Goal: Task Accomplishment & Management: Complete application form

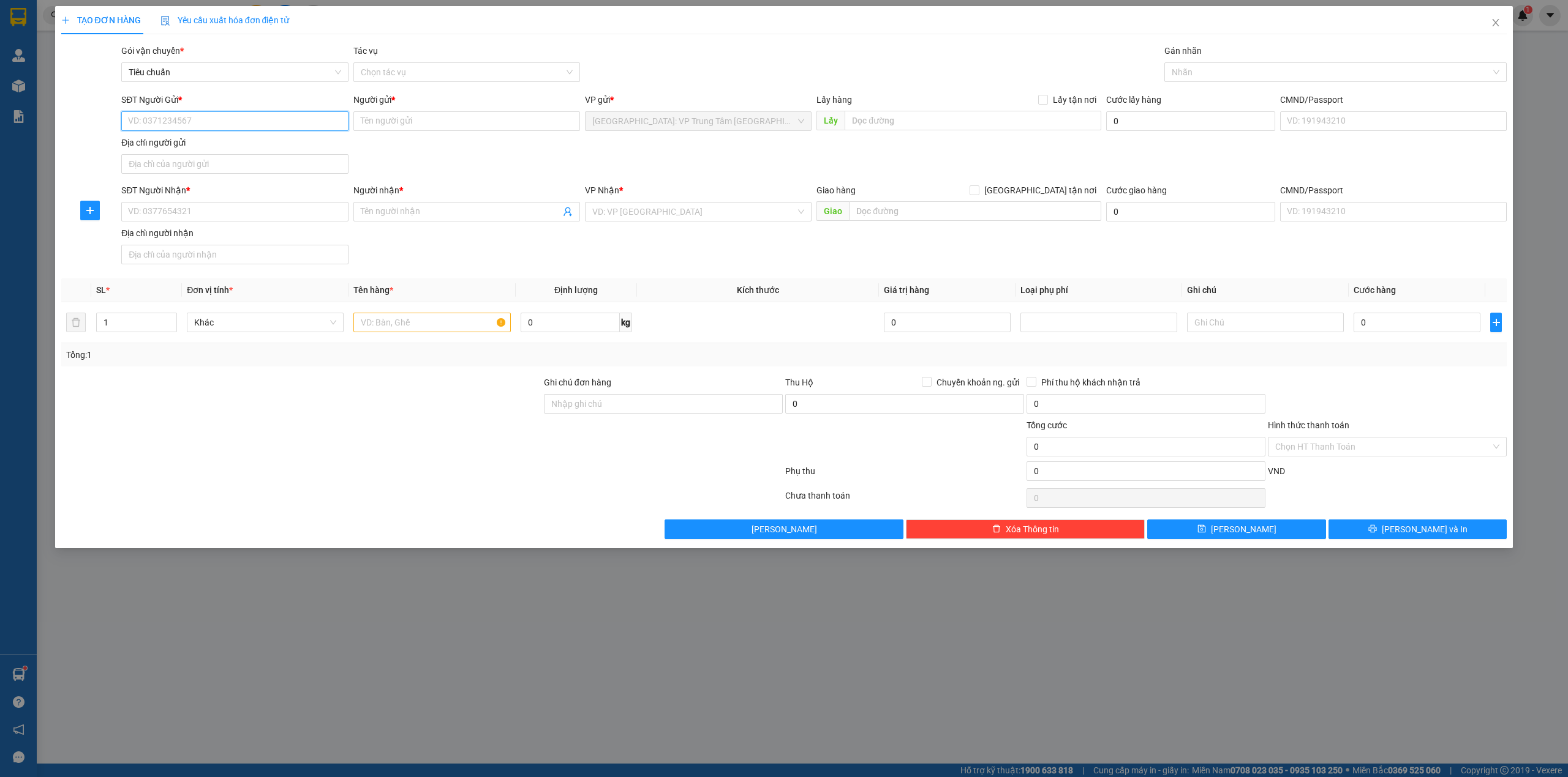
click at [162, 119] on input "SĐT Người Gửi *" at bounding box center [235, 121] width 227 height 20
type input "0978998126"
click at [434, 117] on input "Người gửi *" at bounding box center [467, 121] width 227 height 20
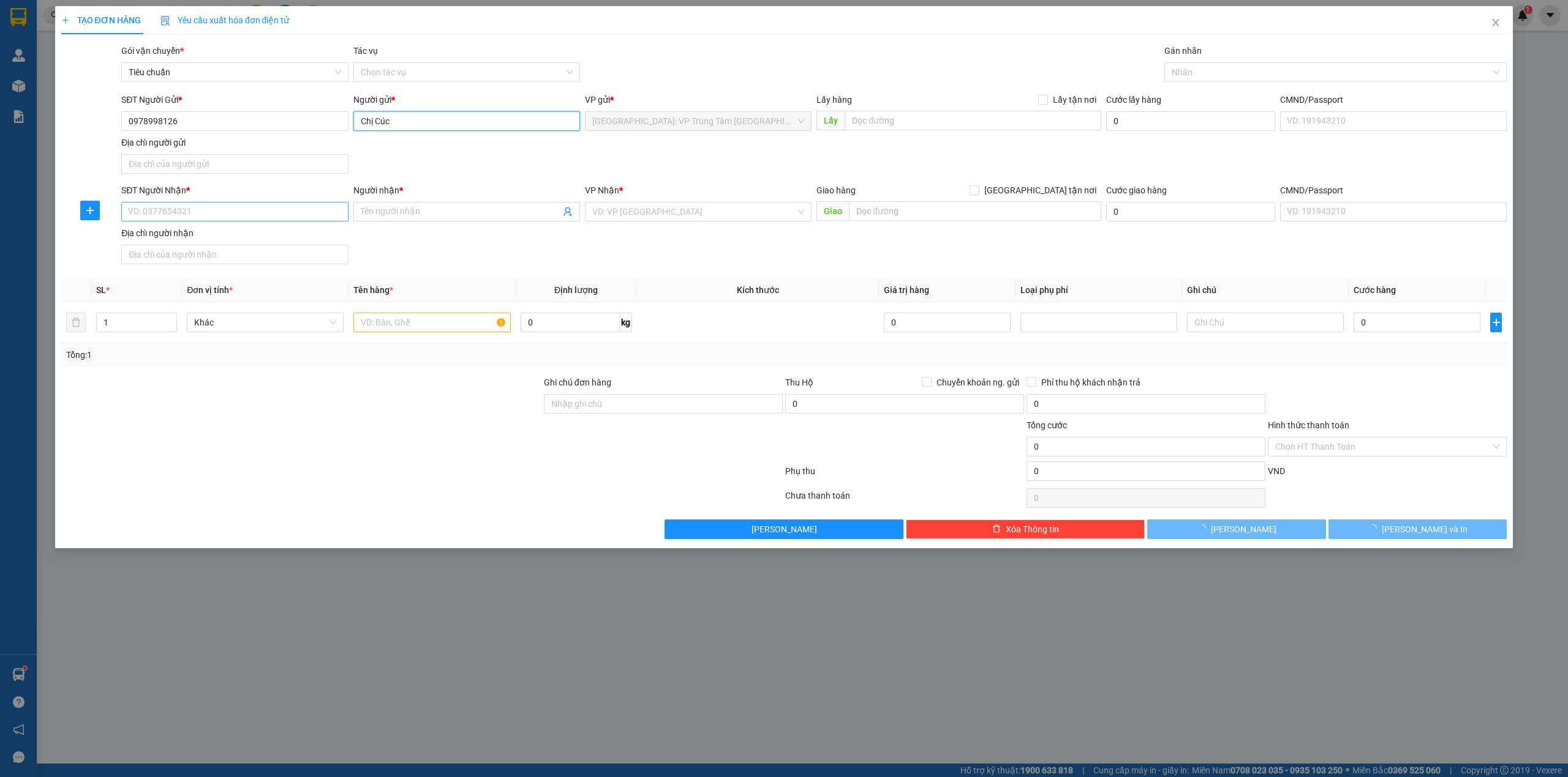
type input "Chị Cúc"
click at [213, 214] on input "SĐT Người Nhận *" at bounding box center [235, 212] width 227 height 20
click at [373, 206] on span at bounding box center [467, 212] width 227 height 20
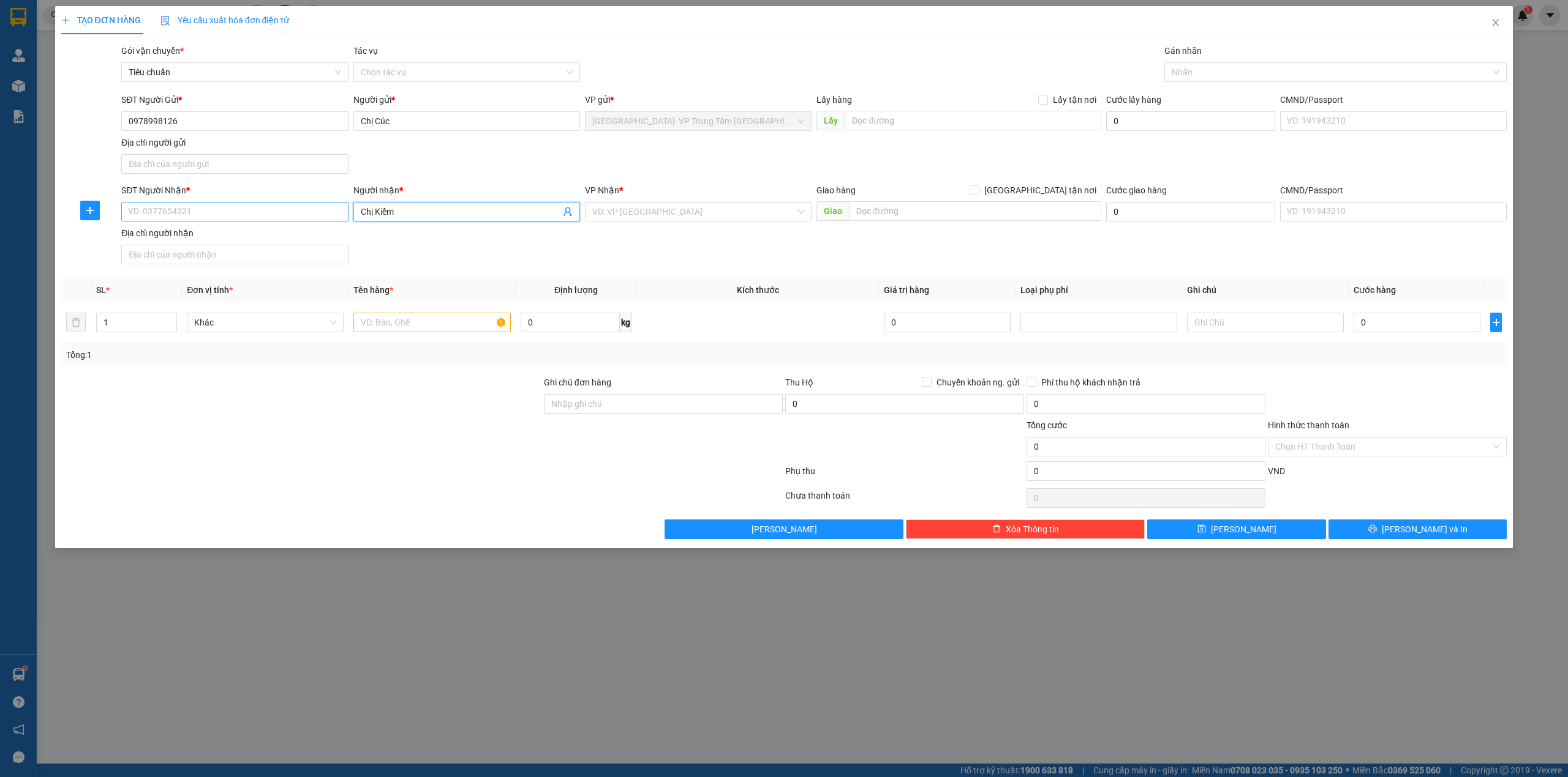
type input "Chị Kiểm"
click at [255, 220] on input "SĐT Người Nhận *" at bounding box center [235, 212] width 227 height 20
click at [262, 219] on input "SĐT Người Nhận *" at bounding box center [235, 212] width 227 height 20
type input "0382351860"
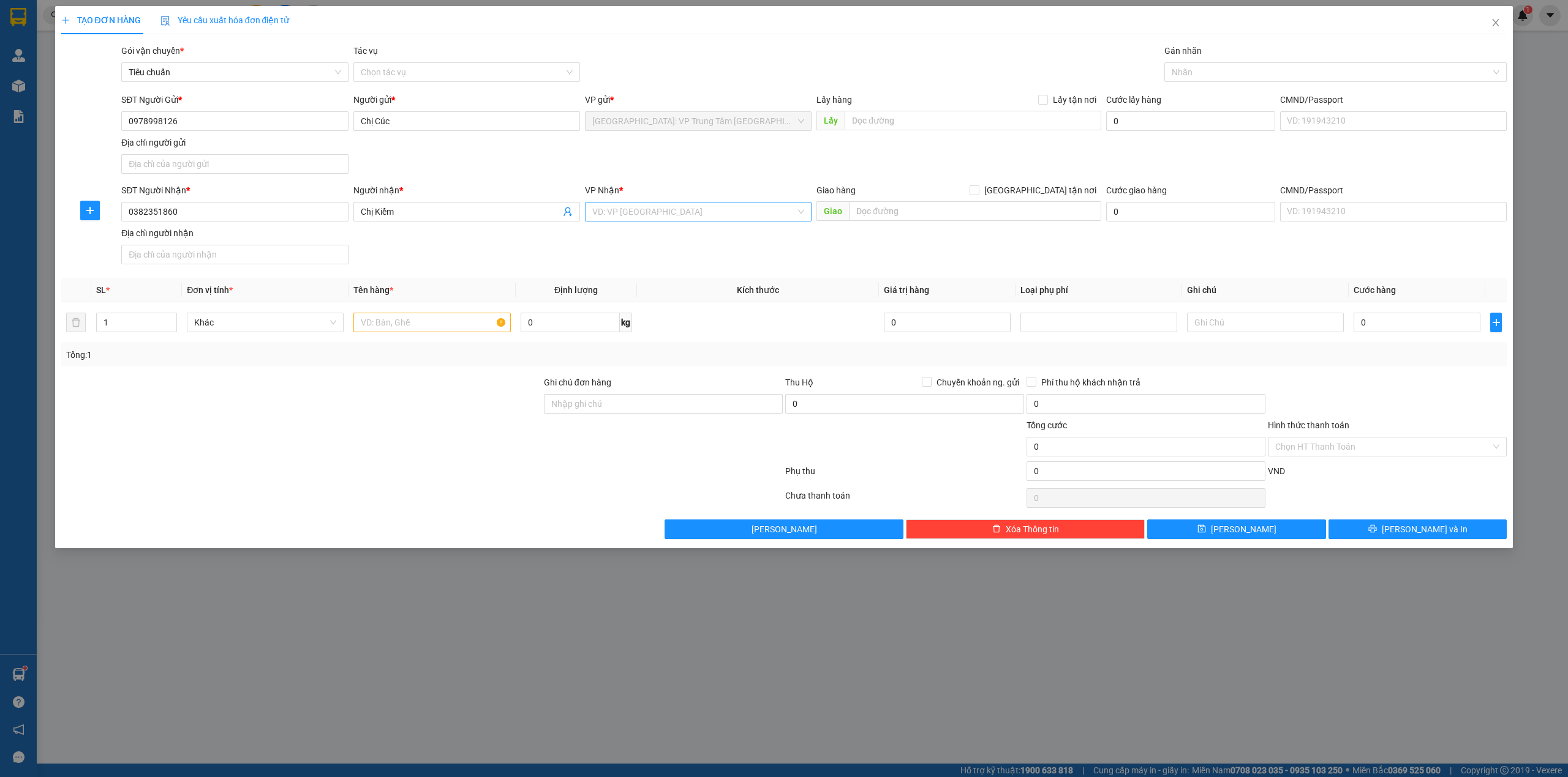
click at [777, 216] on input "search" at bounding box center [694, 212] width 203 height 18
click at [772, 214] on input "search" at bounding box center [694, 212] width 203 height 18
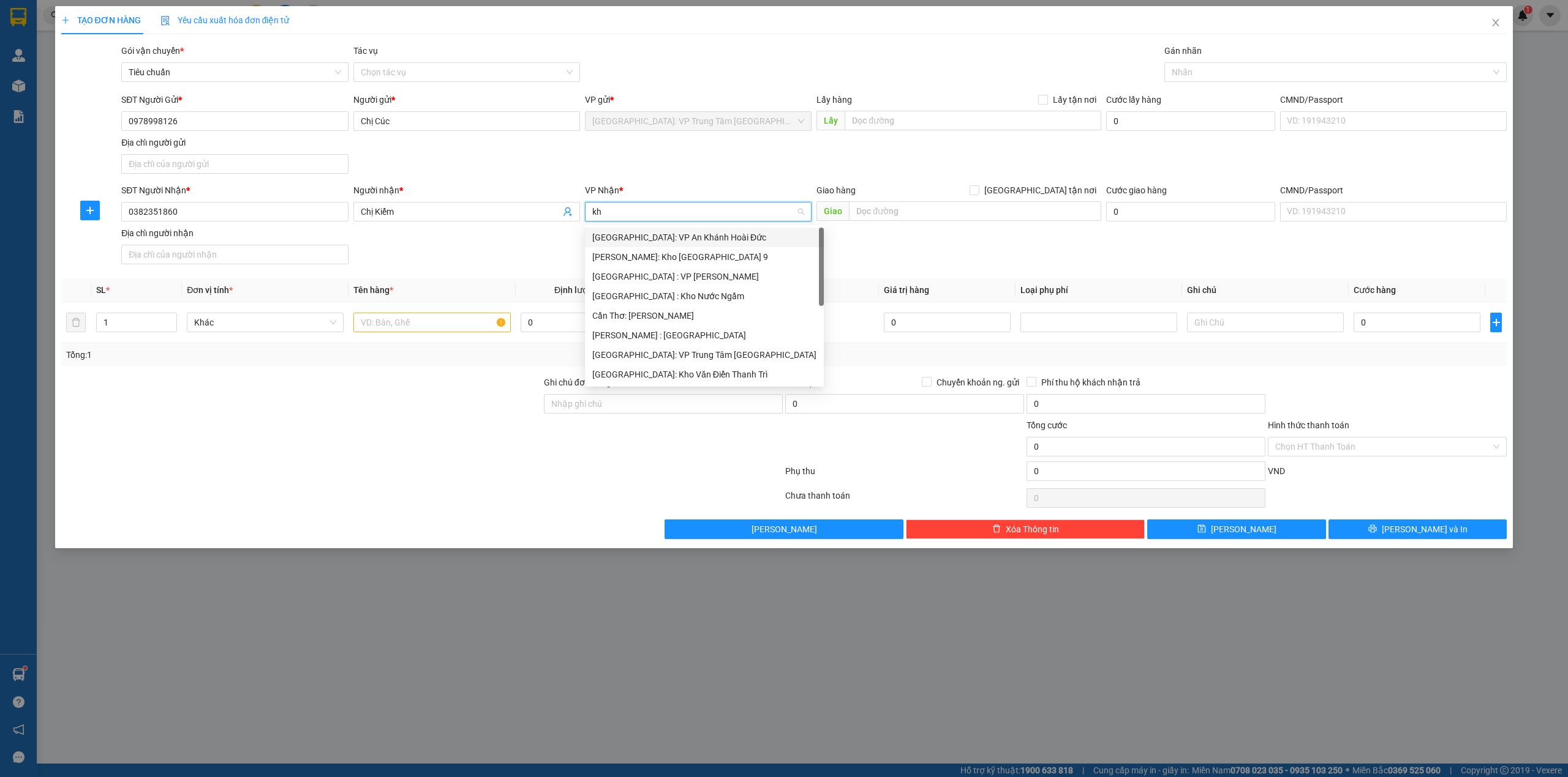
type input "kho"
click at [693, 319] on div "[GEOGRAPHIC_DATA]: Kho Văn Điển Thanh Trì" at bounding box center [698, 316] width 212 height 14
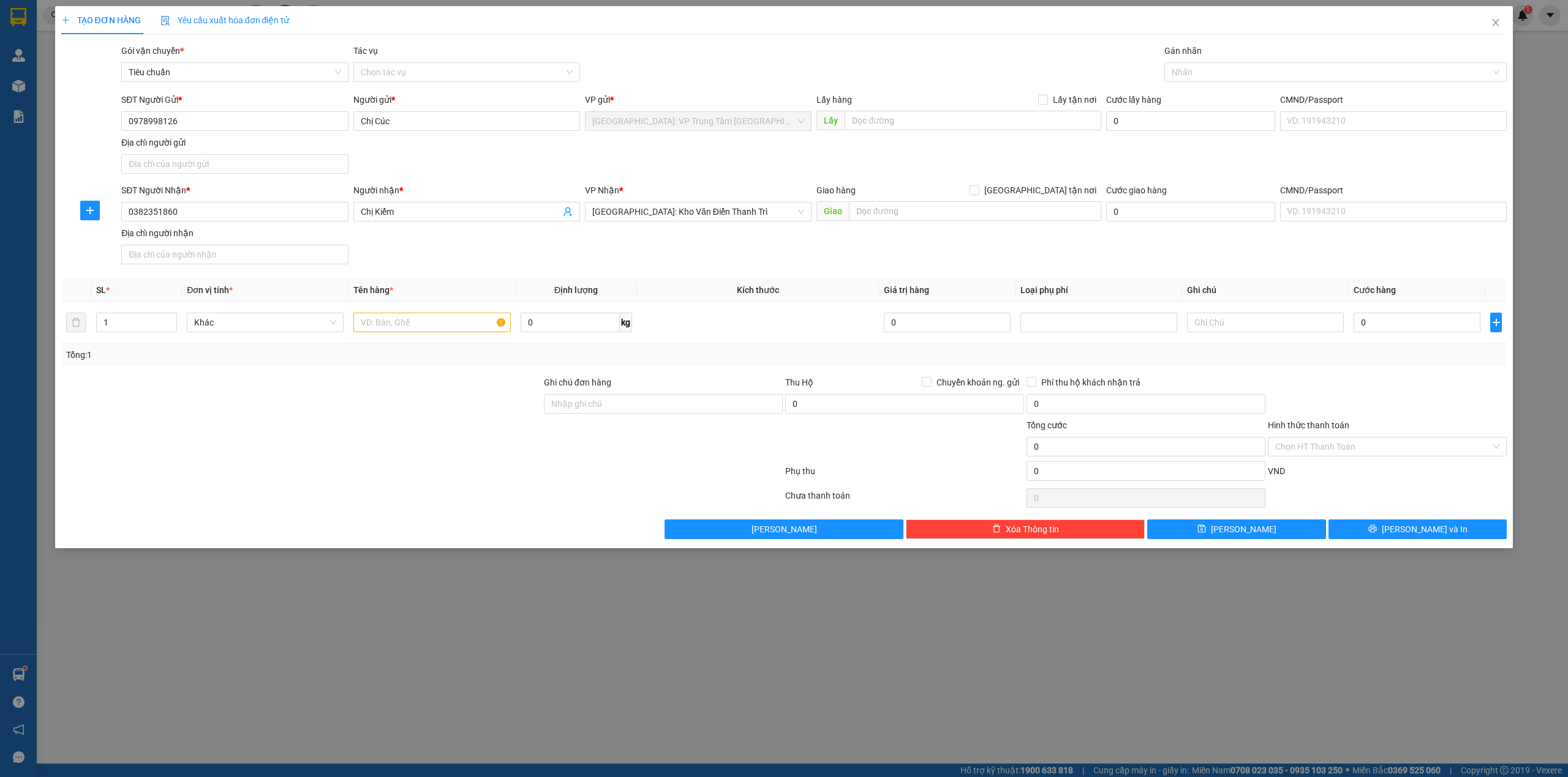
click at [905, 199] on div "Giao hàng [GEOGRAPHIC_DATA] tận nơi" at bounding box center [959, 193] width 285 height 18
click at [899, 210] on input "text" at bounding box center [974, 211] width 252 height 20
type input "Thôn Kiều Trai, Xã [GEOGRAPHIC_DATA], [GEOGRAPHIC_DATA] , [GEOGRAPHIC_DATA]"
click at [1029, 190] on div "Giao hàng [GEOGRAPHIC_DATA] tận nơi" at bounding box center [959, 190] width 285 height 14
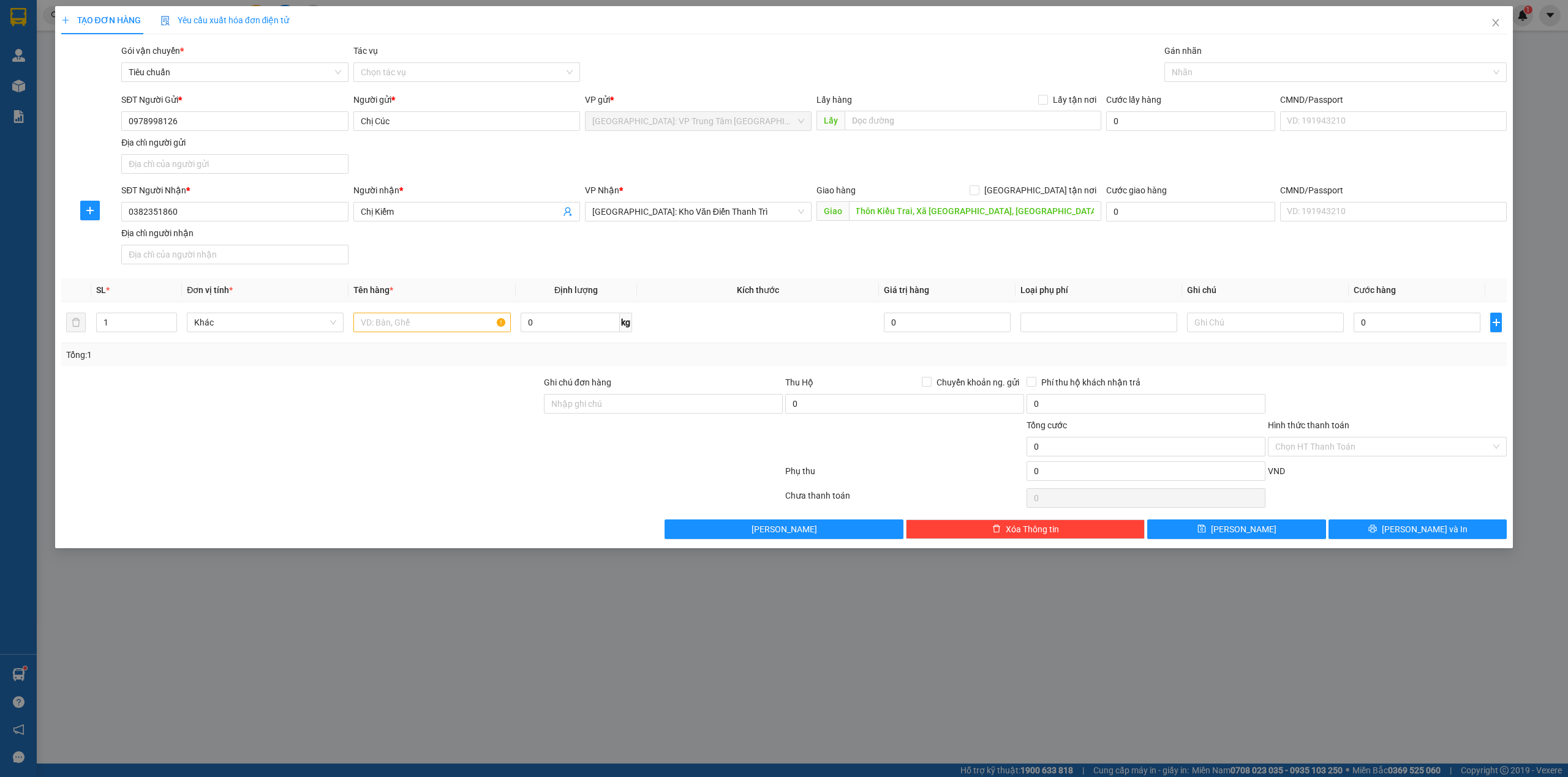
scroll to position [0, 0]
click at [978, 190] on input "[GEOGRAPHIC_DATA] tận nơi" at bounding box center [973, 190] width 8 height 8
checkbox input "true"
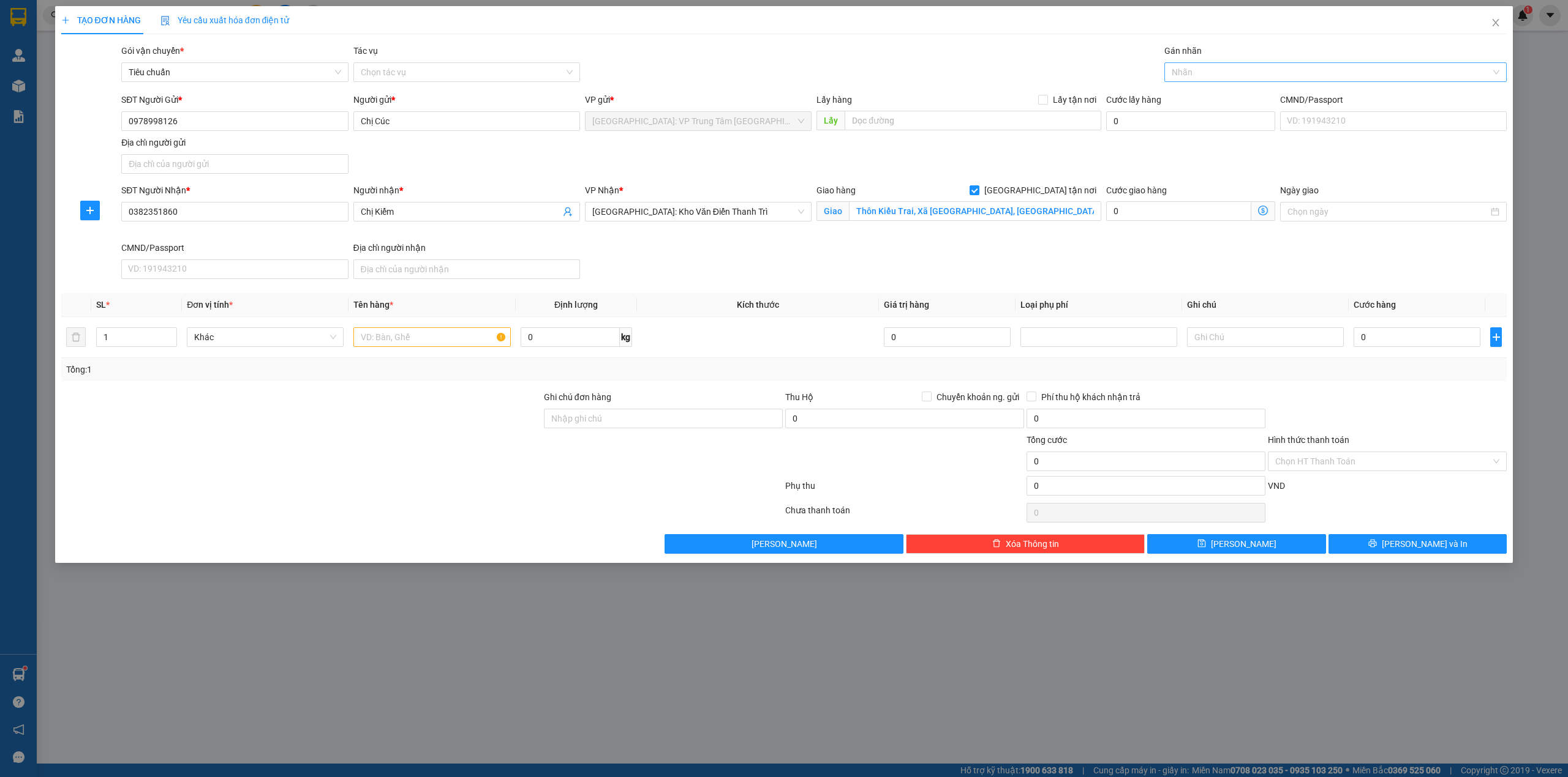
click at [1245, 72] on div at bounding box center [1329, 72] width 325 height 15
type input "g"
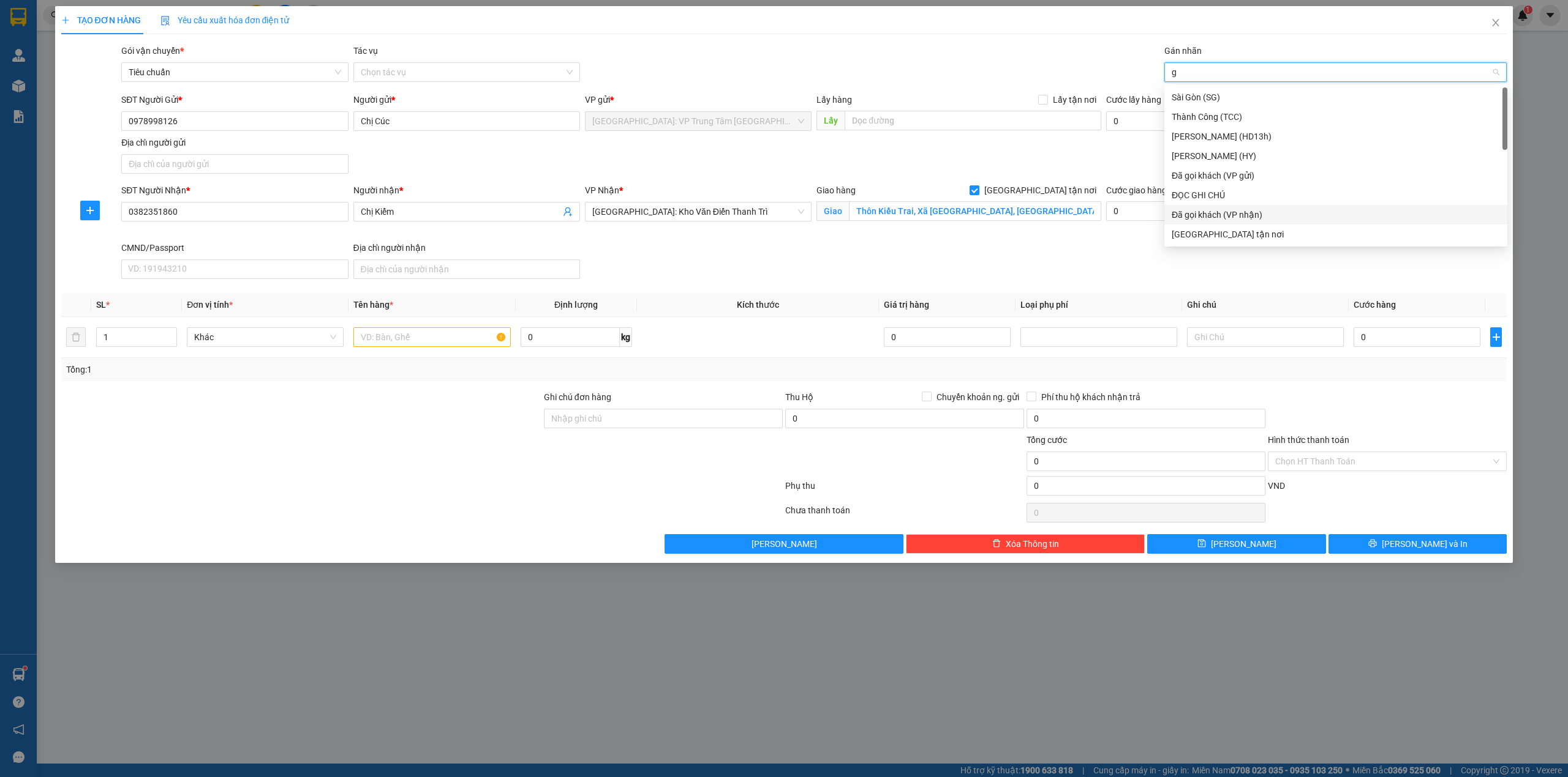
click at [1213, 233] on div "[GEOGRAPHIC_DATA] tận nơi" at bounding box center [1336, 234] width 328 height 14
click at [969, 36] on div "TẠO ĐƠN HÀNG Yêu cầu xuất hóa đơn điện tử Transit Pickup Surcharge Ids Transit …" at bounding box center [784, 279] width 1446 height 548
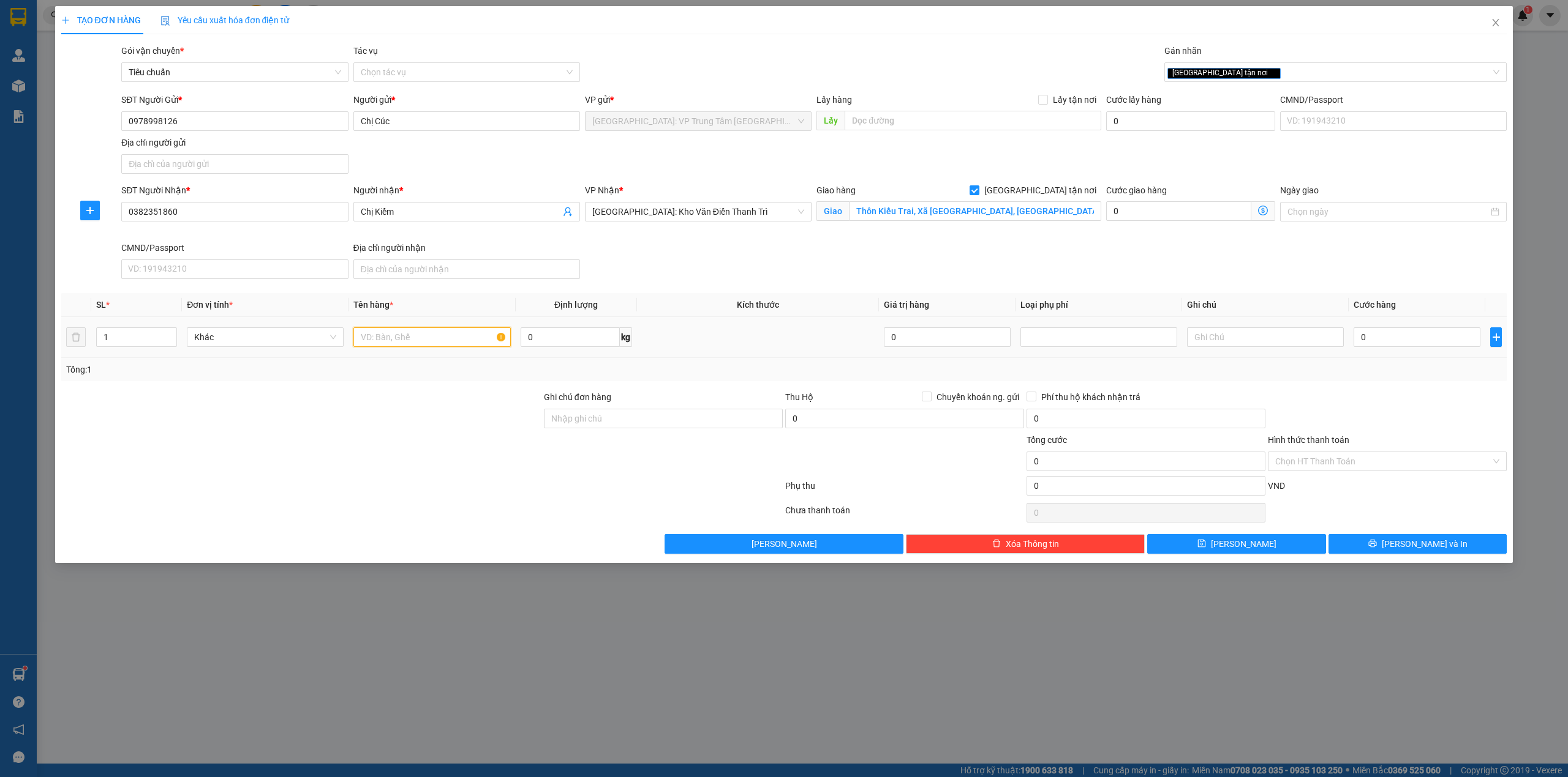
click at [424, 337] on input "text" at bounding box center [431, 337] width 157 height 20
type input "1 con xe SYM ("
drag, startPoint x: 136, startPoint y: 216, endPoint x: 103, endPoint y: 218, distance: 33.1
click at [103, 218] on div "SĐT Người Nhận * 0382351860 0382351860 Người nhận * Chị Kiểm VP Nhận * [GEOGRAP…" at bounding box center [784, 234] width 1448 height 100
click at [197, 219] on input "0382351860" at bounding box center [235, 212] width 227 height 20
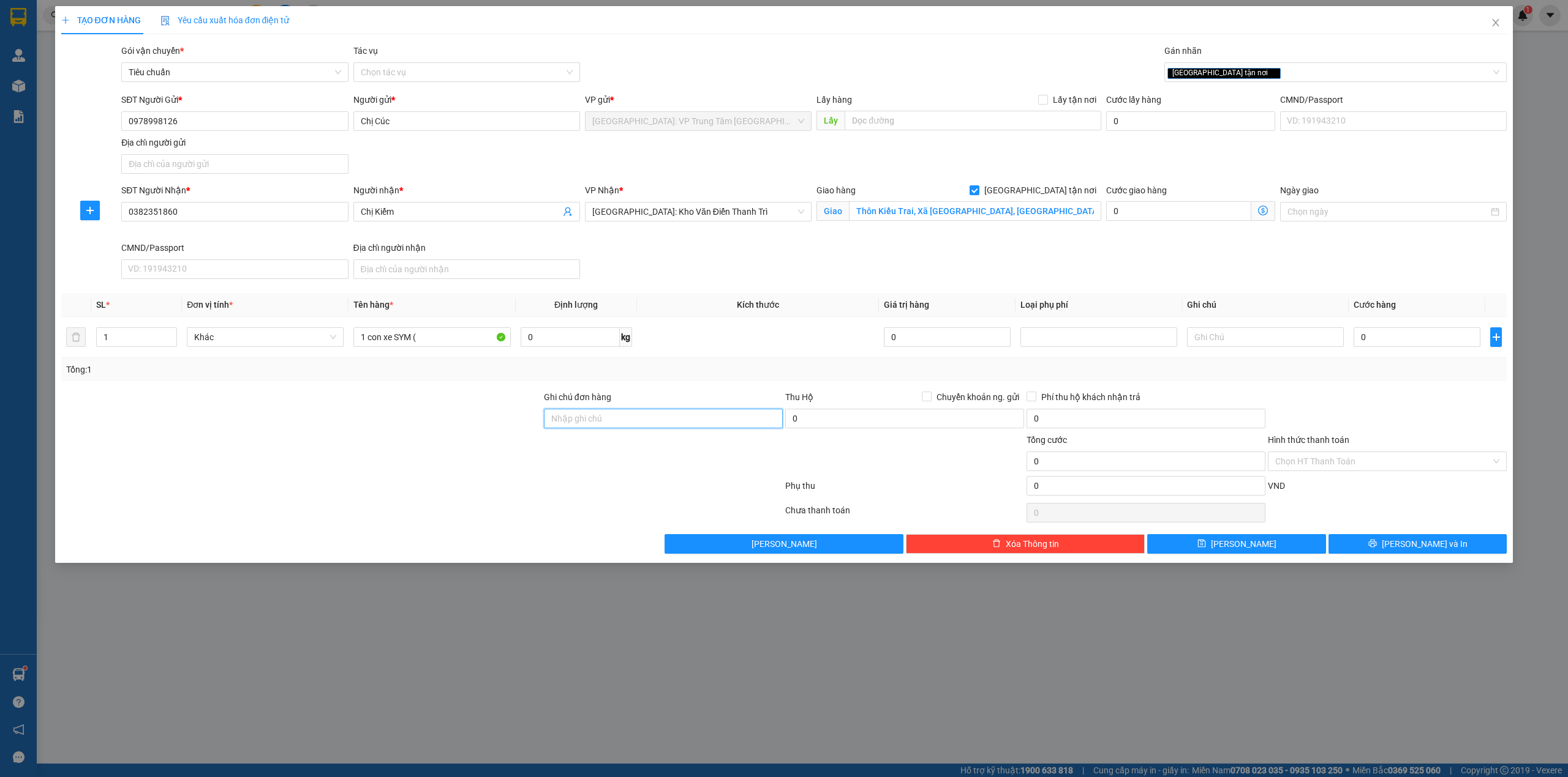
click at [611, 416] on input "Ghi chú đơn hàng" at bounding box center [663, 419] width 239 height 20
type input "1"
click at [456, 347] on input "1 con xe SYM (" at bounding box center [431, 337] width 157 height 20
type input "1 con xe SYM (79N1-37234)"
click at [614, 427] on input "1" at bounding box center [663, 419] width 239 height 20
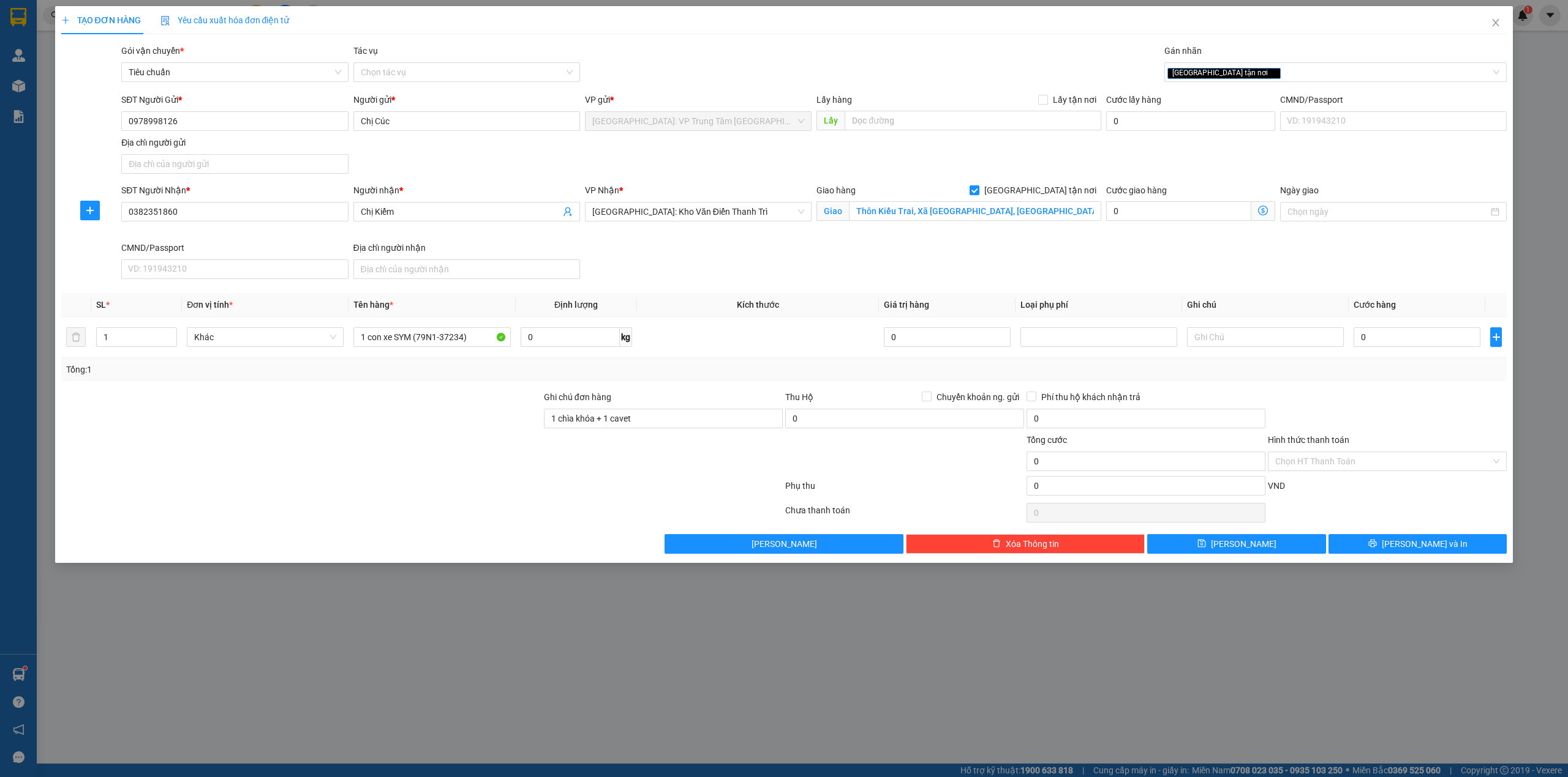
click at [691, 400] on div "Ghi chú đơn hàng" at bounding box center [663, 399] width 239 height 18
drag, startPoint x: 556, startPoint y: 423, endPoint x: 579, endPoint y: 423, distance: 23.0
click at [556, 423] on input "1 chìa khóa + 1 cavet" at bounding box center [663, 419] width 239 height 20
click at [637, 422] on input "2 chìa khóa + 1 cavet" at bounding box center [663, 419] width 239 height 20
type input "2 chìa khóa + 1 cavet"
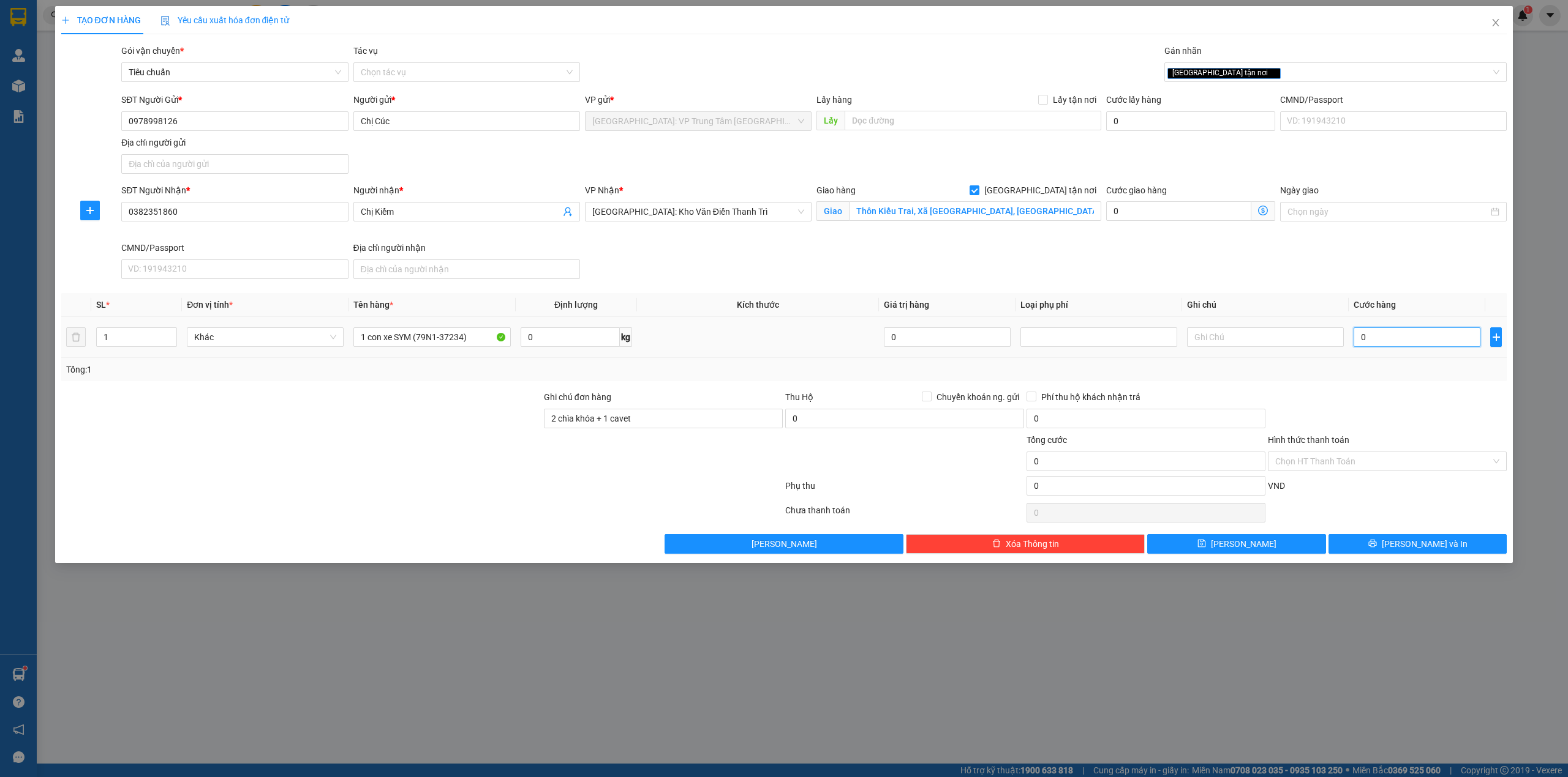
click at [1367, 346] on input "0" at bounding box center [1417, 337] width 127 height 20
type input "1"
type input "15"
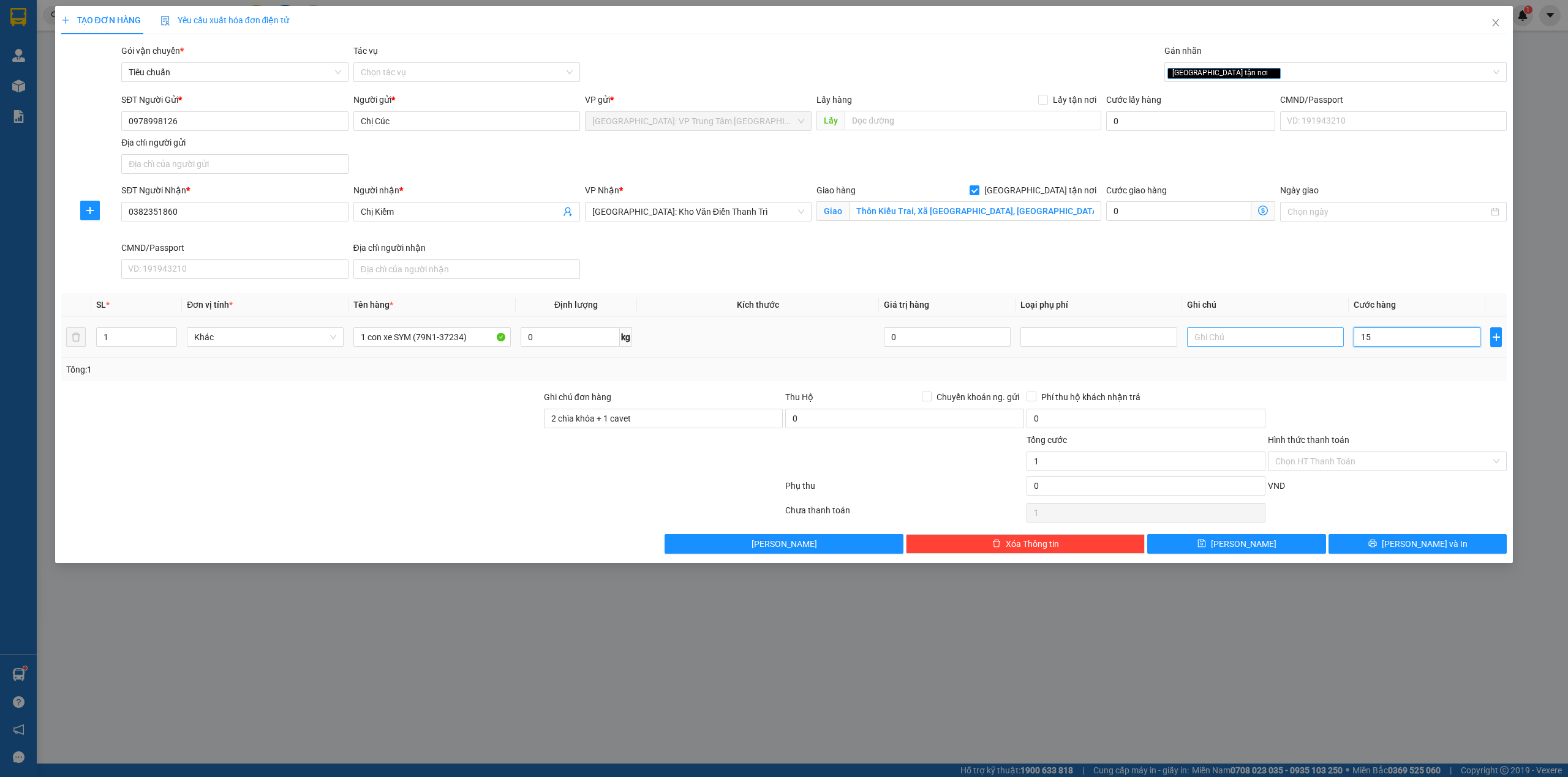
type input "15"
type input "153"
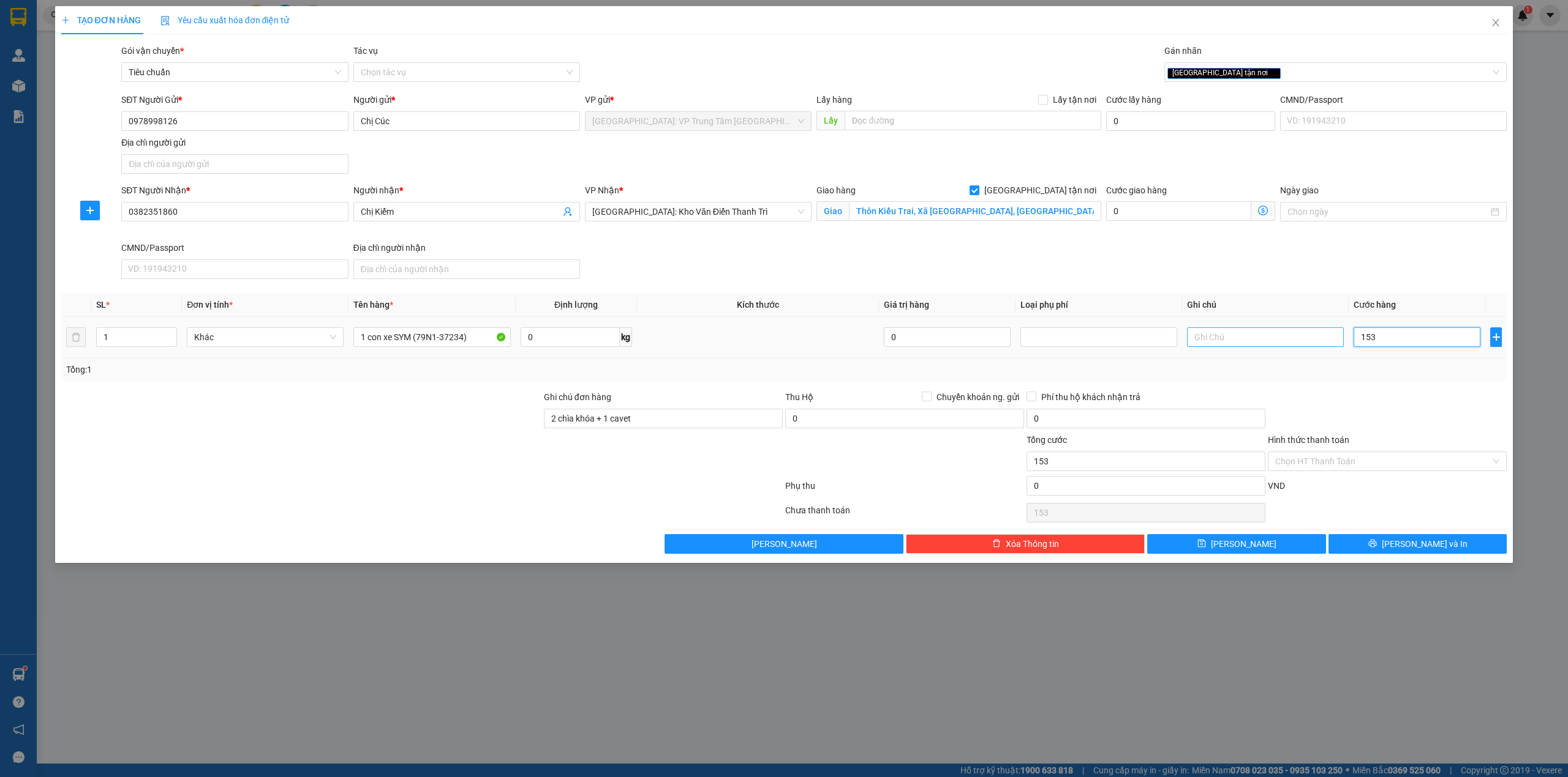
type input "1.530"
type input "15.300"
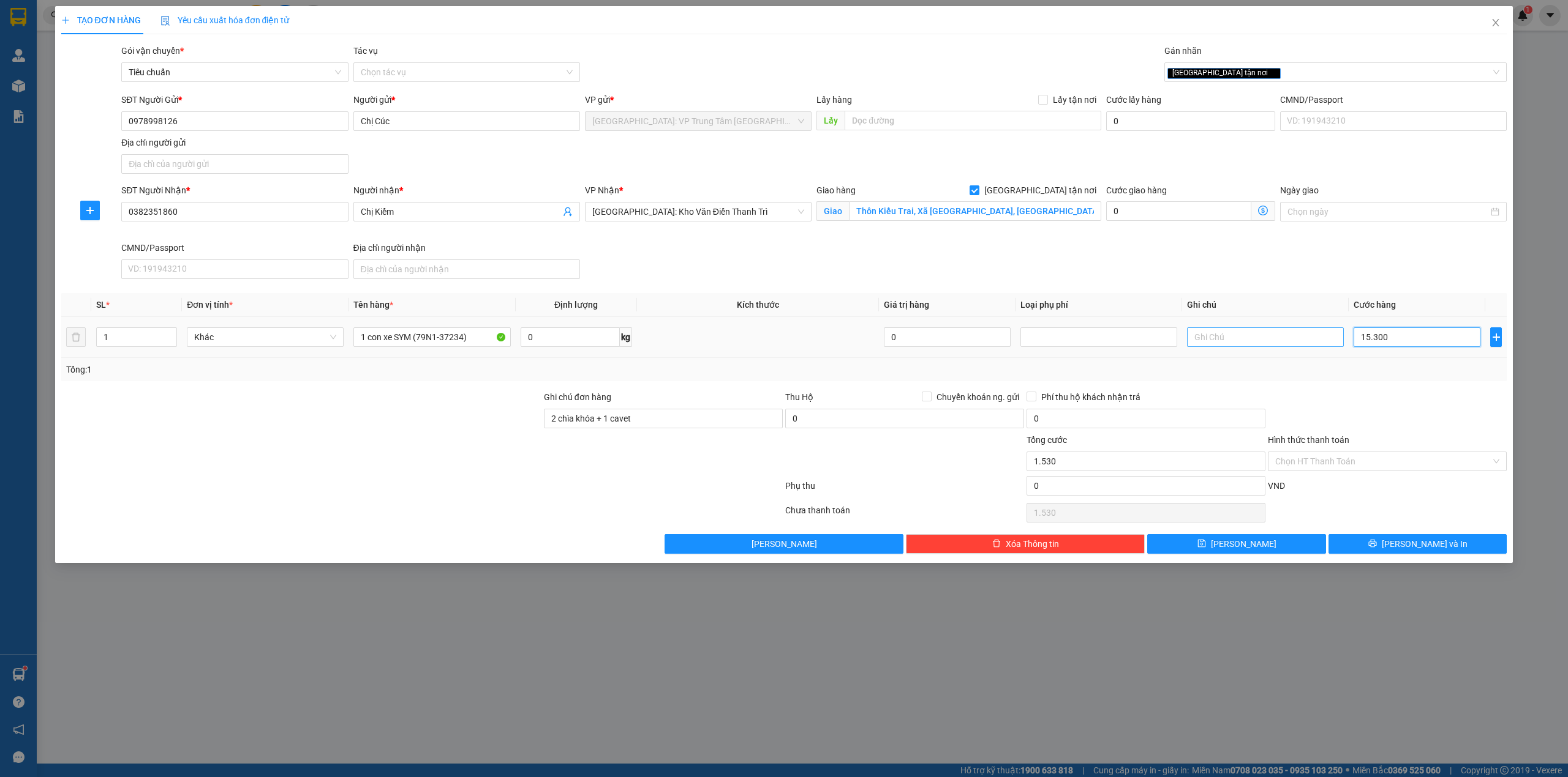
type input "15.300"
type input "153.000"
type input "1.530.000"
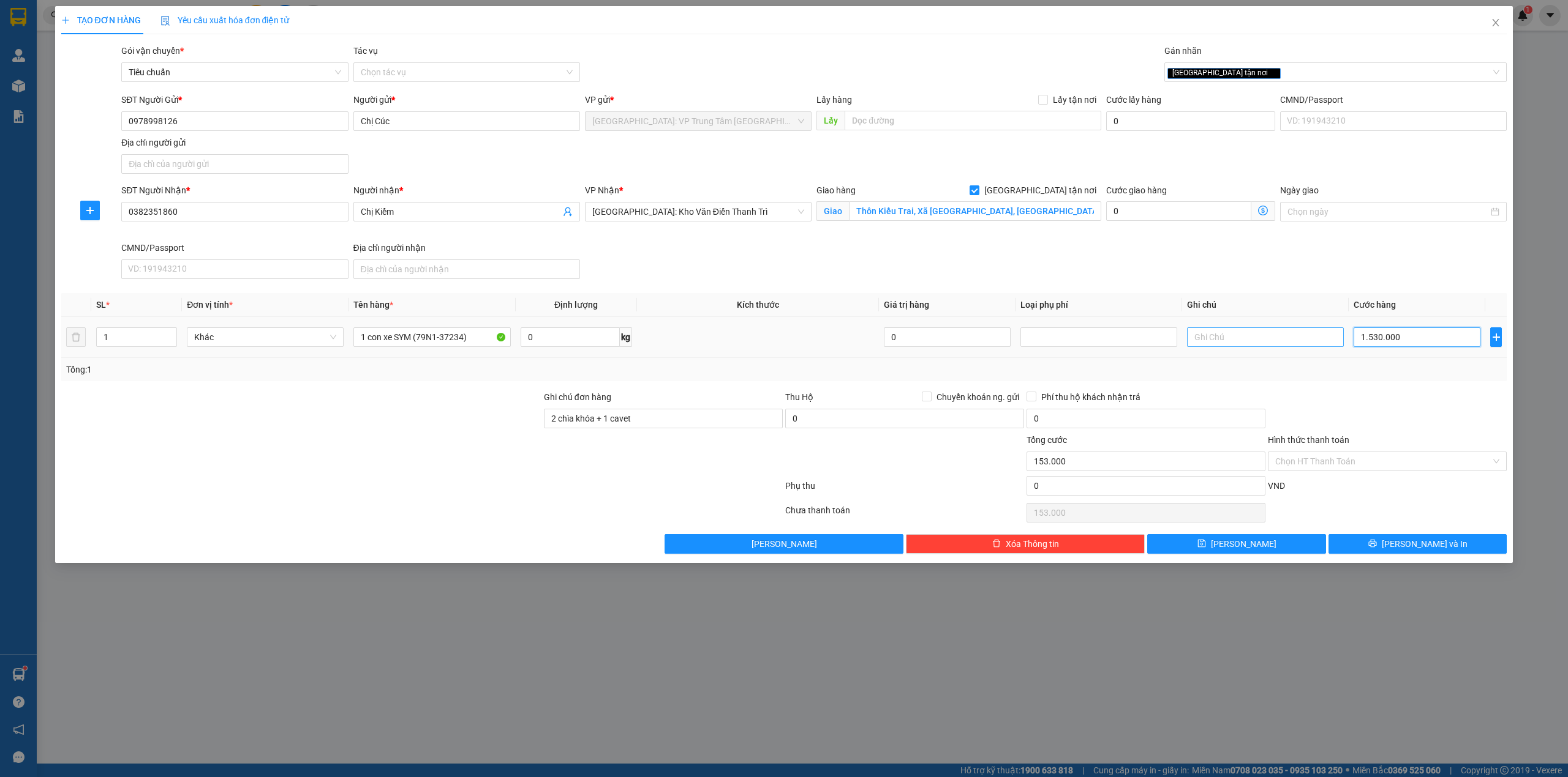
type input "1.530.000"
click at [1280, 395] on div at bounding box center [1387, 412] width 241 height 43
click at [1356, 457] on input "Hình thức thanh toán" at bounding box center [1382, 461] width 216 height 18
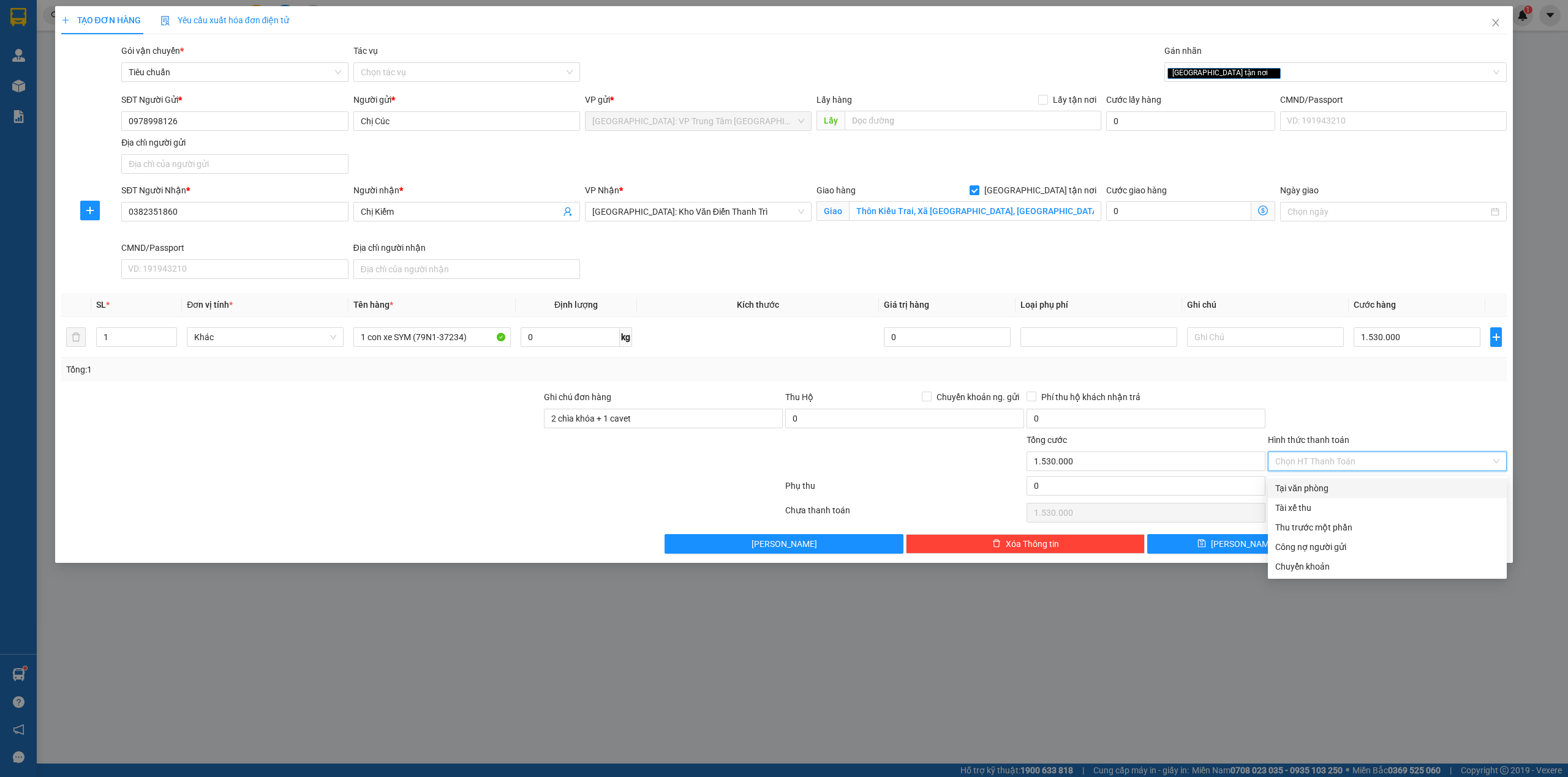
click at [1348, 485] on div "Tại văn phòng" at bounding box center [1387, 488] width 224 height 14
type input "0"
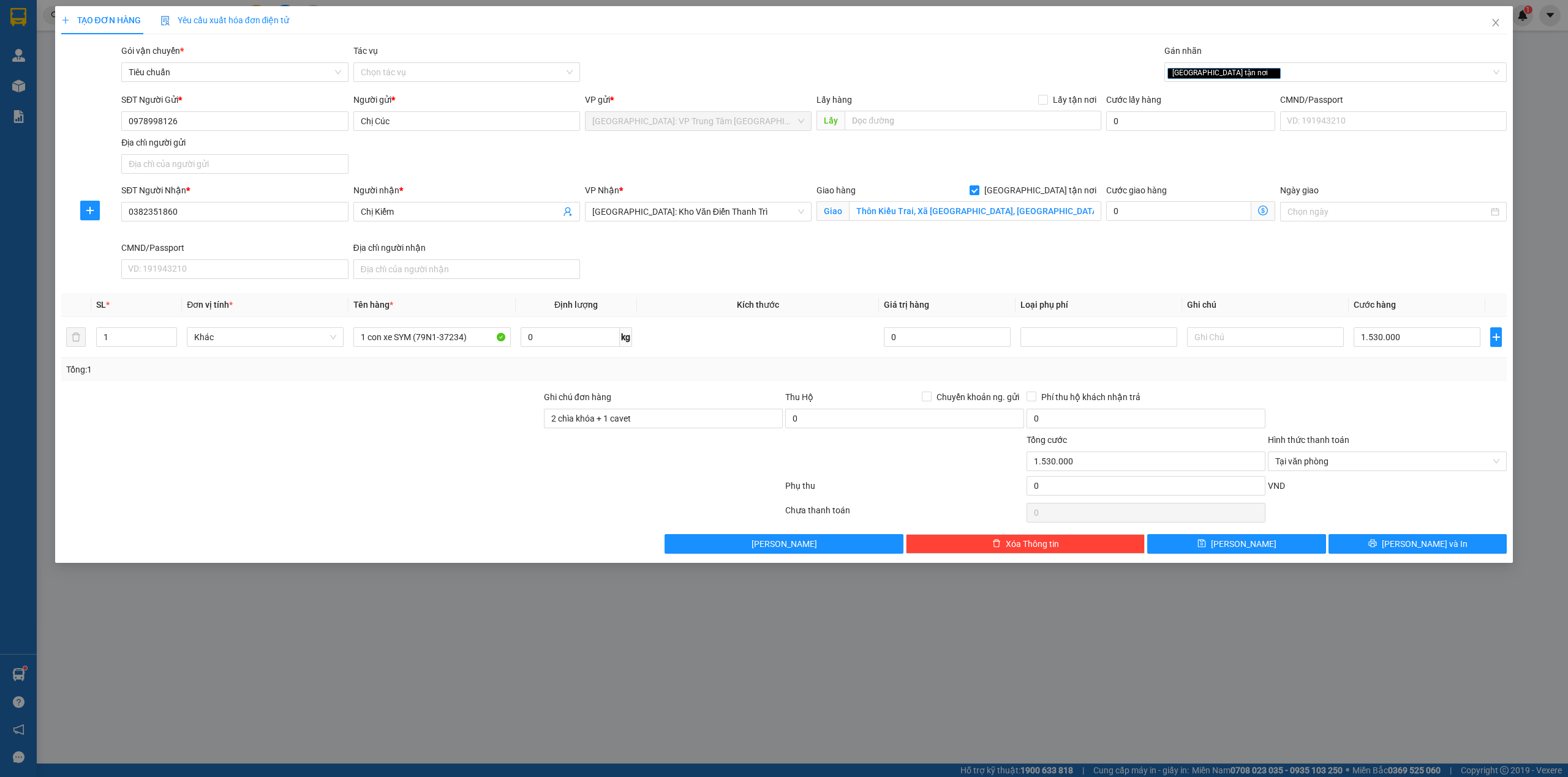
click at [1338, 417] on div at bounding box center [1387, 412] width 241 height 43
click at [1326, 414] on div at bounding box center [1387, 412] width 241 height 43
click at [592, 424] on input "2 chìa khóa + 1 cavet" at bounding box center [663, 419] width 239 height 20
click at [594, 427] on input "2 chìa khóa + 1 cavet" at bounding box center [663, 419] width 239 height 20
type input "2 chìa khóa quấn chung + 1 cavet"
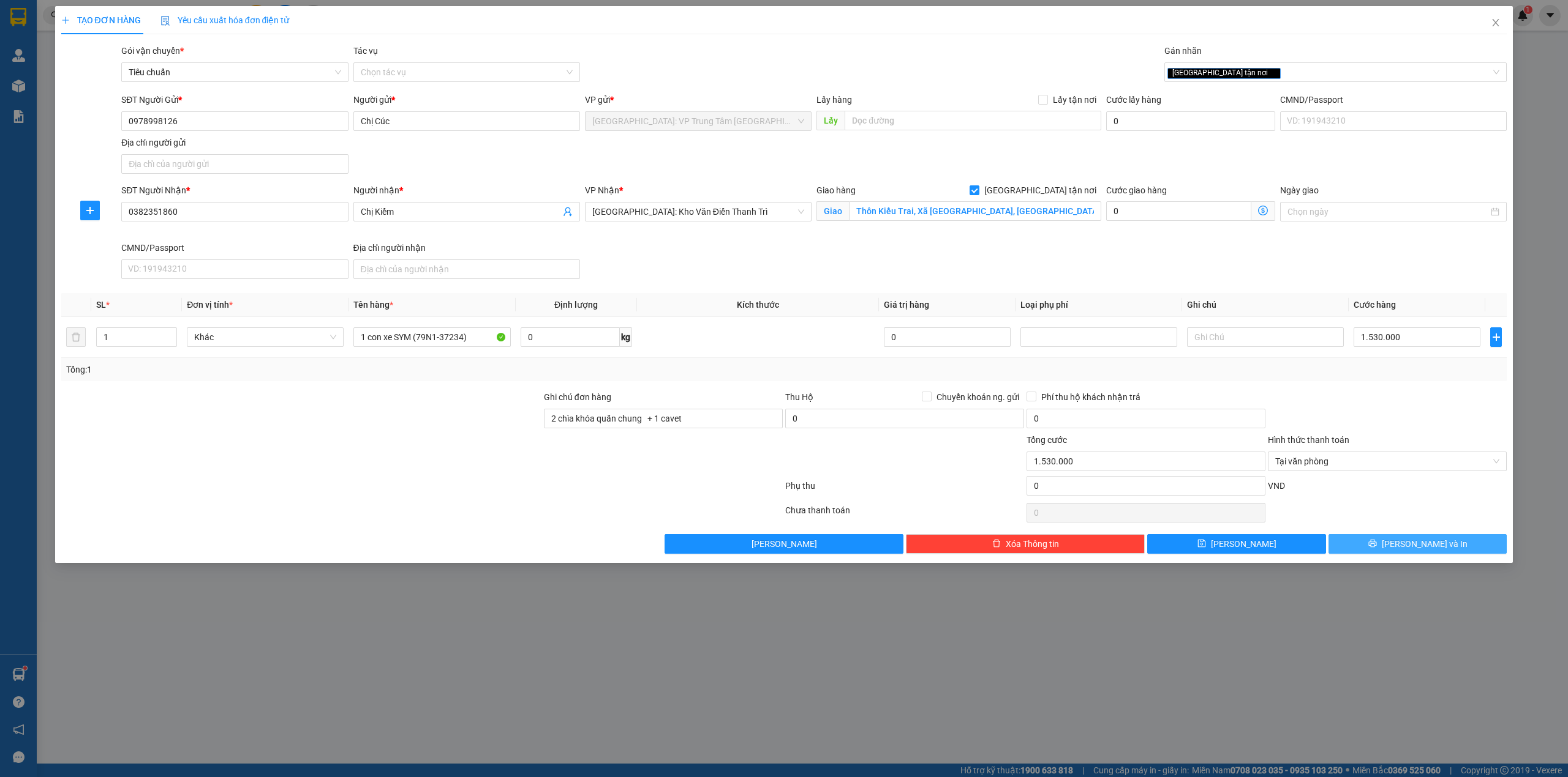
click at [1386, 544] on button "[PERSON_NAME] và In" at bounding box center [1417, 544] width 179 height 20
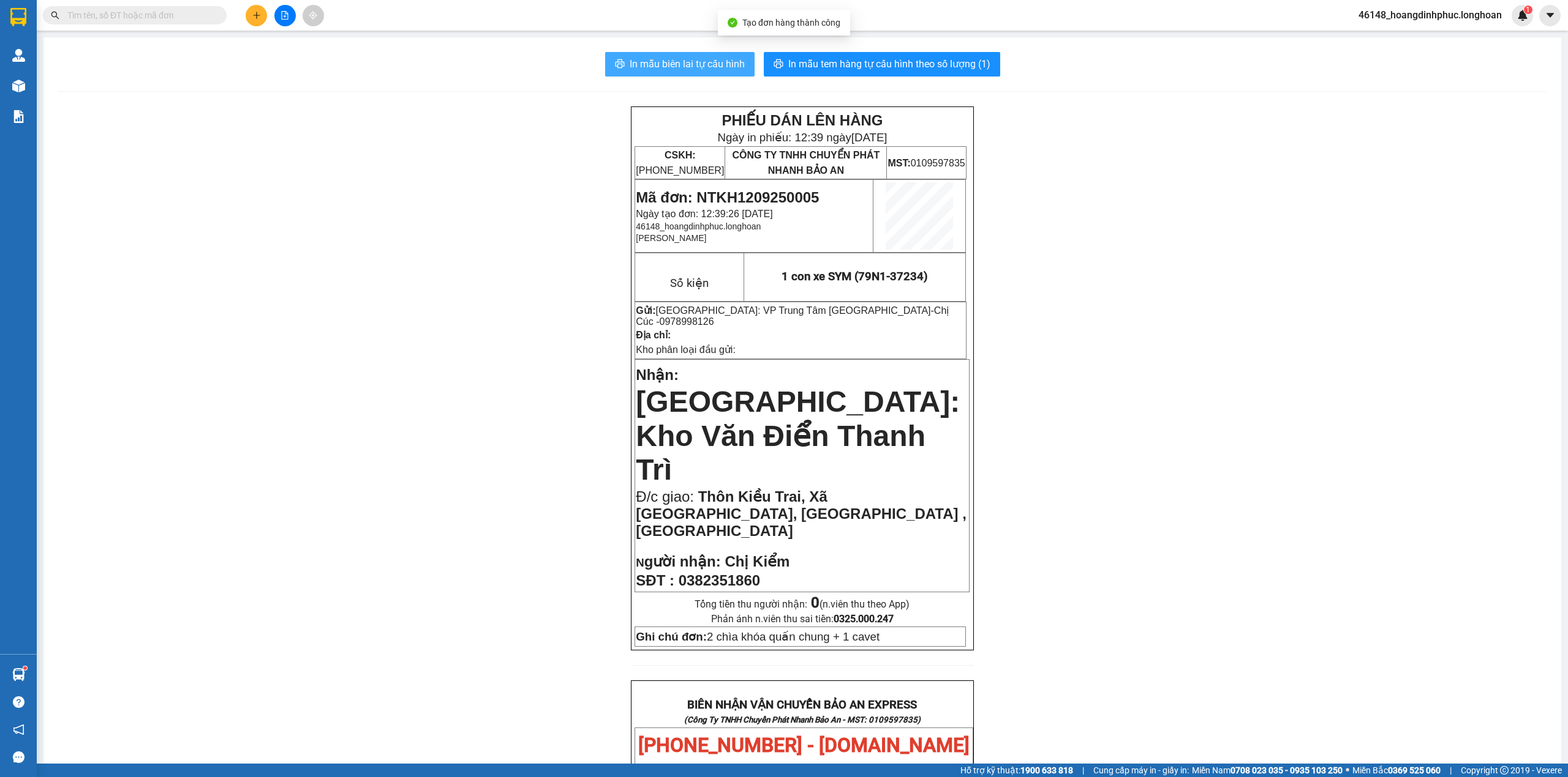
click at [697, 53] on button "In mẫu biên lai tự cấu hình" at bounding box center [679, 64] width 149 height 25
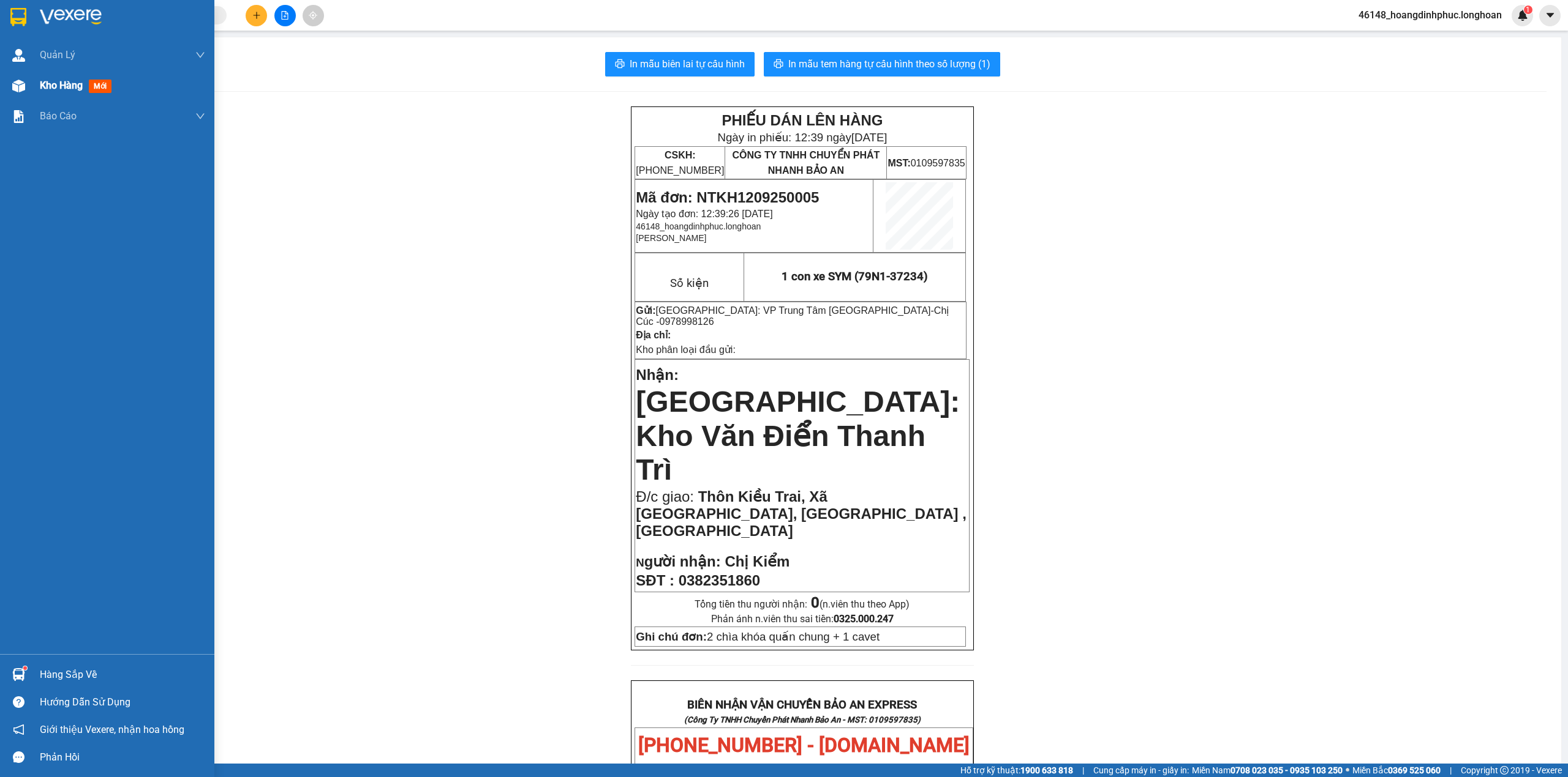
click at [32, 85] on div "Kho hàng mới" at bounding box center [107, 85] width 214 height 31
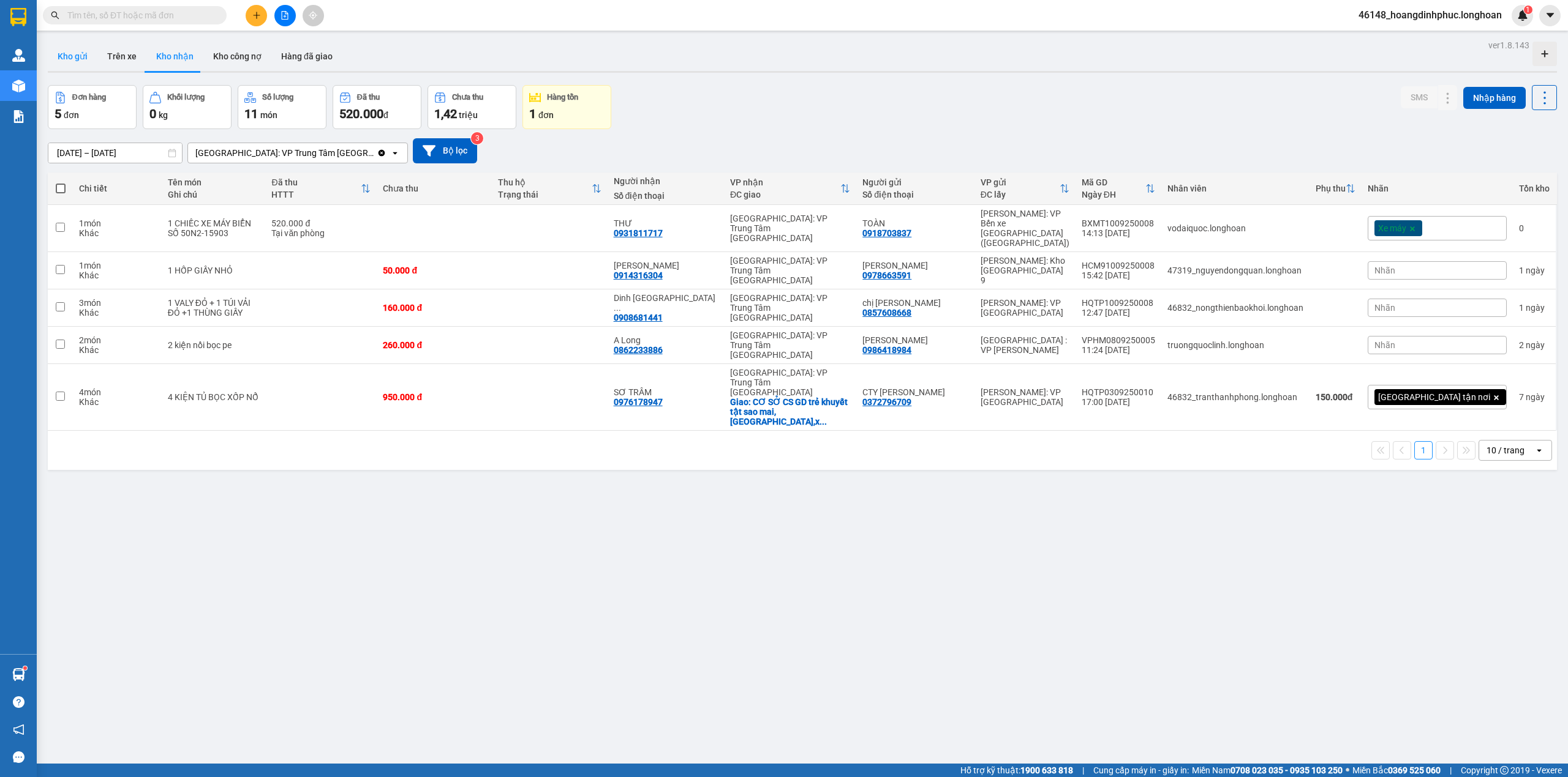
click at [72, 45] on button "Kho gửi" at bounding box center [72, 56] width 50 height 29
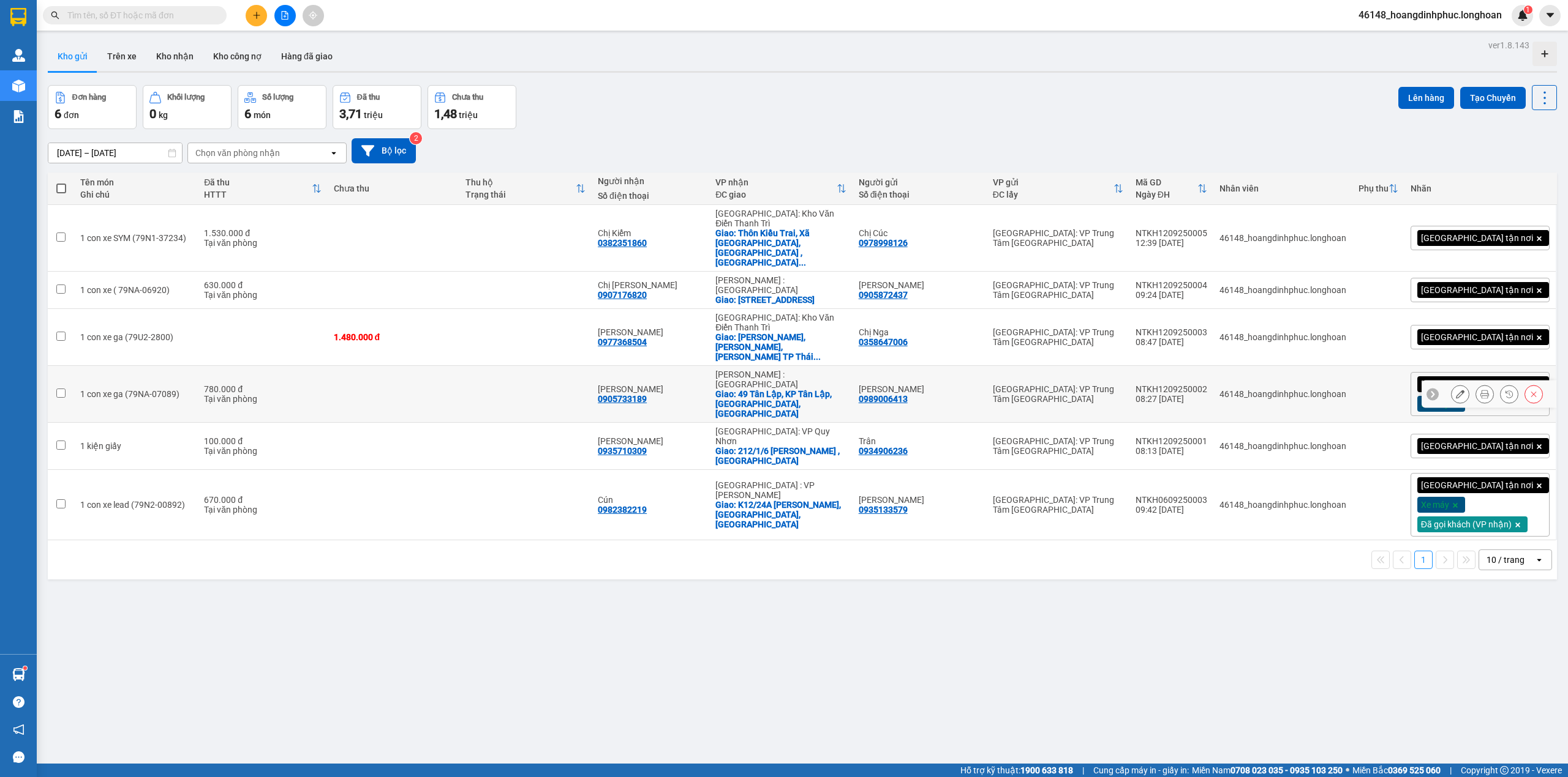
click at [48, 42] on button "Kho gửi" at bounding box center [72, 56] width 50 height 29
click at [255, 17] on icon "plus" at bounding box center [256, 15] width 8 height 8
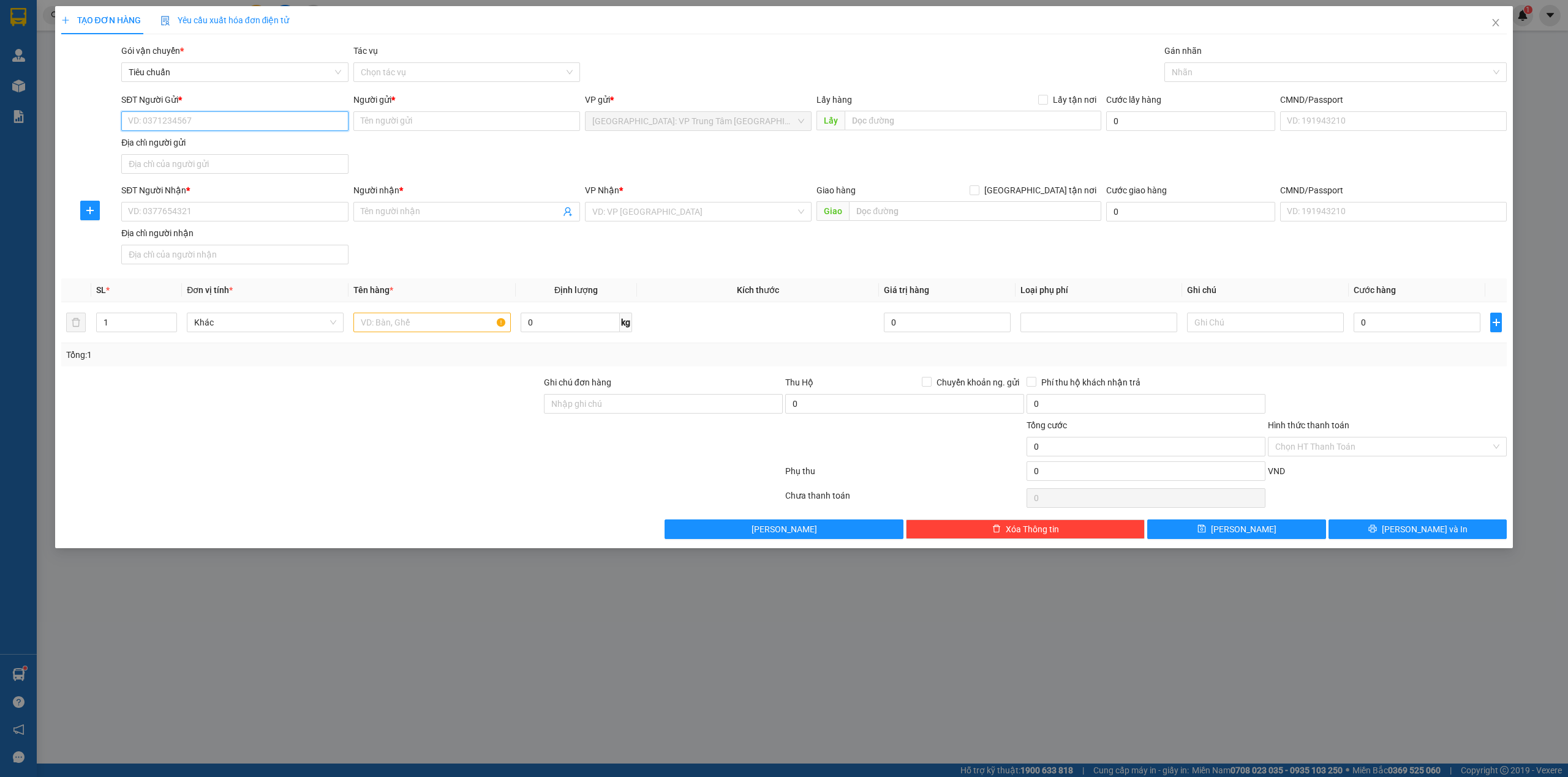
paste input "0982210863"
type input "0982210863"
click at [449, 120] on input "Người gửi *" at bounding box center [467, 121] width 227 height 20
paste input "[PERSON_NAME]"
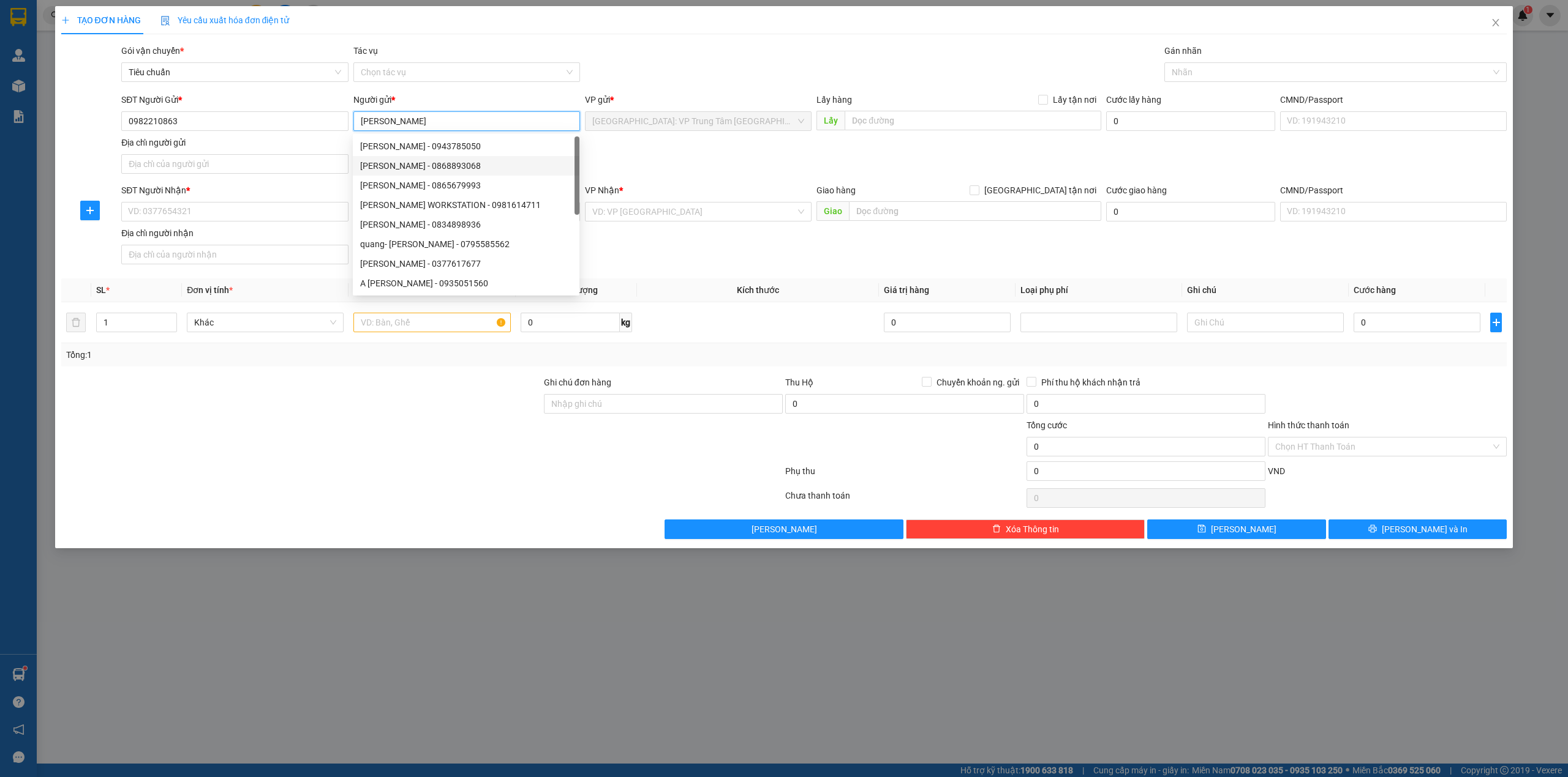
type input "[PERSON_NAME]"
click at [615, 146] on div "SĐT Người Gửi * 0982210863 Người gửi * [PERSON_NAME] VP gửi * [GEOGRAPHIC_DATA]…" at bounding box center [813, 136] width 1390 height 86
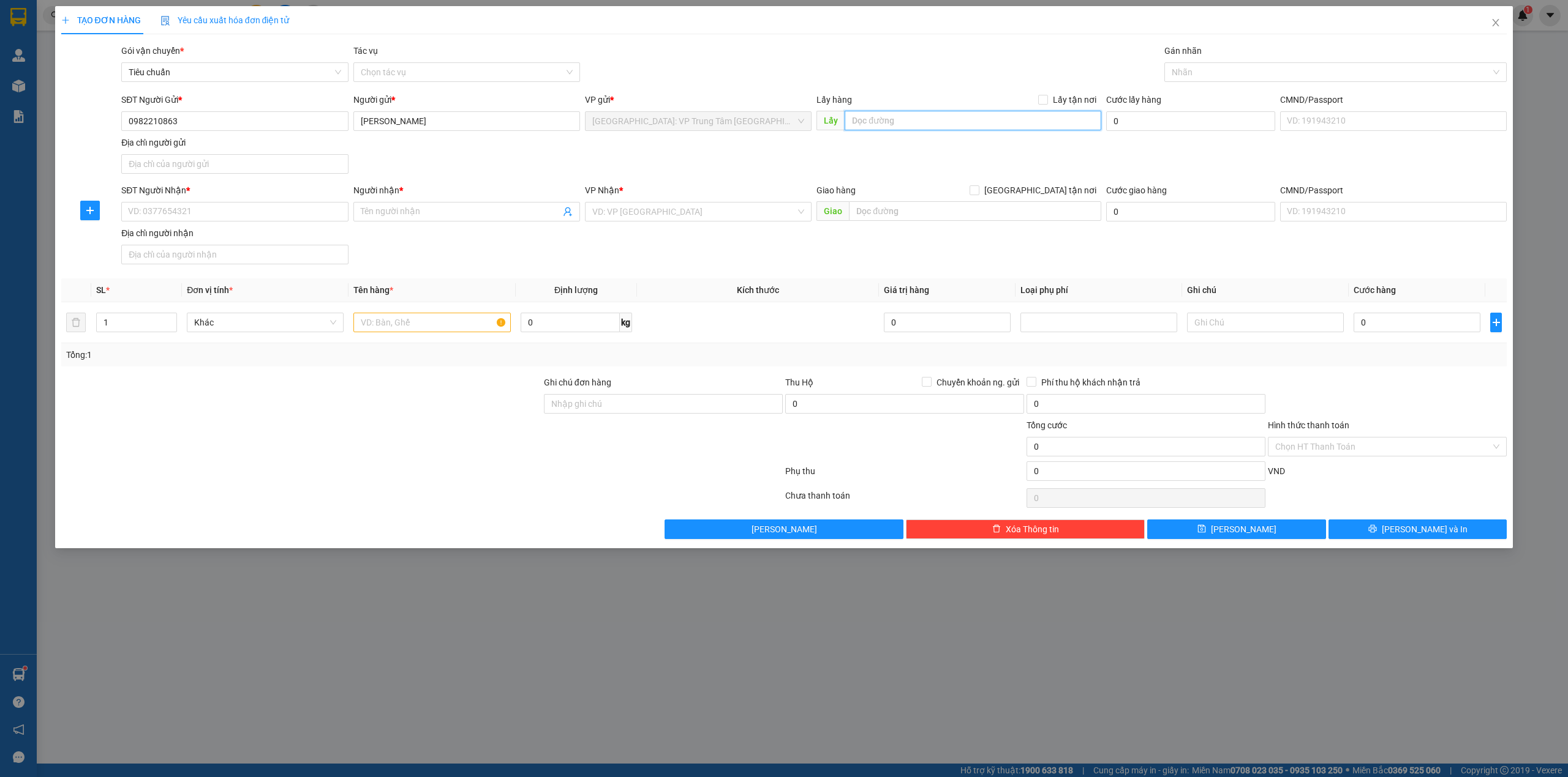
click at [892, 126] on input "text" at bounding box center [973, 120] width 257 height 20
paste input "Toà nhà Mường Thanh [GEOGRAPHIC_DATA][PERSON_NAME], [GEOGRAPHIC_DATA], [GEOGRAP…"
type input "Toà nhà Mường Thanh [GEOGRAPHIC_DATA][PERSON_NAME], [GEOGRAPHIC_DATA], [GEOGRAP…"
click at [1052, 98] on span "Lấy tận nơi" at bounding box center [1075, 100] width 53 height 14
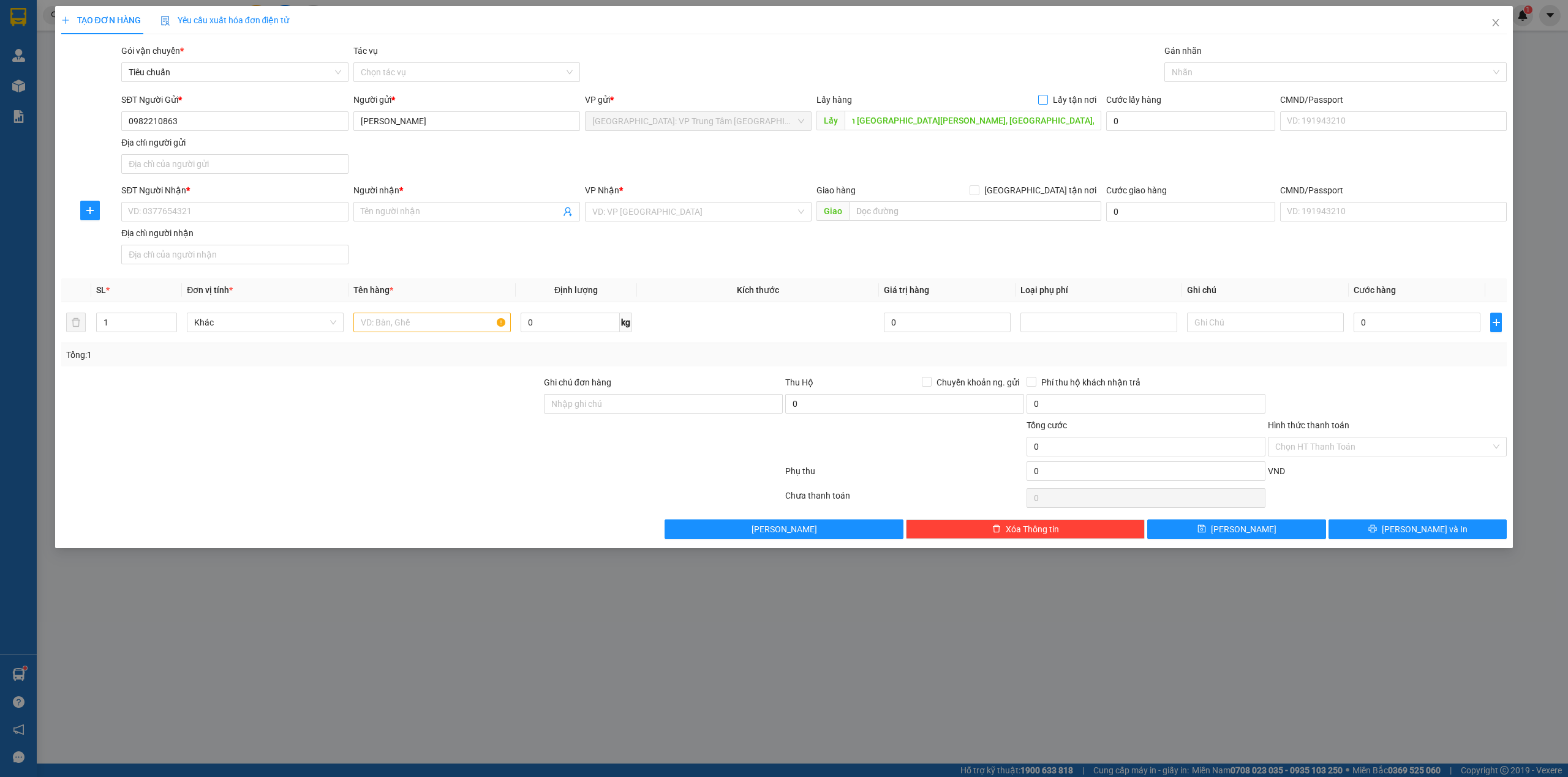
click at [1047, 98] on input "Lấy tận nơi" at bounding box center [1042, 99] width 8 height 8
checkbox input "true"
click at [1147, 120] on input "0" at bounding box center [1178, 120] width 145 height 20
type input "6"
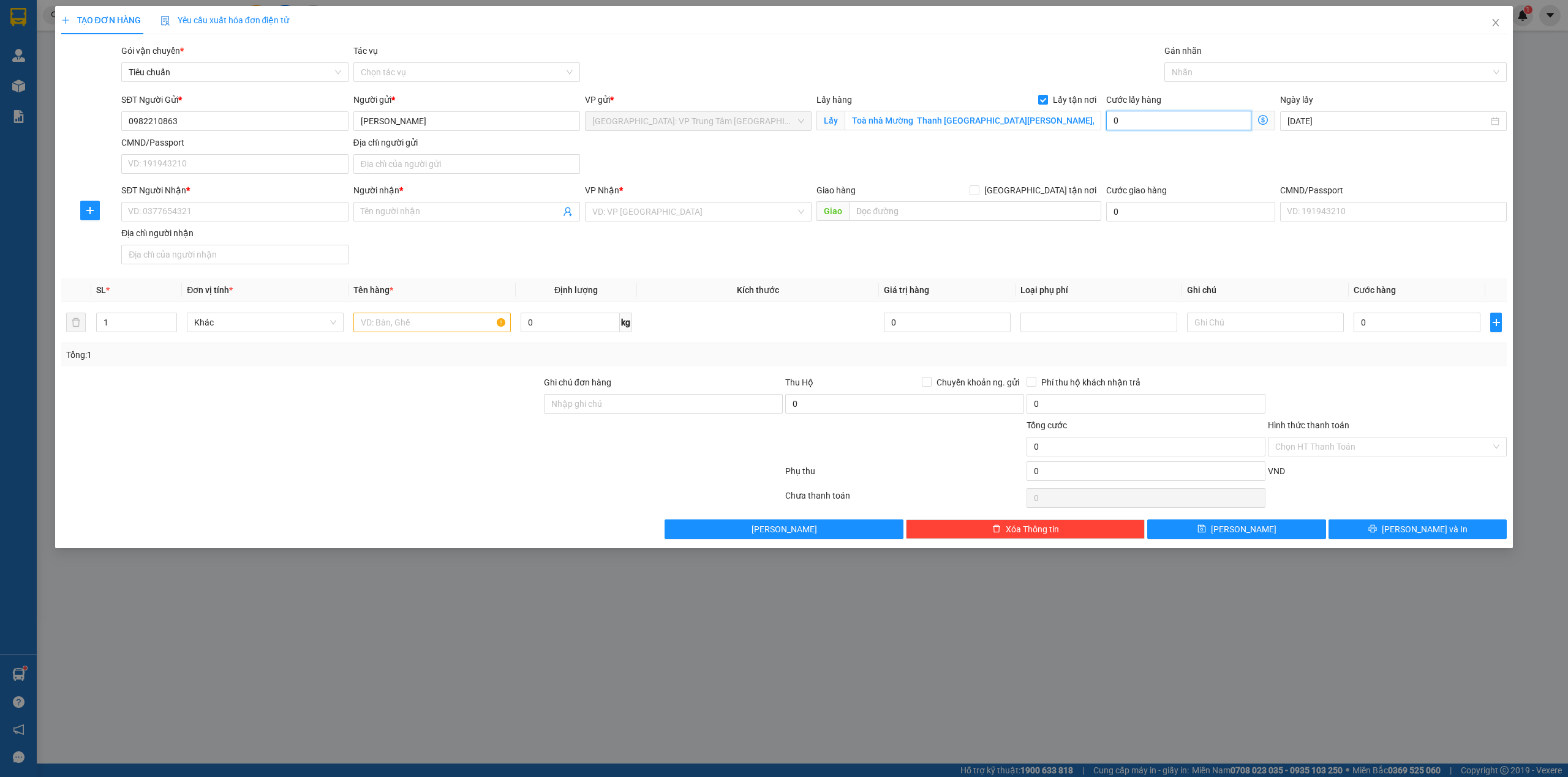
type input "6"
type input "65"
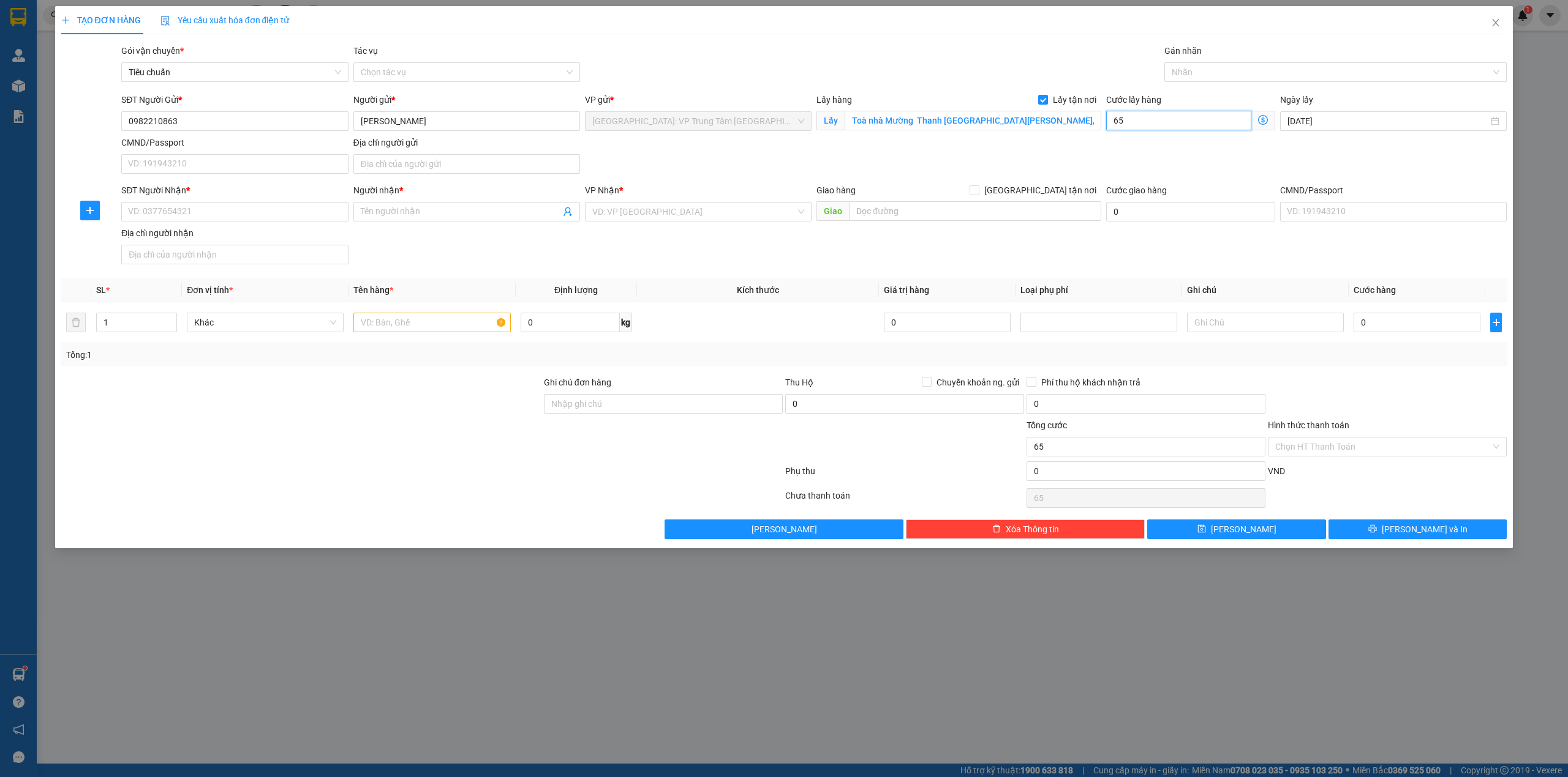
type input "650"
type input "6.500"
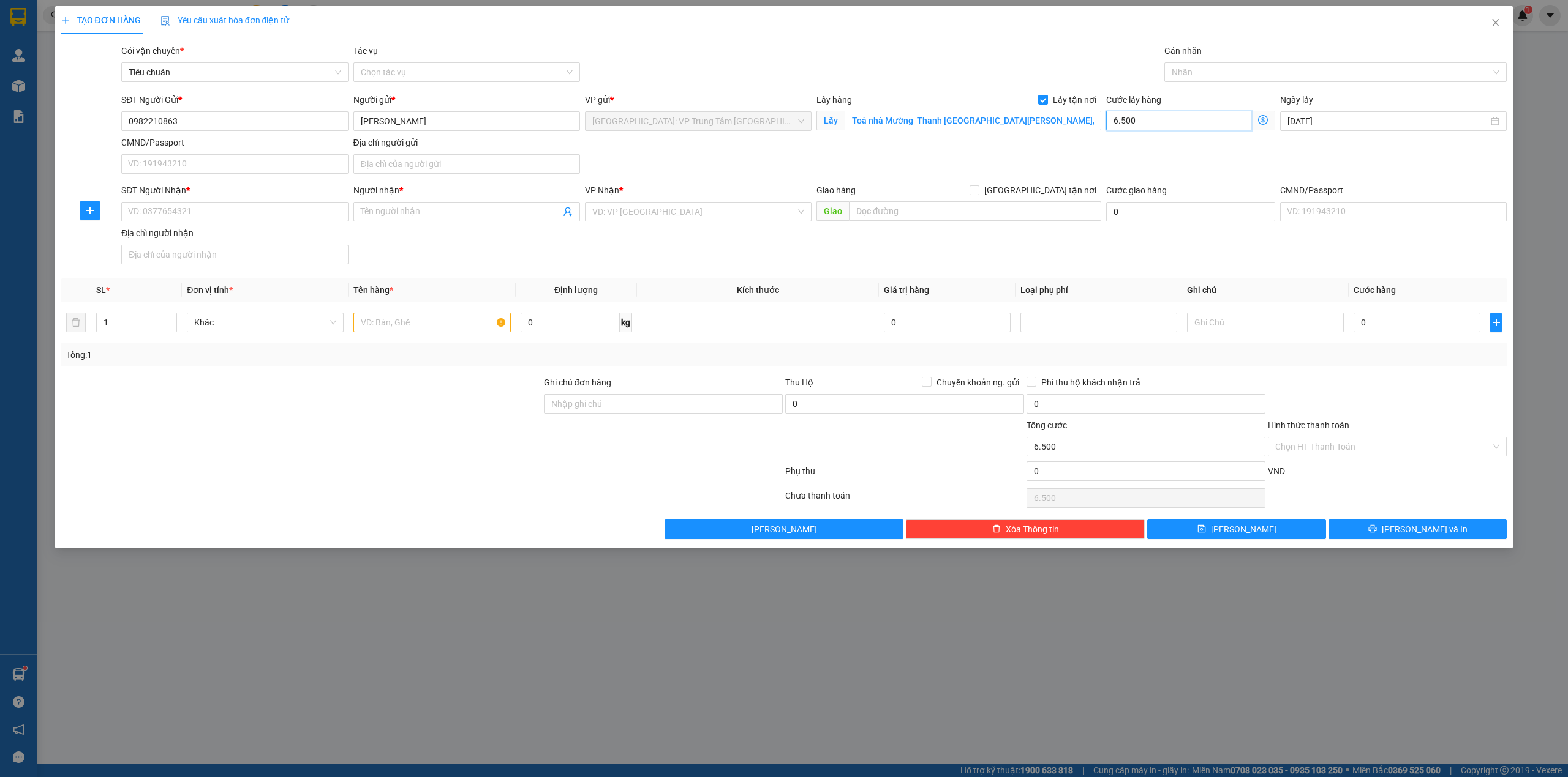
type input "65.000"
type input "650.000"
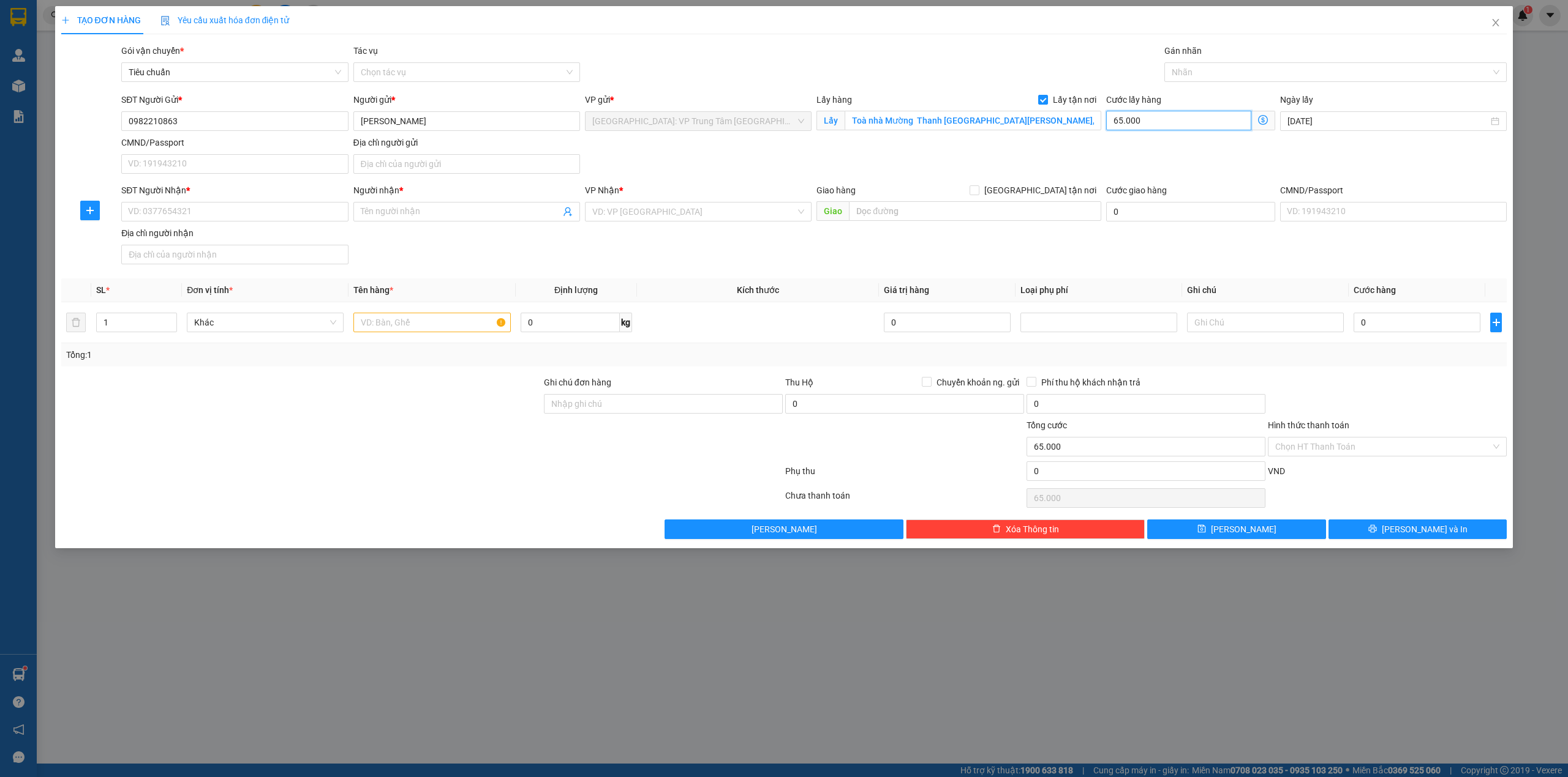
type input "650.000"
type input "65.000"
click at [1095, 187] on span "[GEOGRAPHIC_DATA] tận nơi" at bounding box center [1040, 190] width 122 height 14
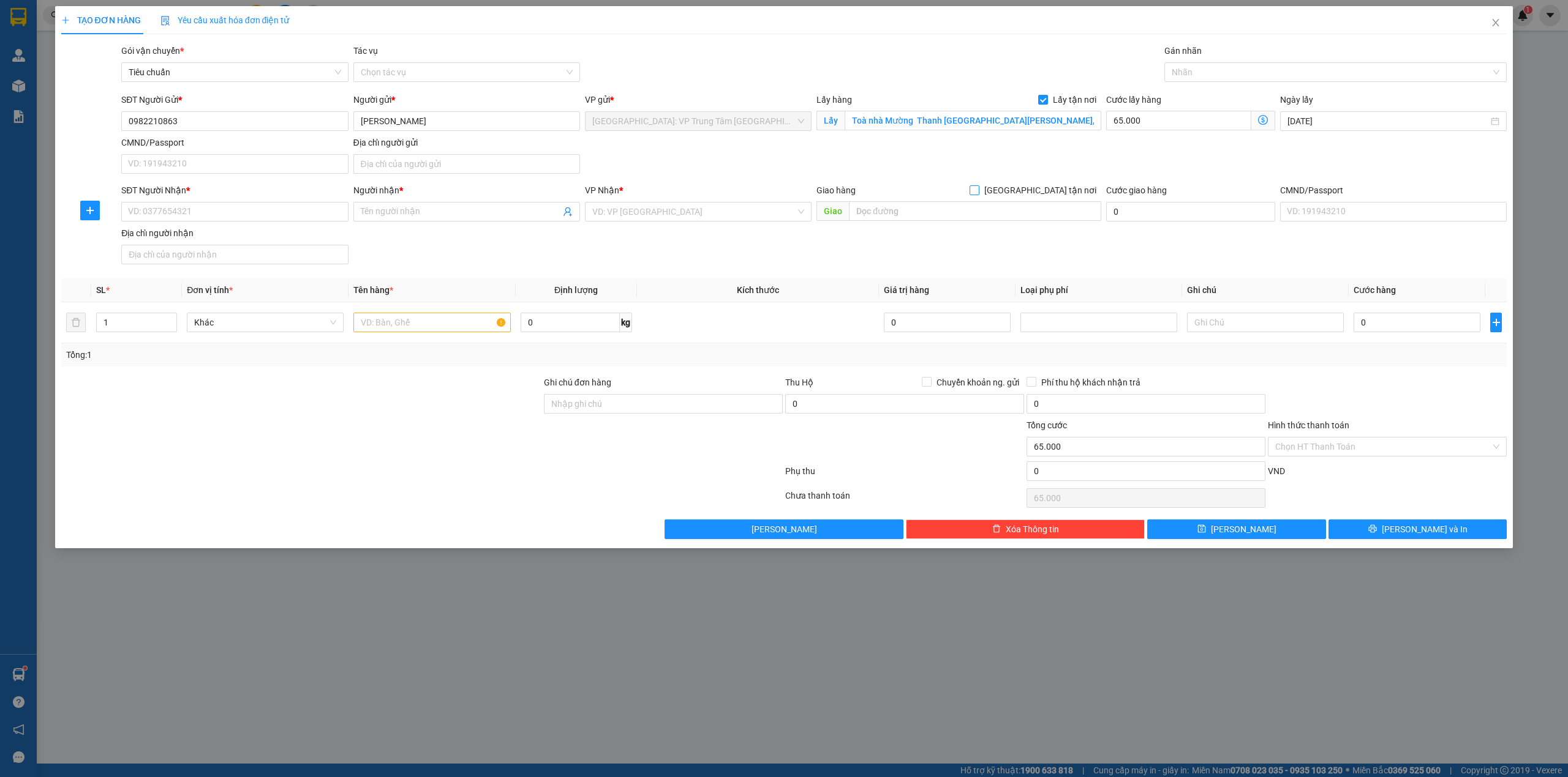
click at [978, 187] on input "[GEOGRAPHIC_DATA] tận nơi" at bounding box center [973, 190] width 8 height 8
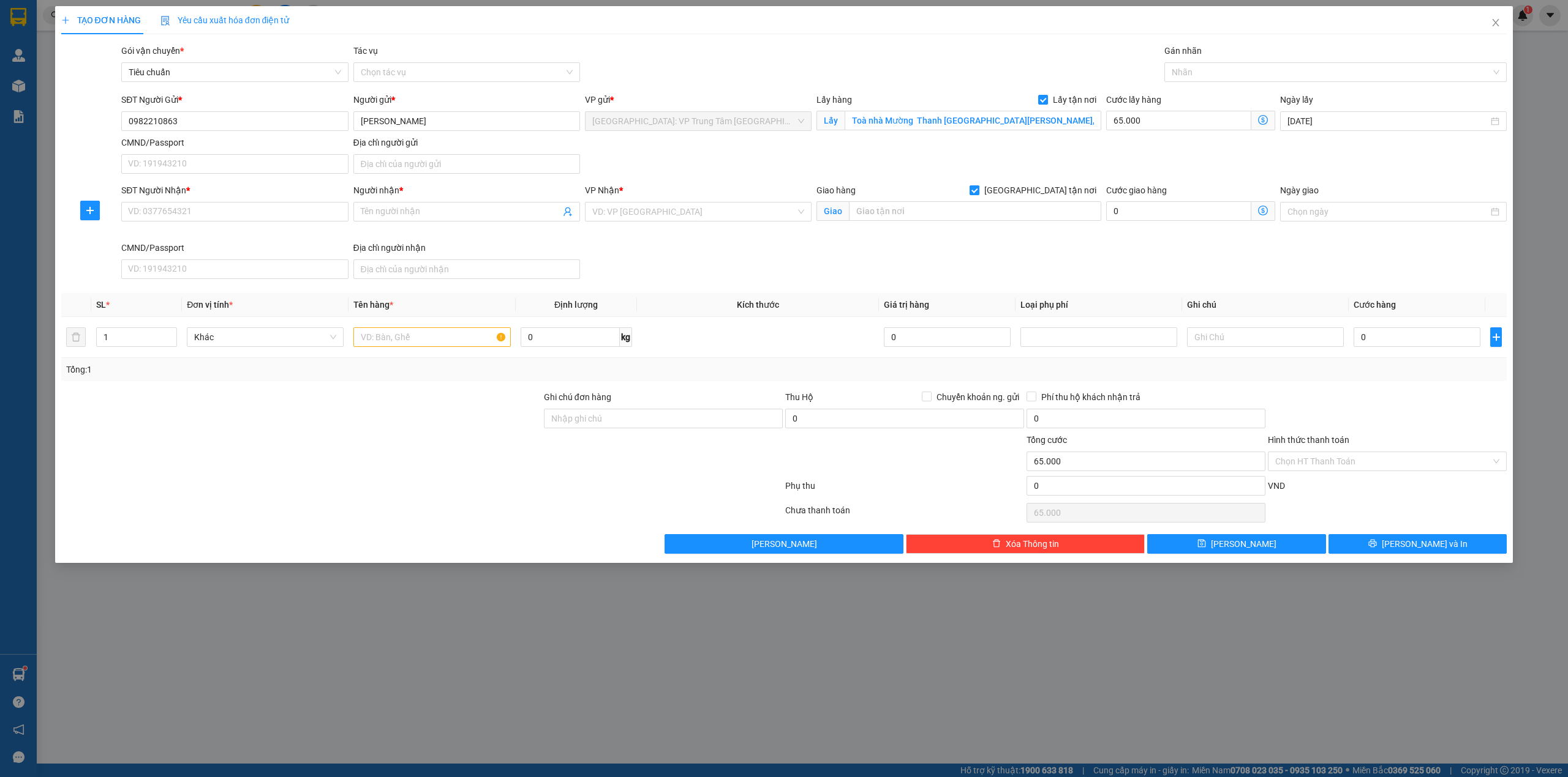
click at [978, 191] on input "[GEOGRAPHIC_DATA] tận nơi" at bounding box center [973, 190] width 8 height 8
checkbox input "false"
type input "0"
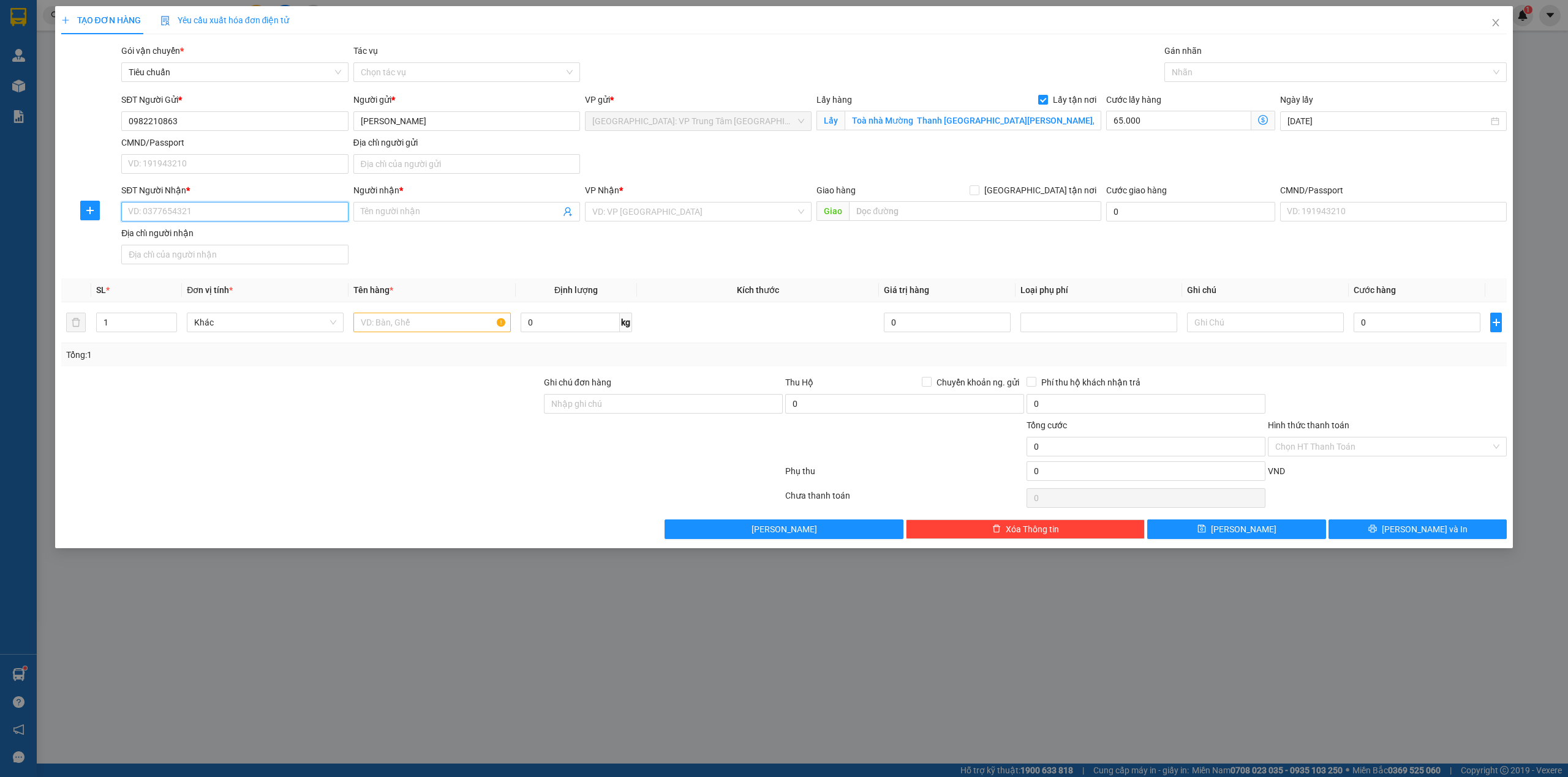
click at [258, 213] on input "SĐT Người Nhận *" at bounding box center [235, 212] width 227 height 20
paste input "0944828754"
type input "0944828754"
type input "65.000"
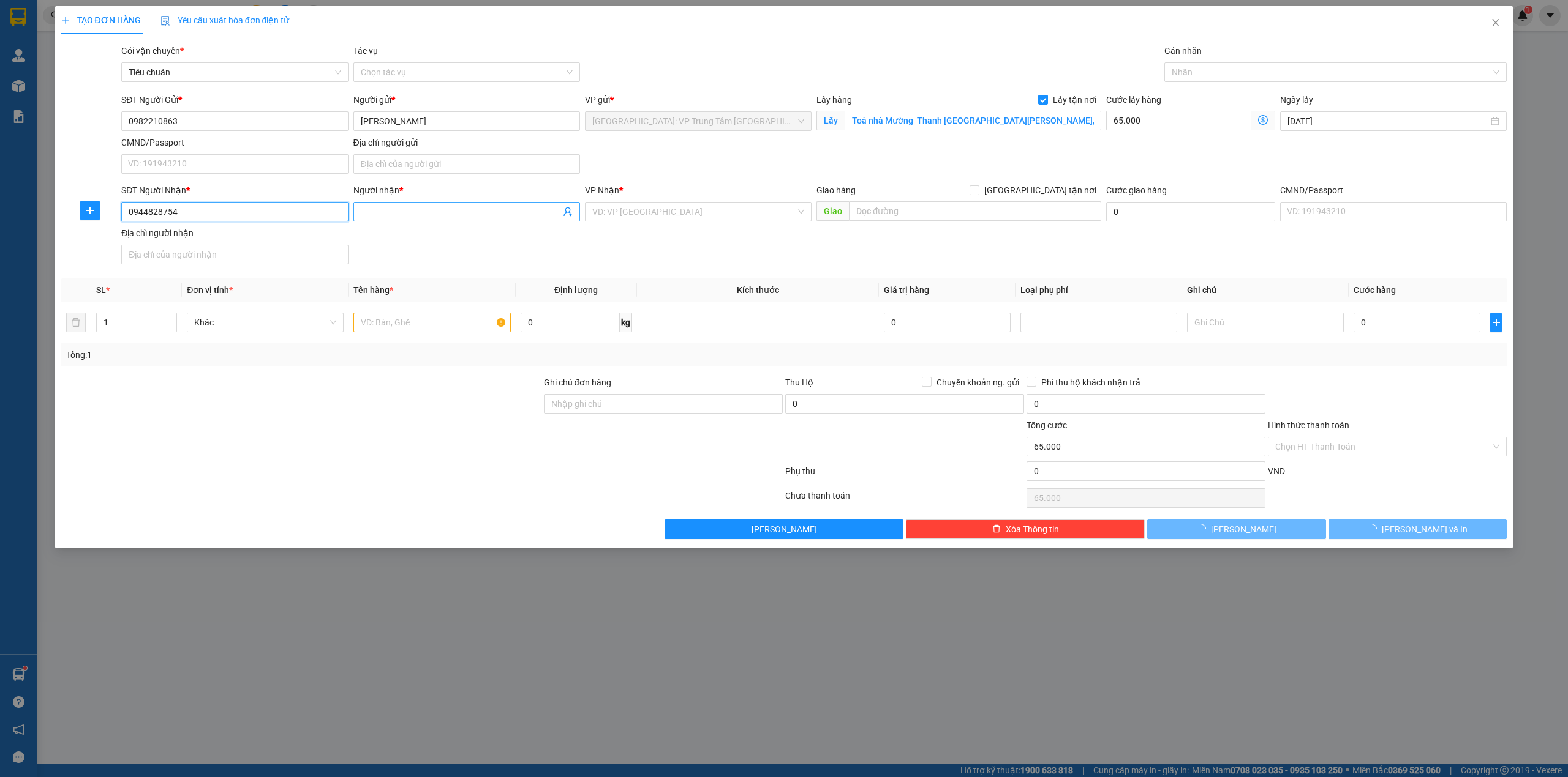
type input "0944828754"
click at [424, 218] on input "Người nhận *" at bounding box center [460, 212] width 199 height 14
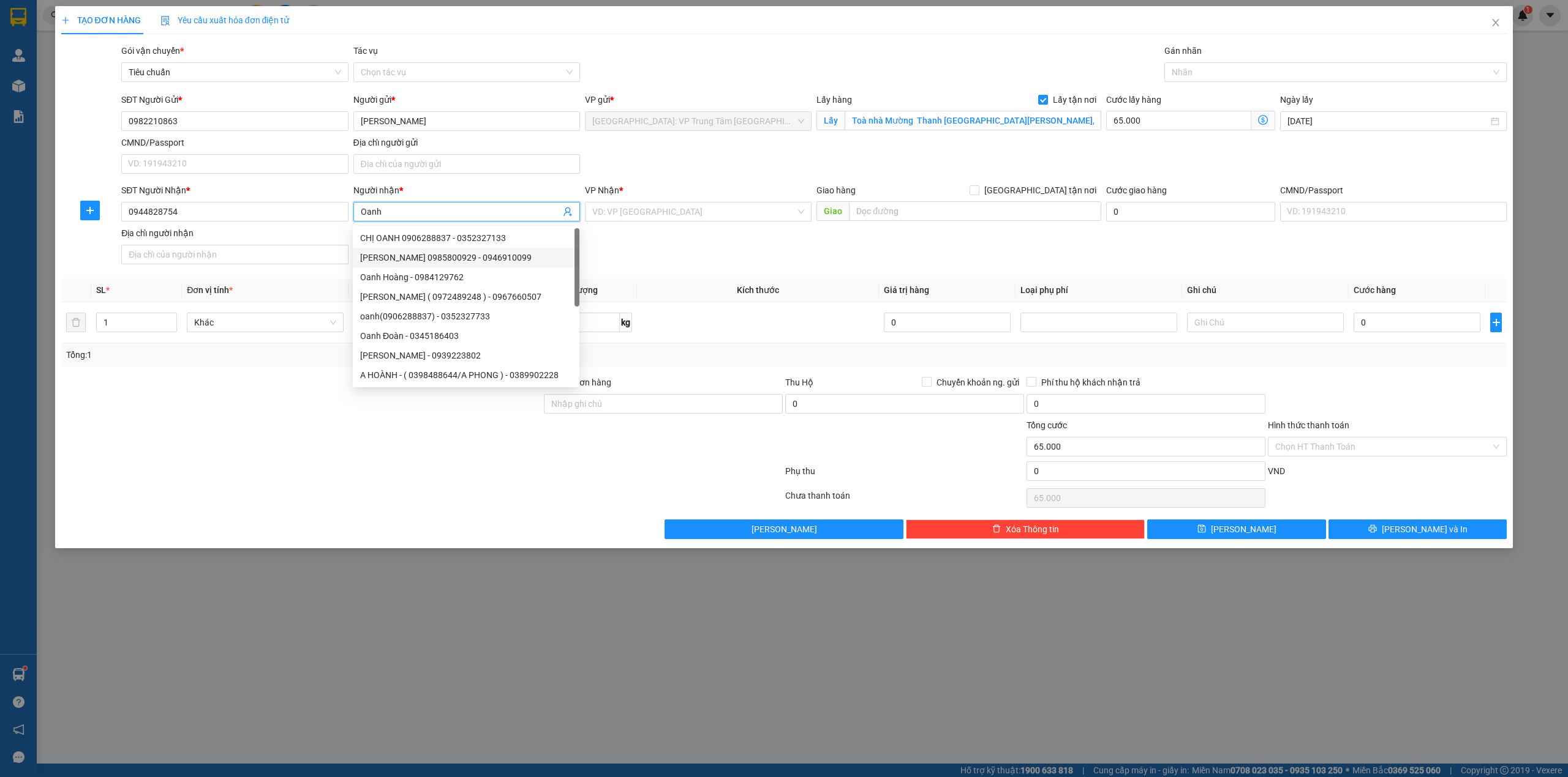
type input "Oanh"
click at [635, 247] on div "SĐT Người Nhận * 0944828754 Người nhận * Oanh VP Nhận * VD: VP [GEOGRAPHIC_DATA…" at bounding box center [813, 227] width 1390 height 86
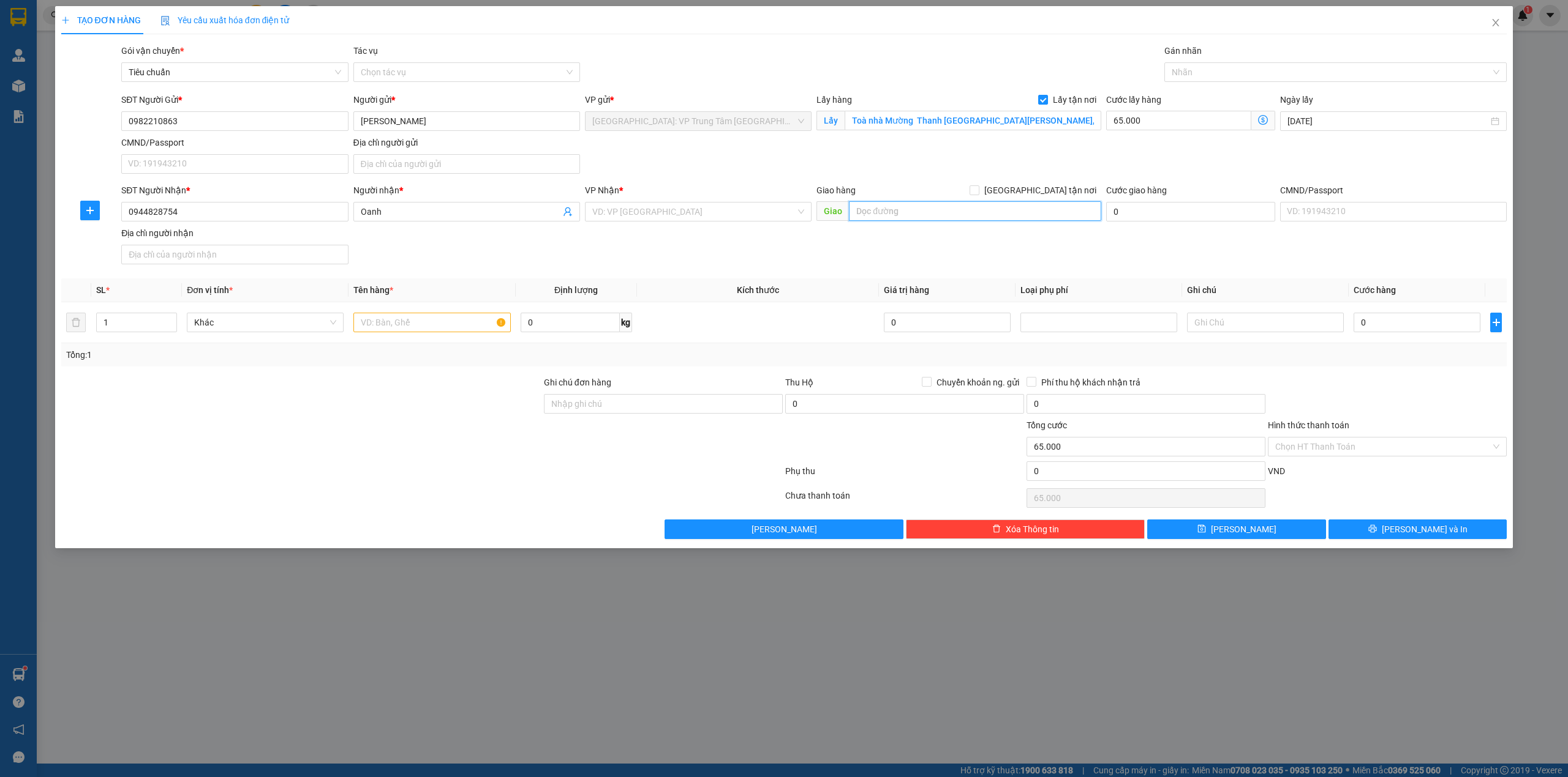
click at [882, 214] on input "text" at bounding box center [974, 211] width 252 height 20
paste input "nhà số 3 ngõ [GEOGRAPHIC_DATA], [GEOGRAPHIC_DATA] cũ nay là [GEOGRAPHIC_DATA]"
type input "nhà số 3 ngõ [GEOGRAPHIC_DATA], [GEOGRAPHIC_DATA] cũ nay là [GEOGRAPHIC_DATA]"
click at [978, 188] on input "[GEOGRAPHIC_DATA] tận nơi" at bounding box center [973, 190] width 8 height 8
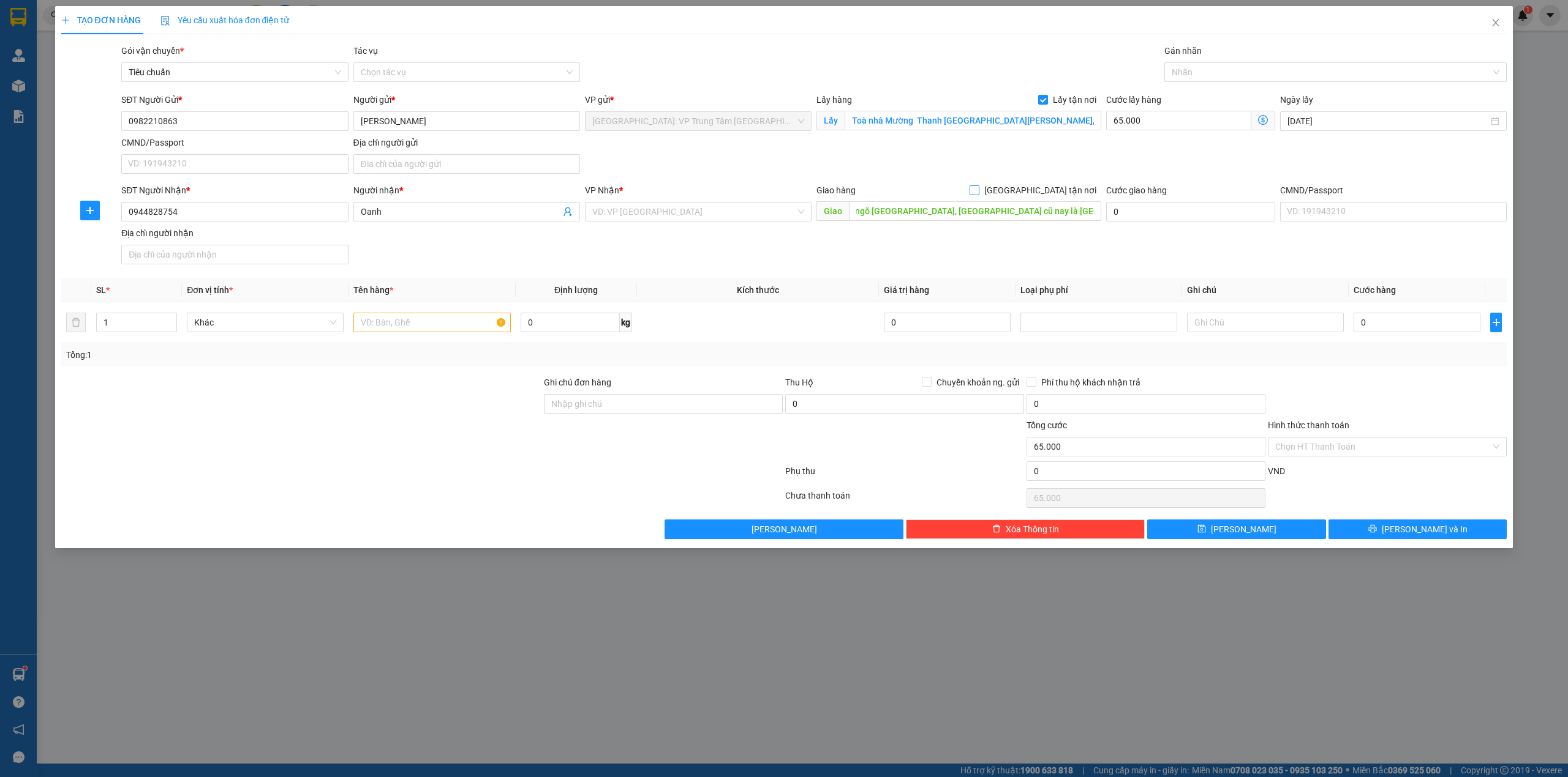
checkbox input "true"
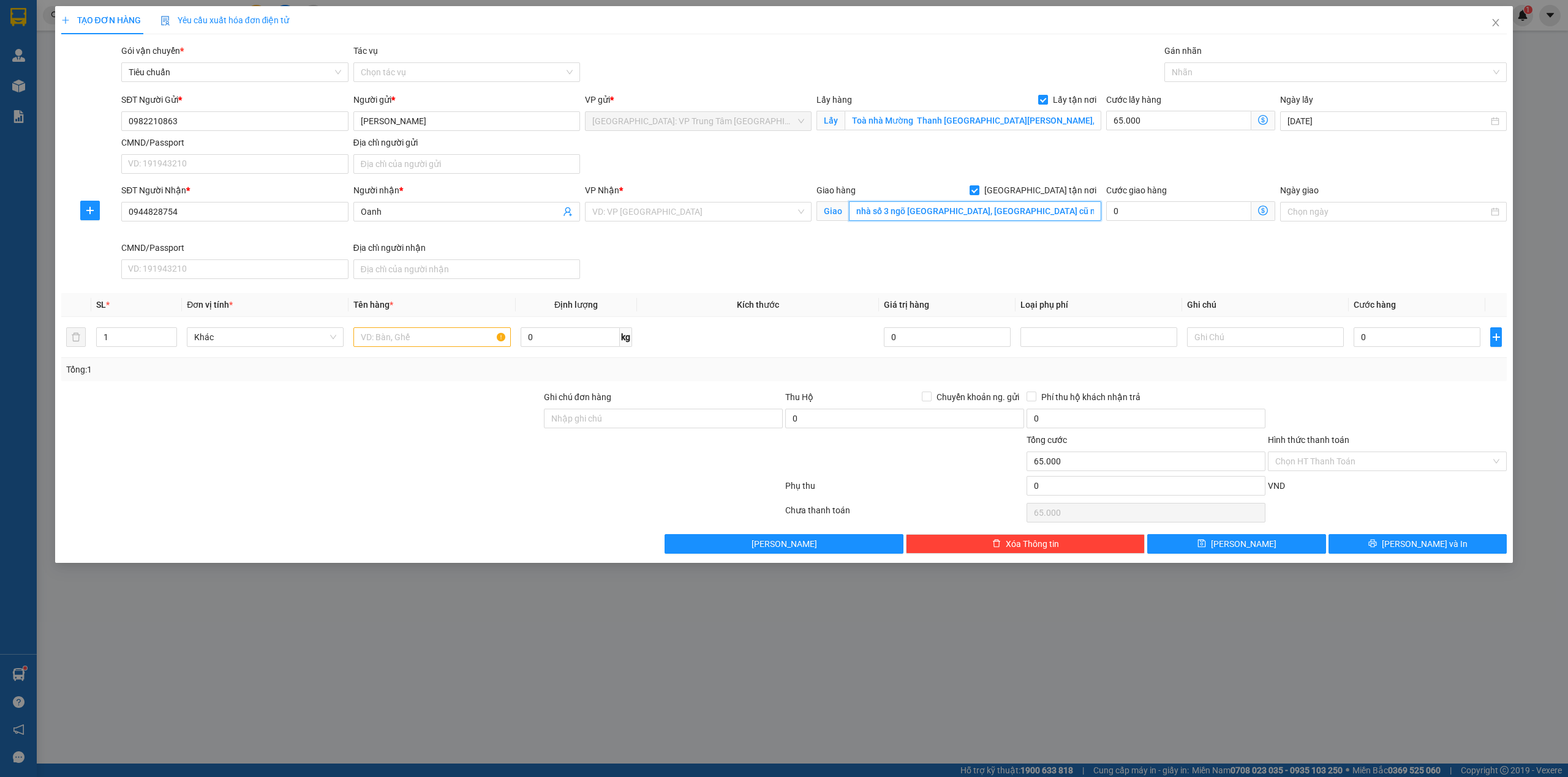
click at [1069, 214] on input "nhà số 3 ngõ [GEOGRAPHIC_DATA], [GEOGRAPHIC_DATA] cũ nay là [GEOGRAPHIC_DATA]" at bounding box center [974, 211] width 252 height 20
click at [765, 202] on div "VP Nhận *" at bounding box center [698, 193] width 227 height 18
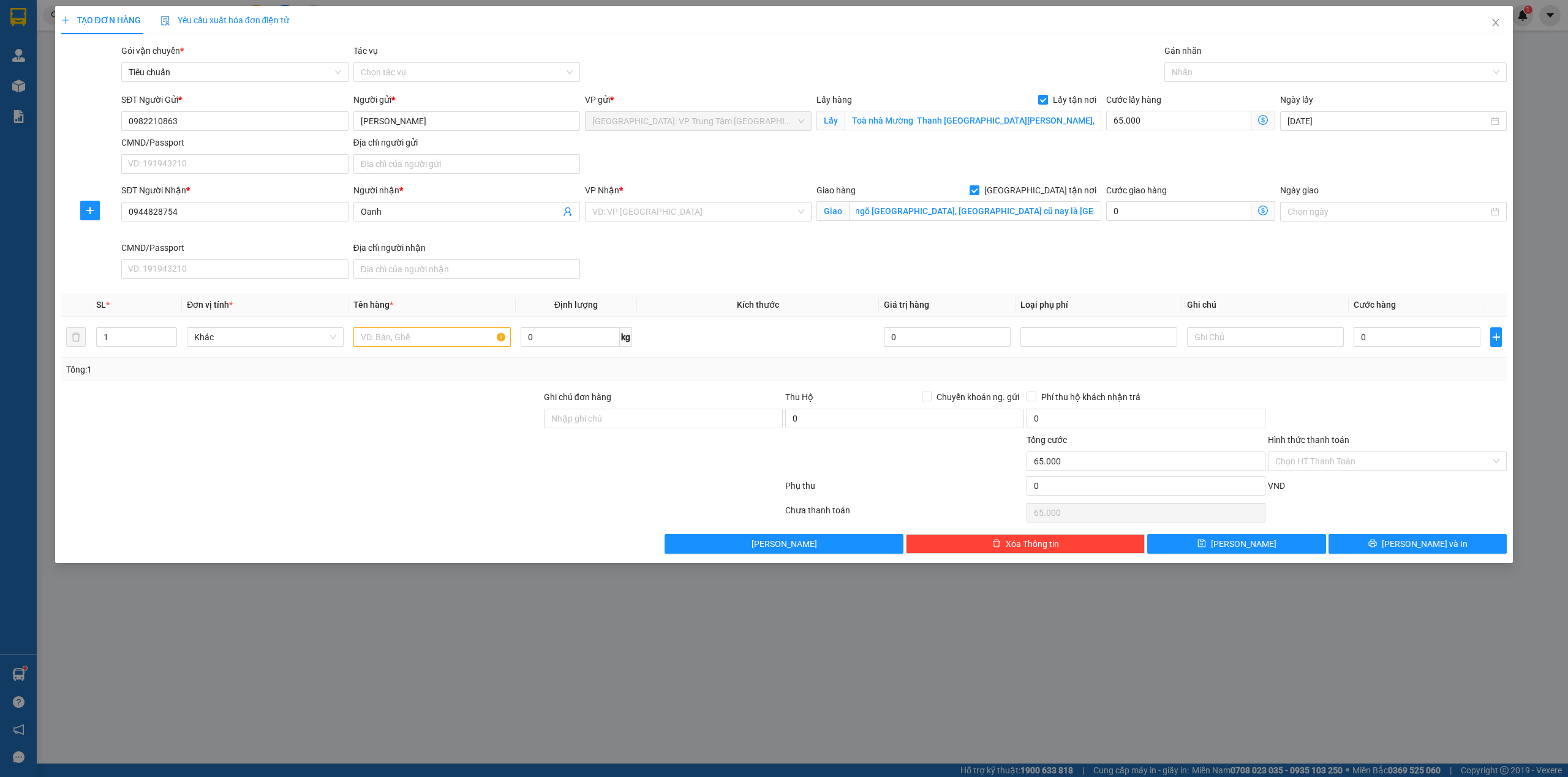
scroll to position [0, 0]
click at [755, 223] on div "VP Nhận * VD: VP [GEOGRAPHIC_DATA]" at bounding box center [698, 205] width 227 height 43
click at [740, 206] on input "search" at bounding box center [694, 212] width 203 height 18
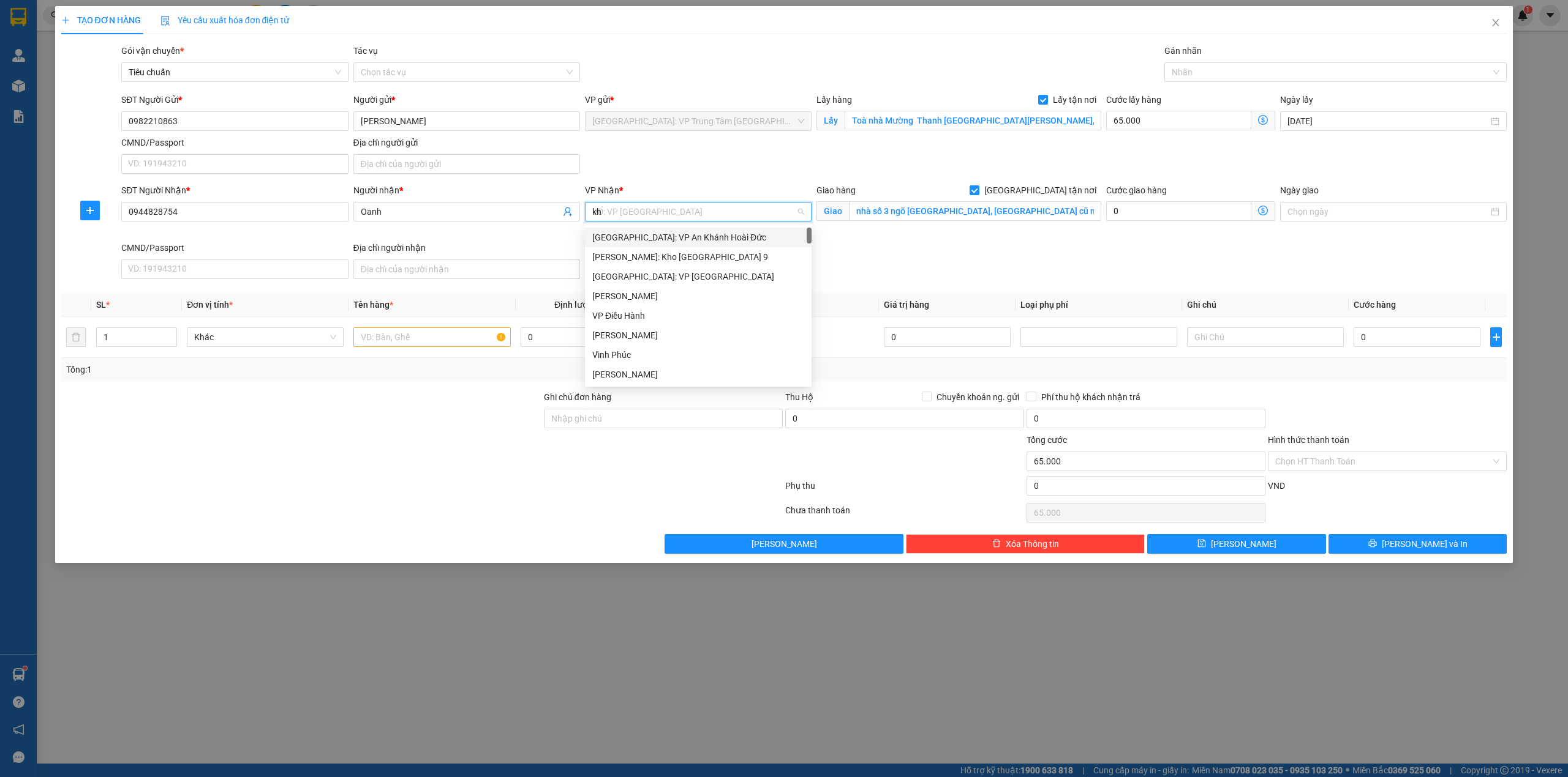
type input "kho"
click at [706, 312] on div "[GEOGRAPHIC_DATA]: Kho Văn Điển Thanh Trì" at bounding box center [698, 316] width 212 height 14
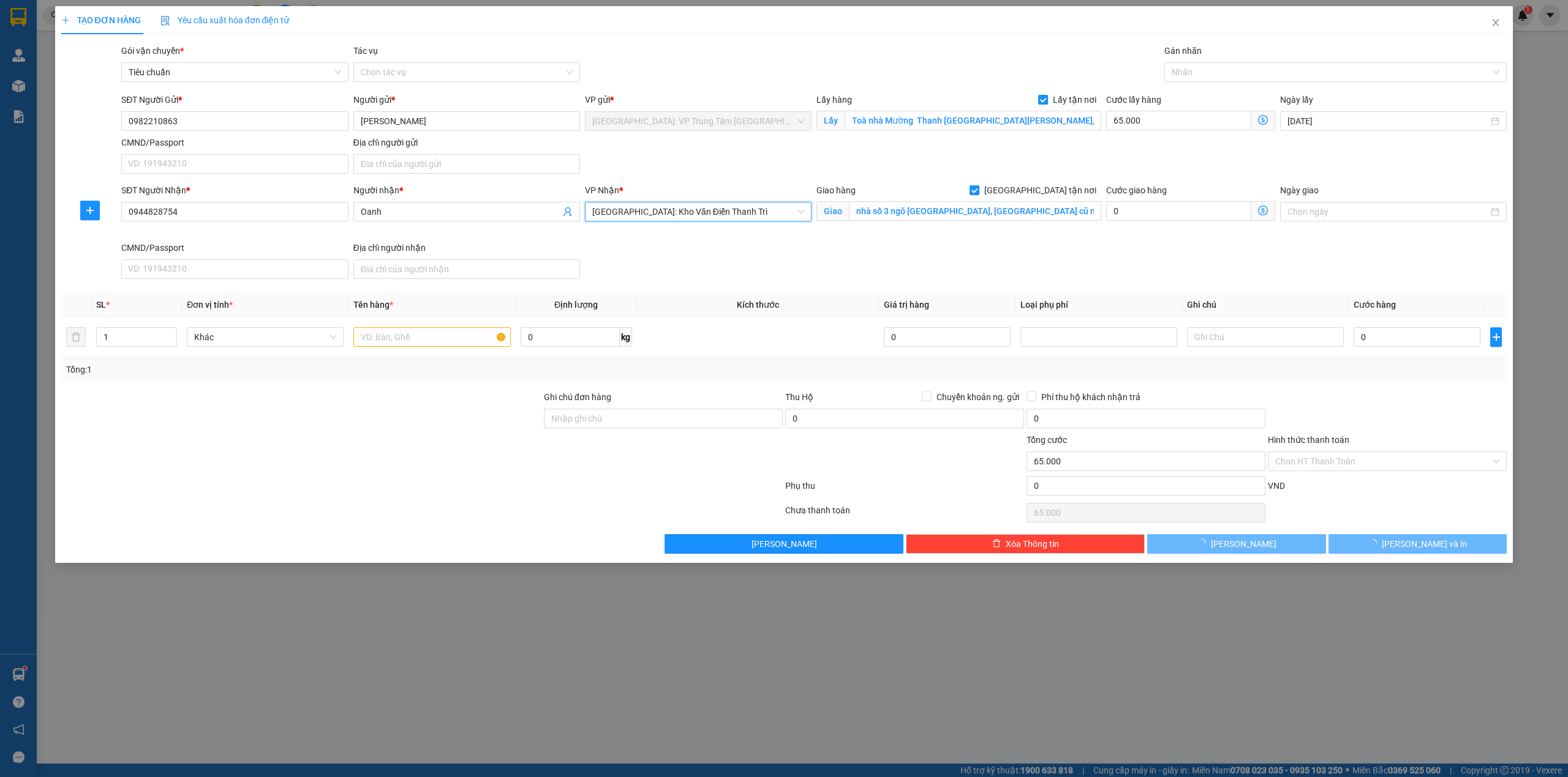
click at [728, 189] on div "VP Nhận *" at bounding box center [698, 190] width 227 height 14
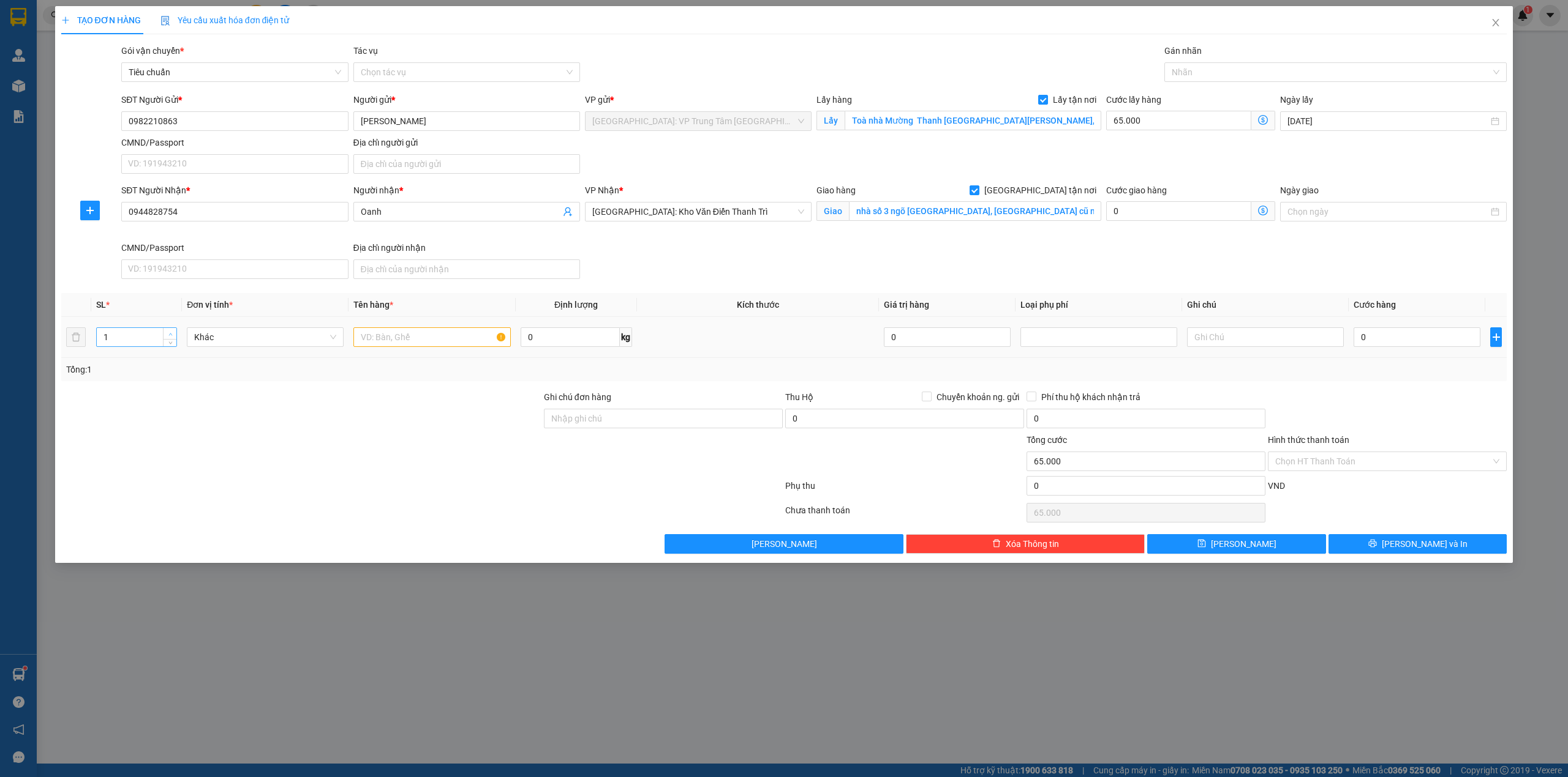
type input "2"
click at [169, 336] on icon "up" at bounding box center [170, 334] width 5 height 5
click at [440, 335] on input "text" at bounding box center [431, 337] width 157 height 20
type input "2 con xe đạp"
click at [1416, 350] on div "0" at bounding box center [1417, 337] width 127 height 25
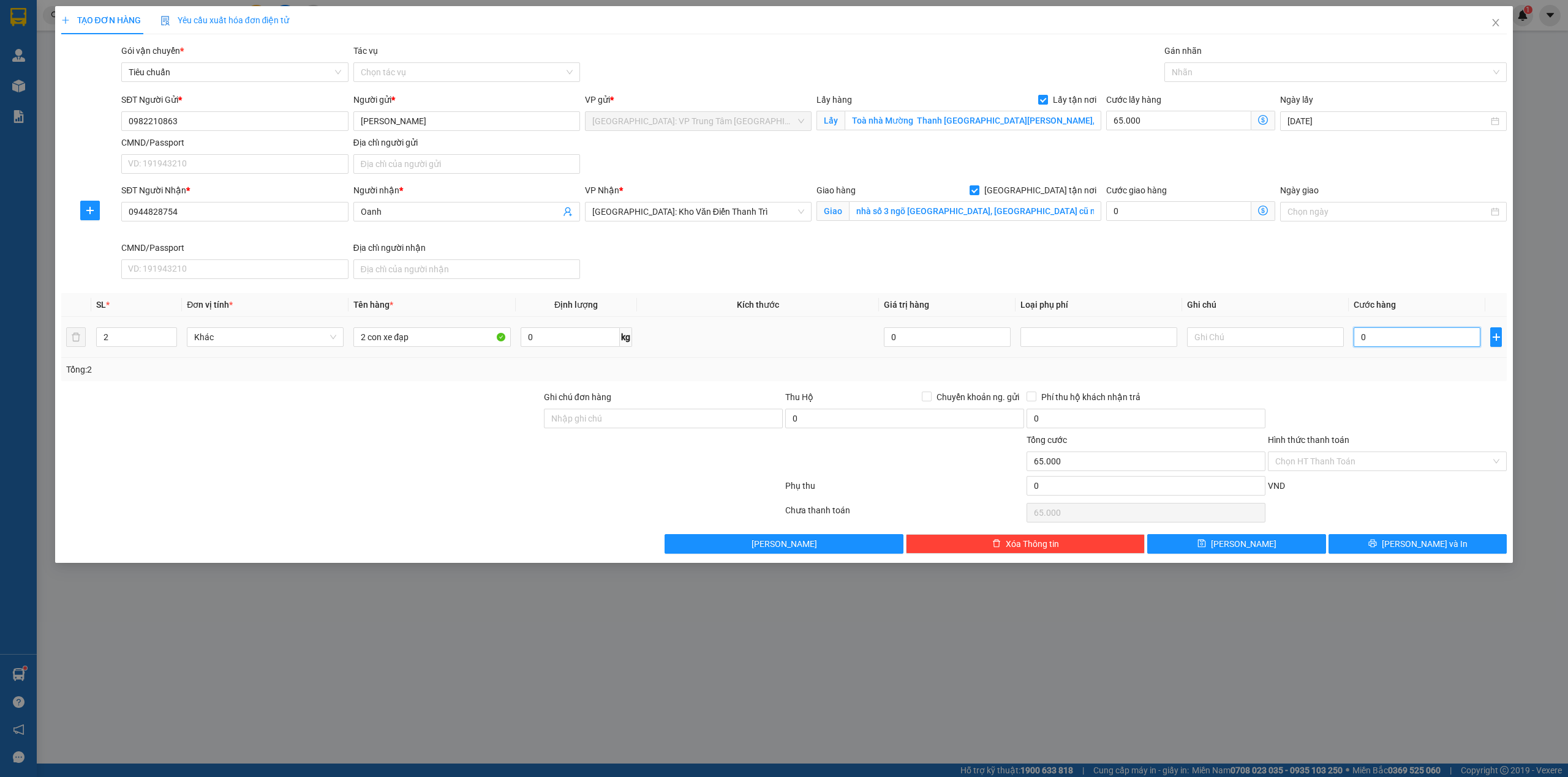
click at [1415, 343] on input "0" at bounding box center [1417, 337] width 127 height 20
type input "3"
type input "65.003"
type input "35"
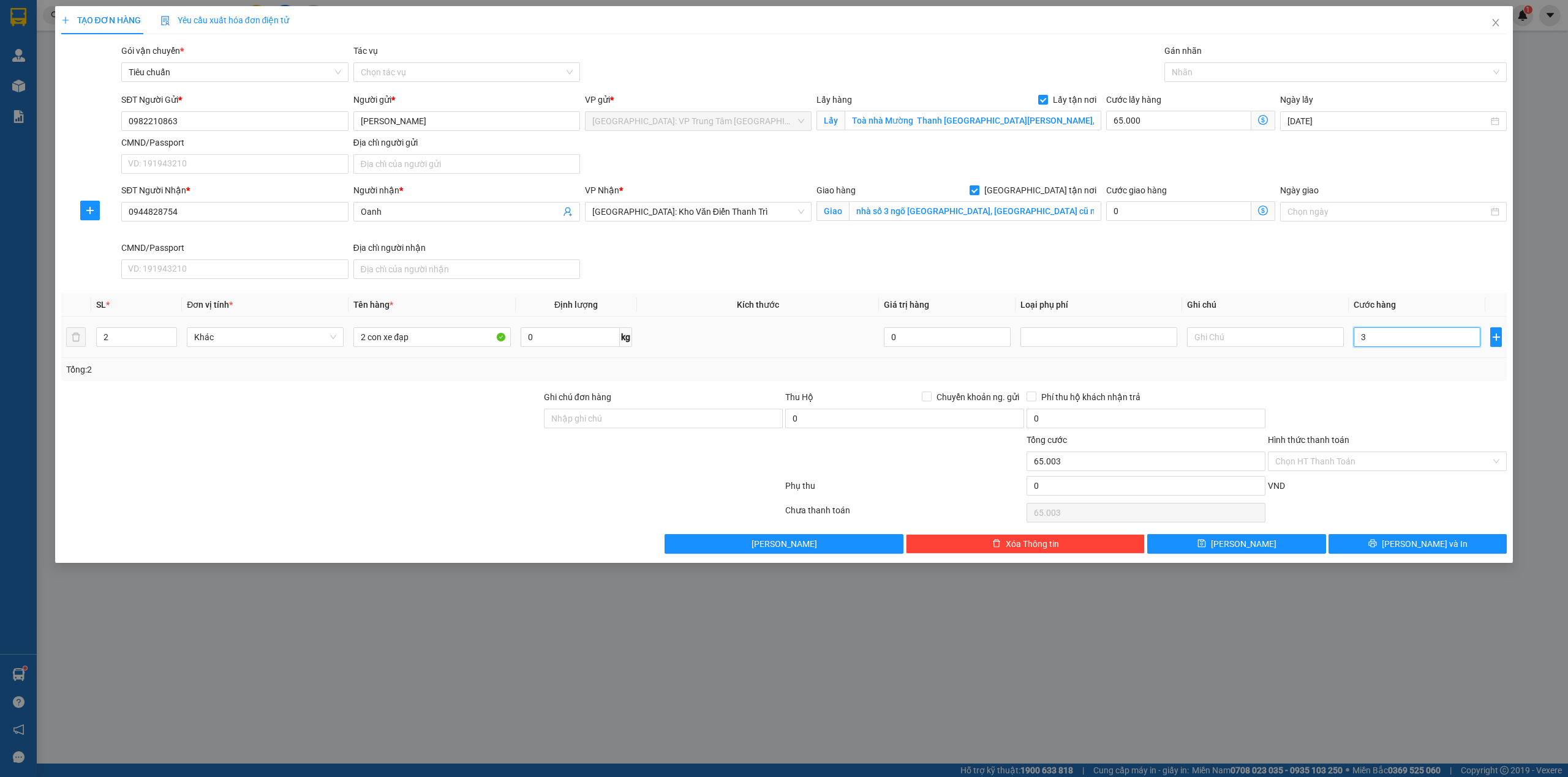
type input "65.035"
type input "350"
type input "65.350"
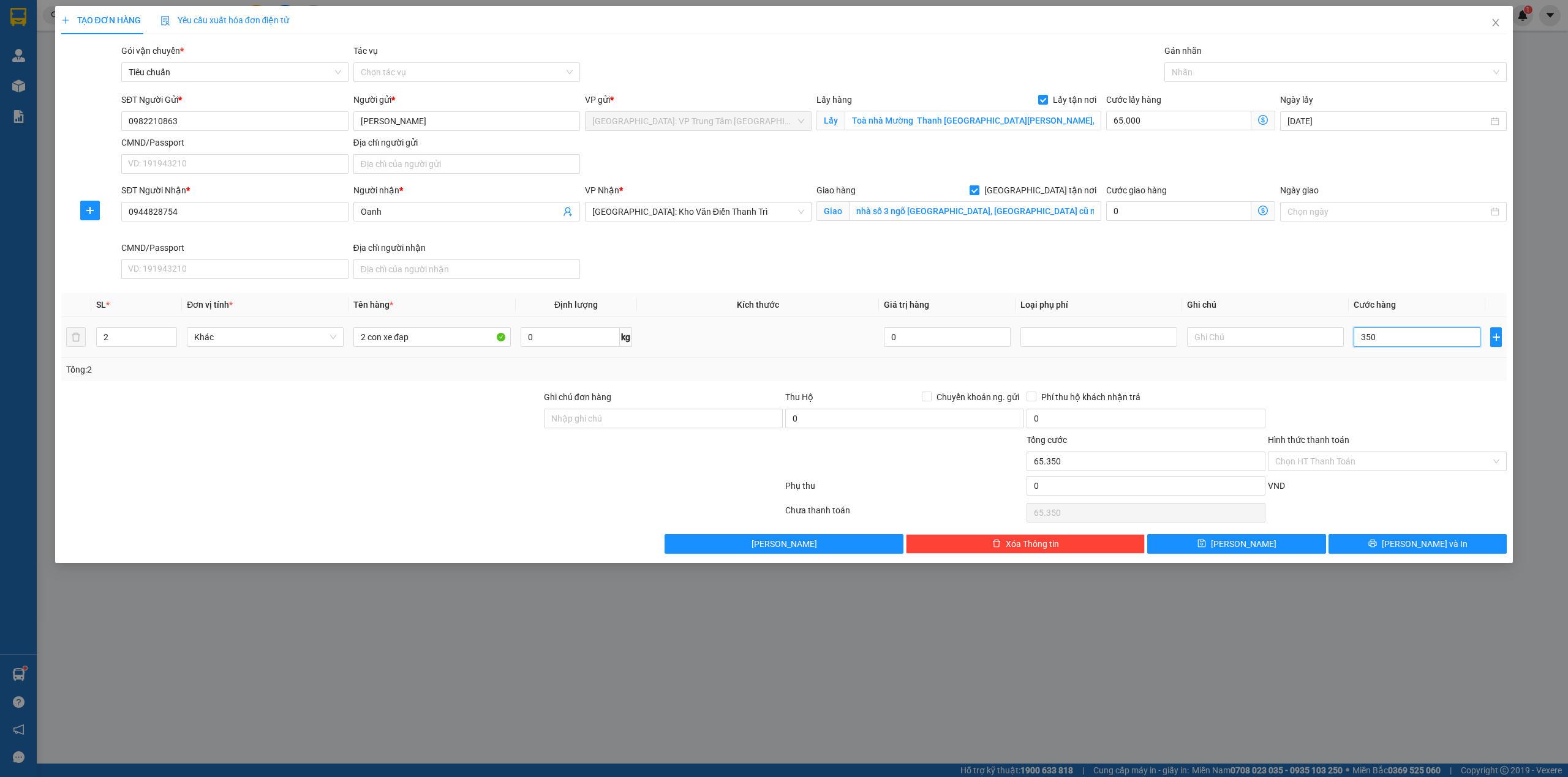
type input "3.500"
type input "68.500"
type input "35.000"
type input "100.000"
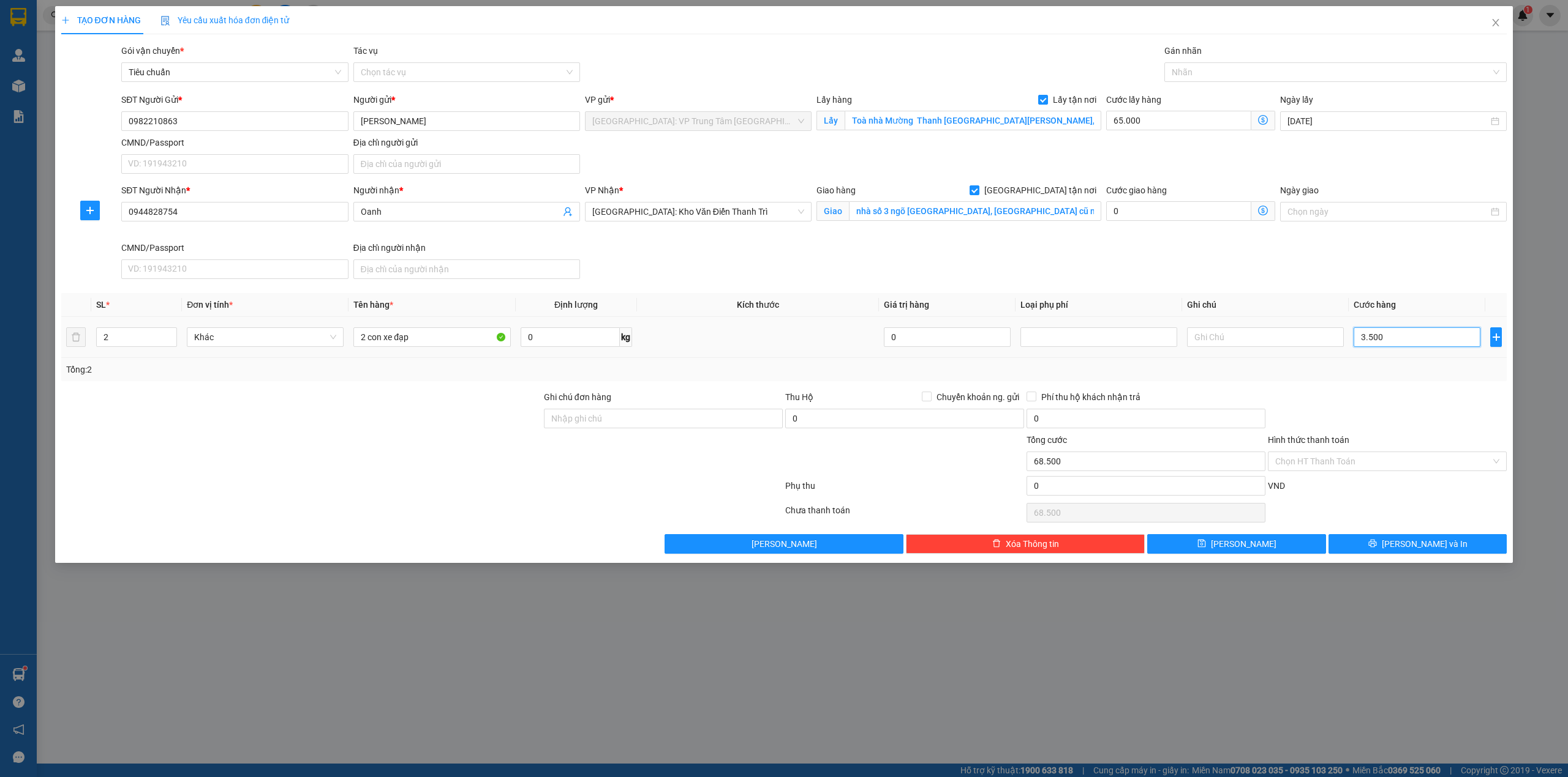
type input "100.000"
type input "350.000"
type input "415.000"
type input "350.000"
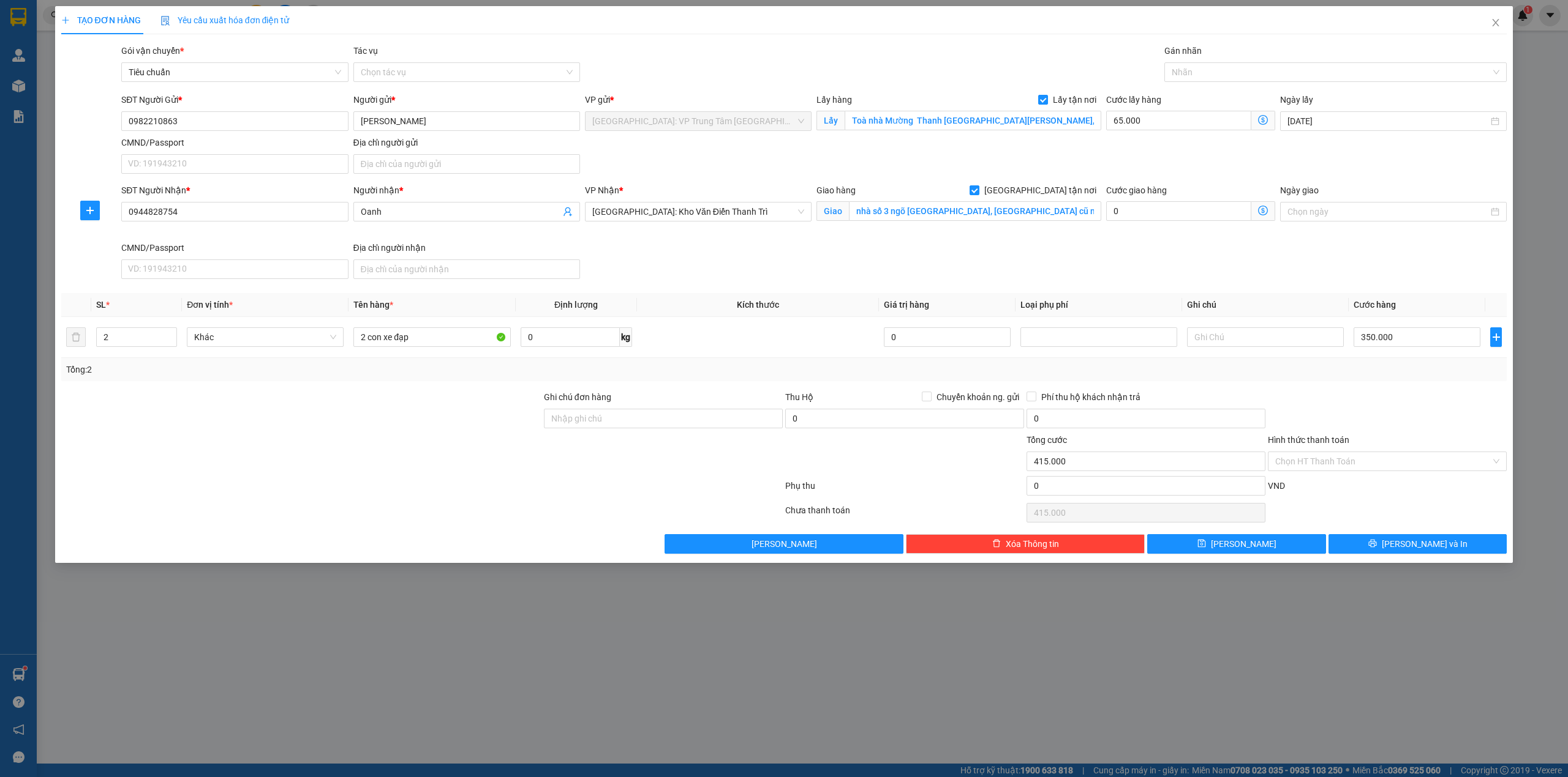
click at [1362, 420] on div at bounding box center [1387, 412] width 241 height 43
click at [1233, 76] on div at bounding box center [1329, 72] width 325 height 15
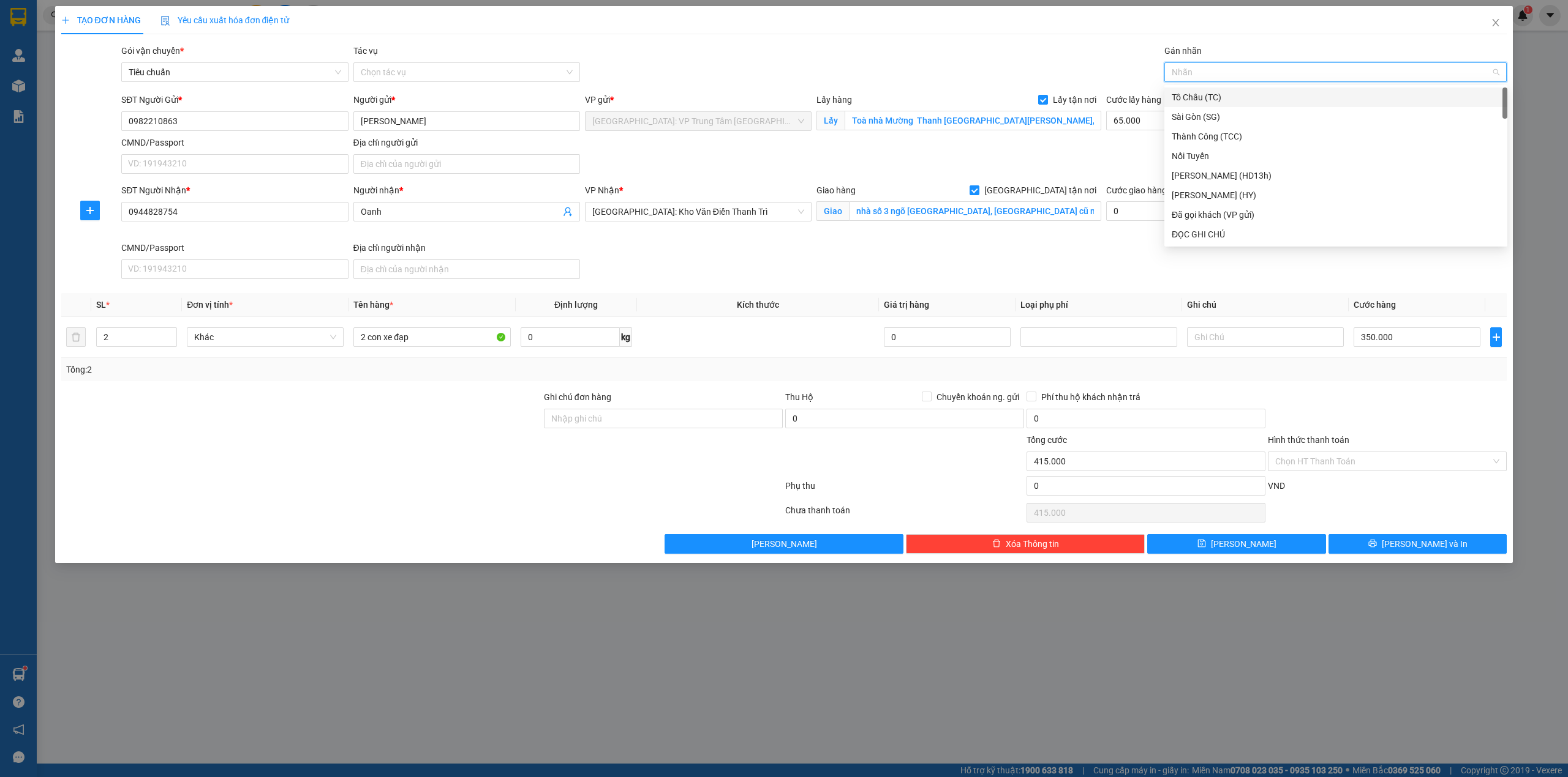
type input "g"
click at [1221, 227] on div "[GEOGRAPHIC_DATA] tận nơi" at bounding box center [1335, 234] width 343 height 20
type input "x"
click at [1012, 266] on div "SĐT Người Nhận * 0944828754 Người nhận * Oanh VP Nhận * [GEOGRAPHIC_DATA]: [GEO…" at bounding box center [813, 234] width 1390 height 100
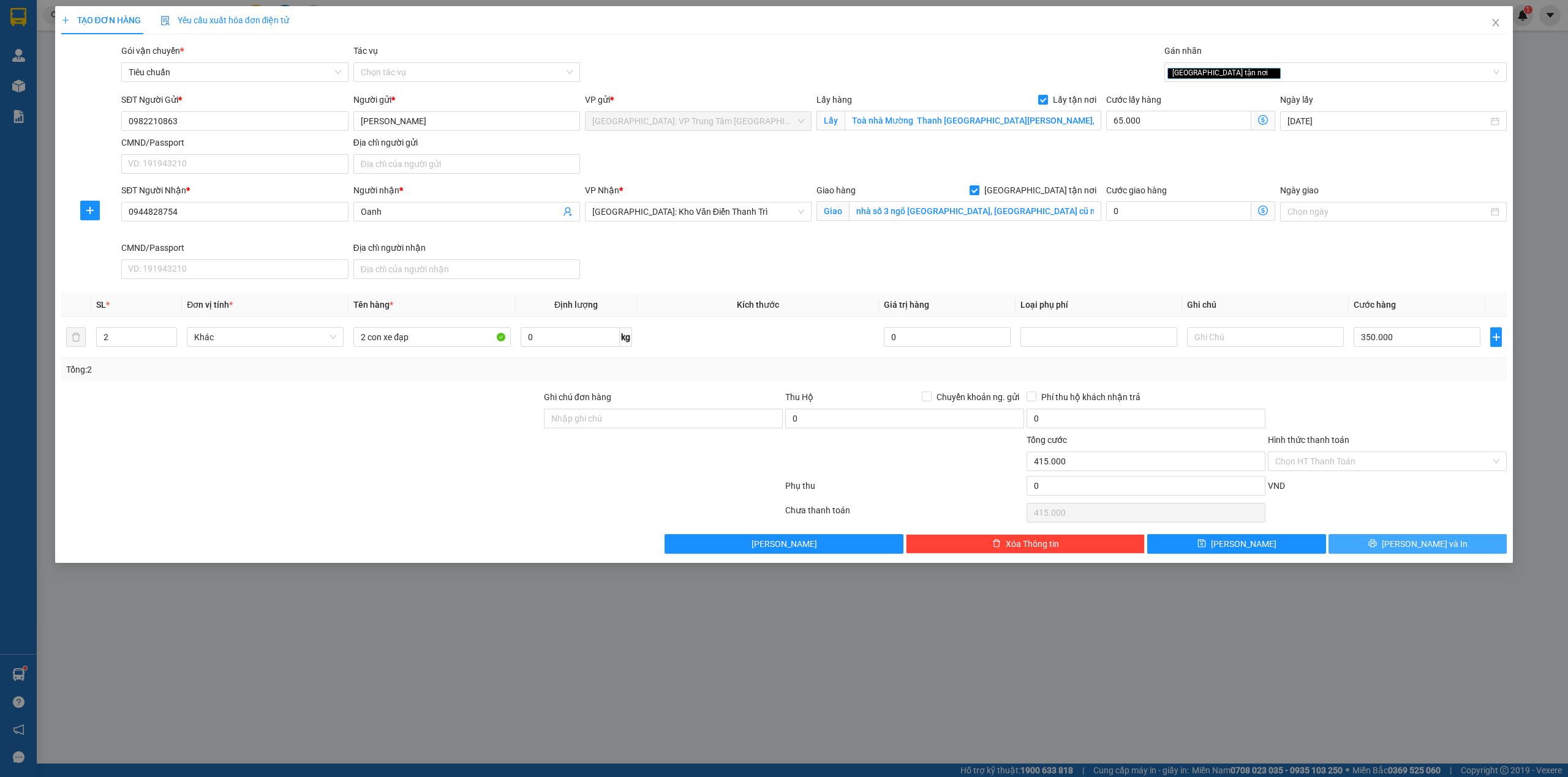
click at [1379, 544] on button "[PERSON_NAME] và In" at bounding box center [1417, 544] width 179 height 20
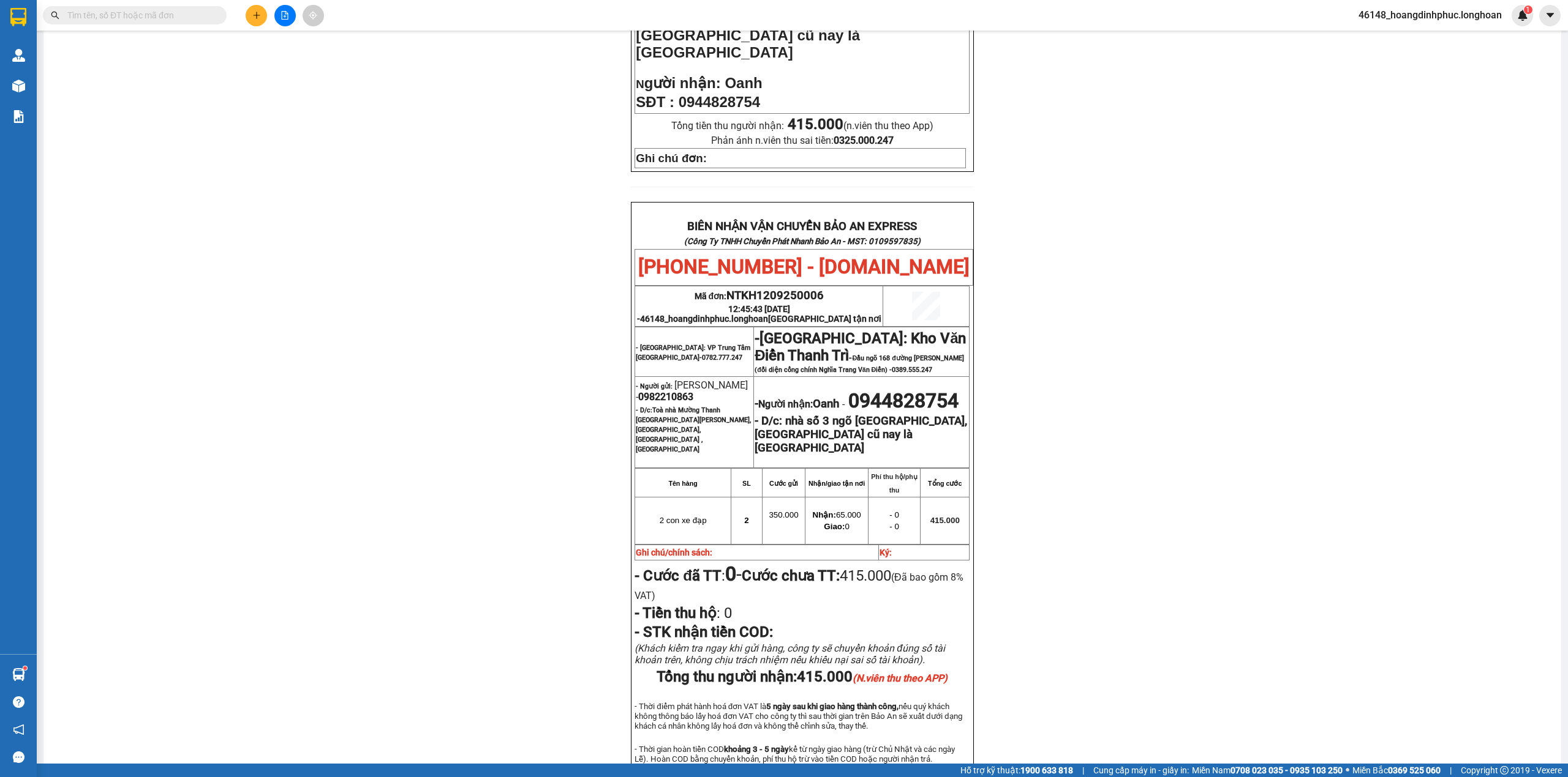
scroll to position [543, 0]
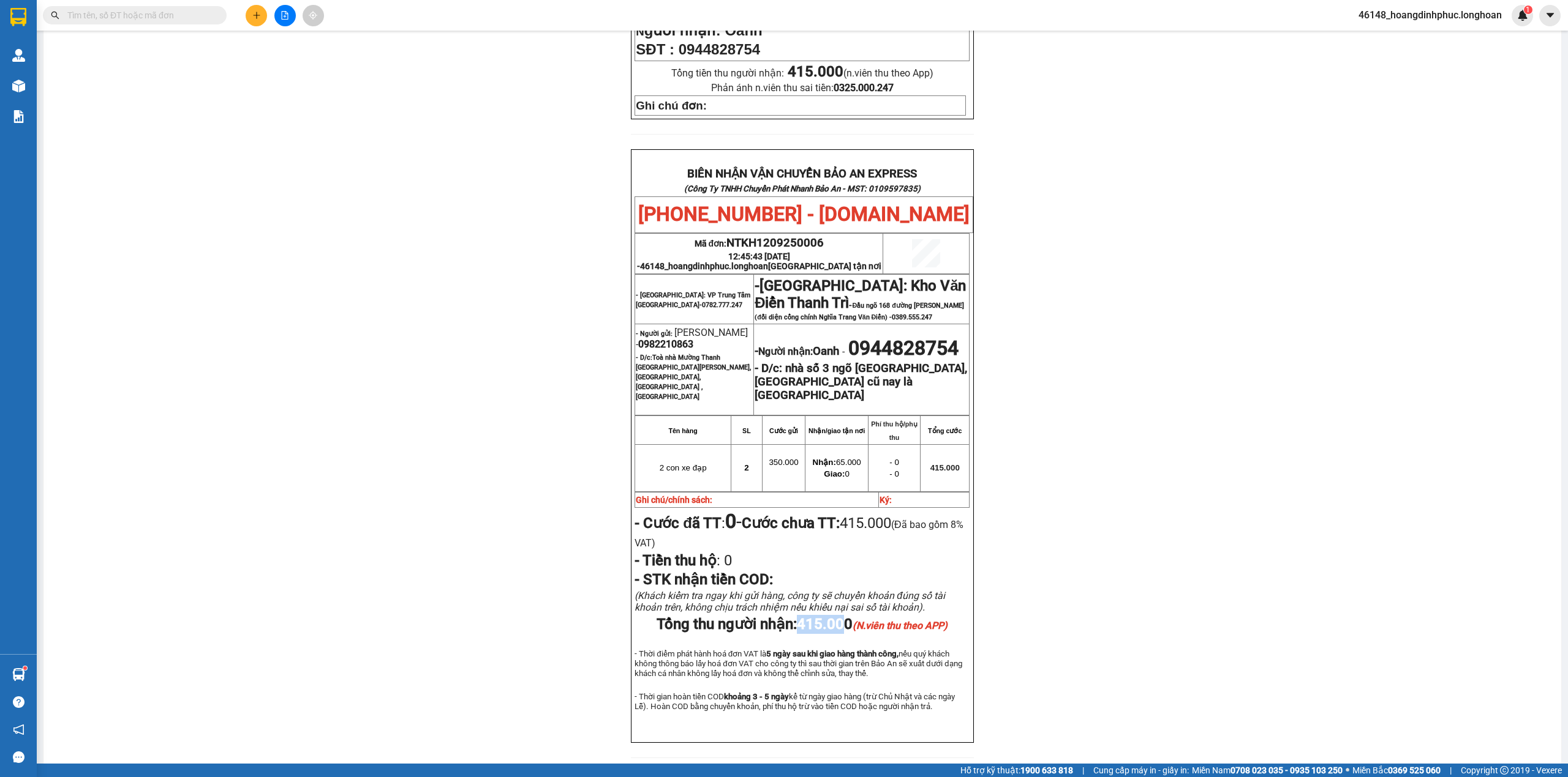
drag, startPoint x: 790, startPoint y: 582, endPoint x: 844, endPoint y: 582, distance: 54.0
click at [844, 615] on span "Tổng thu người nhận: 415.000 (N.viên thu theo APP)" at bounding box center [802, 624] width 291 height 17
click at [844, 615] on span "415.000 (N.viên thu theo APP)" at bounding box center [871, 624] width 151 height 17
drag, startPoint x: 791, startPoint y: 580, endPoint x: 845, endPoint y: 582, distance: 54.0
click at [845, 615] on span "Tổng thu người nhận: 415.000 (N.viên thu theo APP)" at bounding box center [802, 624] width 291 height 17
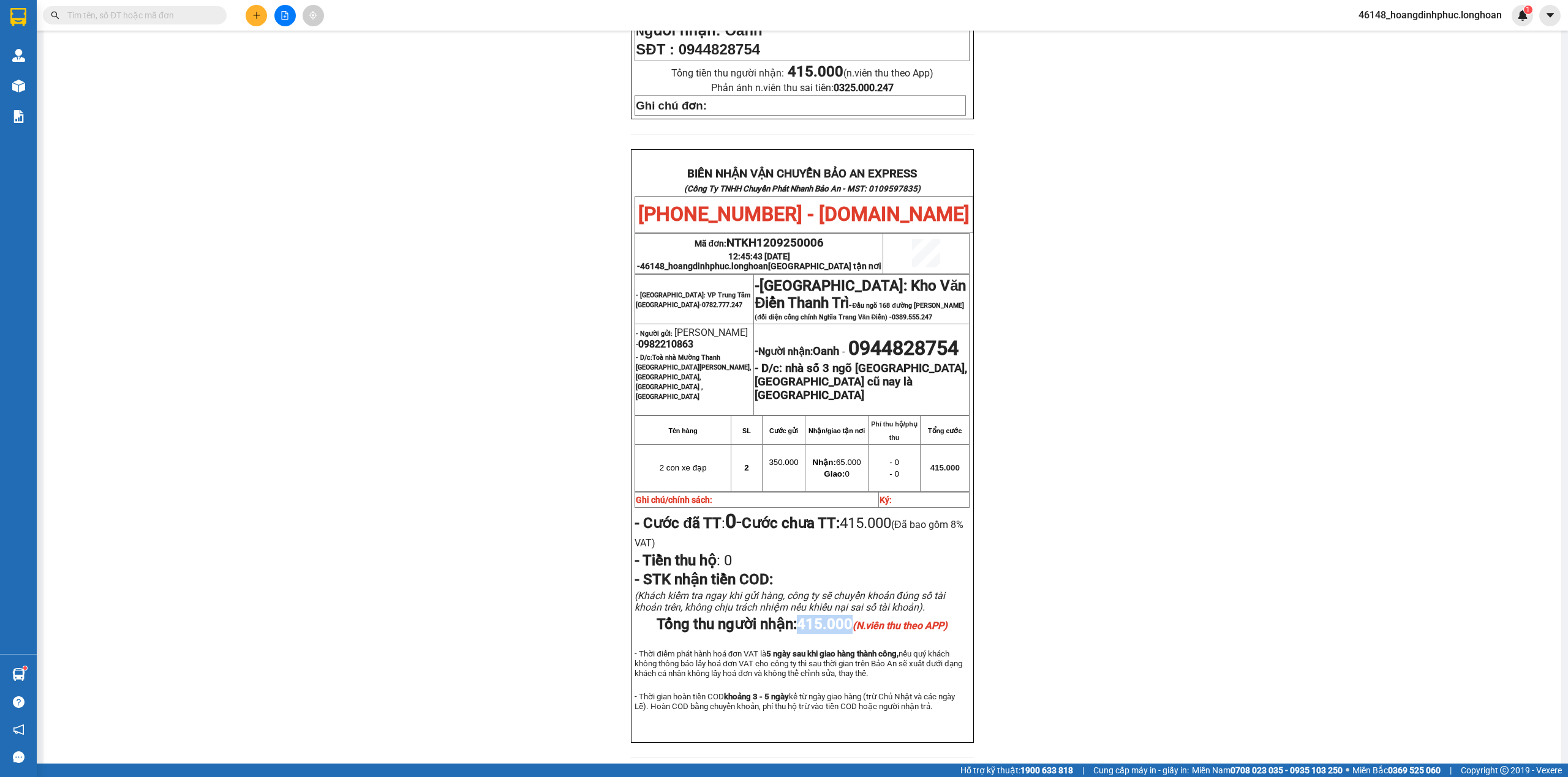
click at [845, 615] on span "415.000 (N.viên thu theo APP)" at bounding box center [871, 624] width 151 height 17
drag, startPoint x: 794, startPoint y: 582, endPoint x: 846, endPoint y: 583, distance: 52.0
click at [846, 615] on span "Tổng thu người nhận: 415.000 (N.viên thu theo APP)" at bounding box center [802, 624] width 291 height 17
click at [846, 615] on span "415.000 (N.viên thu theo APP)" at bounding box center [871, 624] width 151 height 17
drag, startPoint x: 794, startPoint y: 580, endPoint x: 847, endPoint y: 578, distance: 53.0
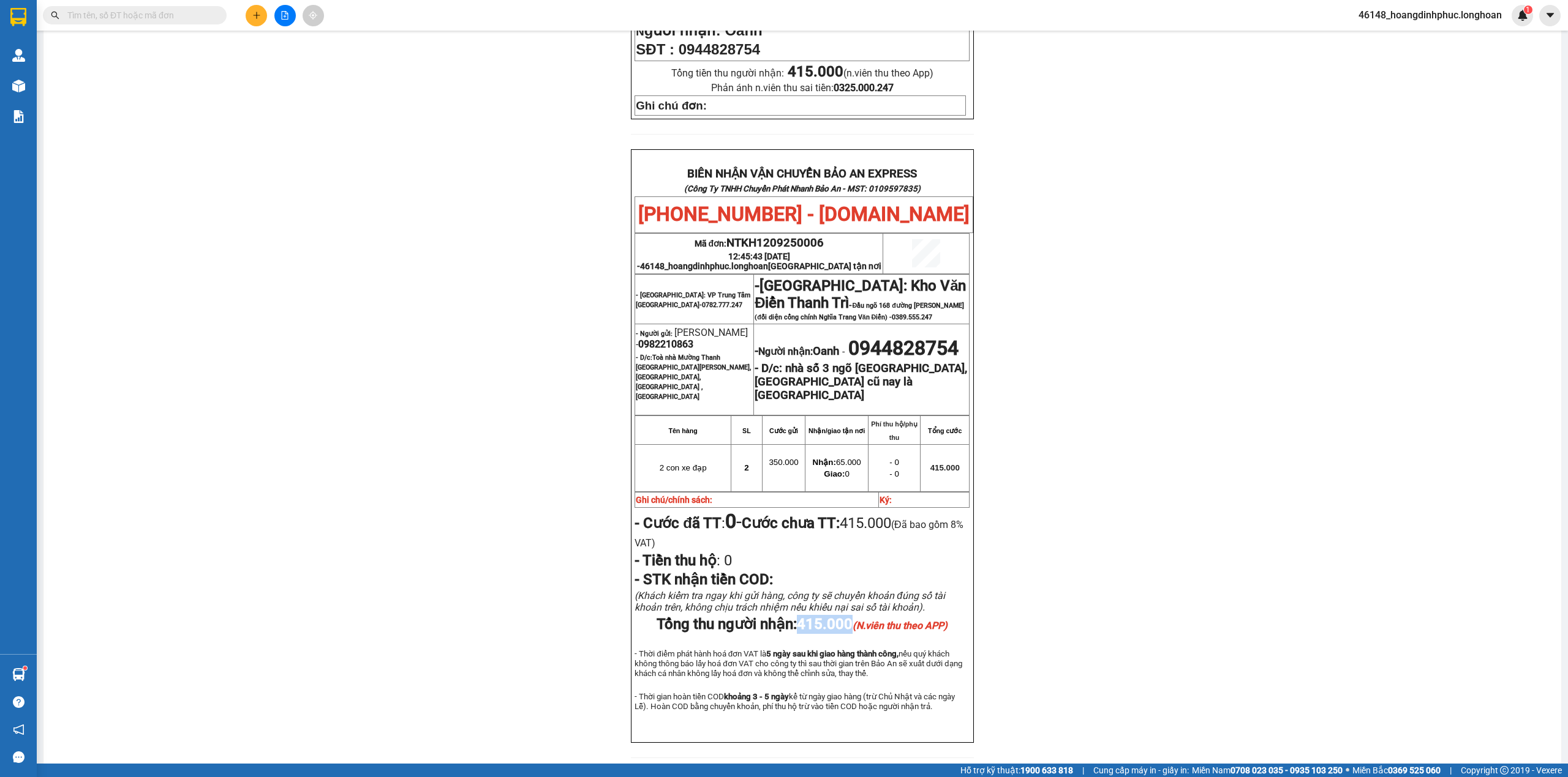
click at [847, 615] on span "415.000 (N.viên thu theo APP)" at bounding box center [871, 624] width 151 height 17
drag, startPoint x: 792, startPoint y: 583, endPoint x: 850, endPoint y: 583, distance: 58.0
click at [850, 615] on span "Tổng thu người nhận: 415.000 (N.viên thu theo APP)" at bounding box center [802, 624] width 291 height 17
click at [800, 615] on span "415.000 (N.viên thu theo APP)" at bounding box center [871, 624] width 151 height 17
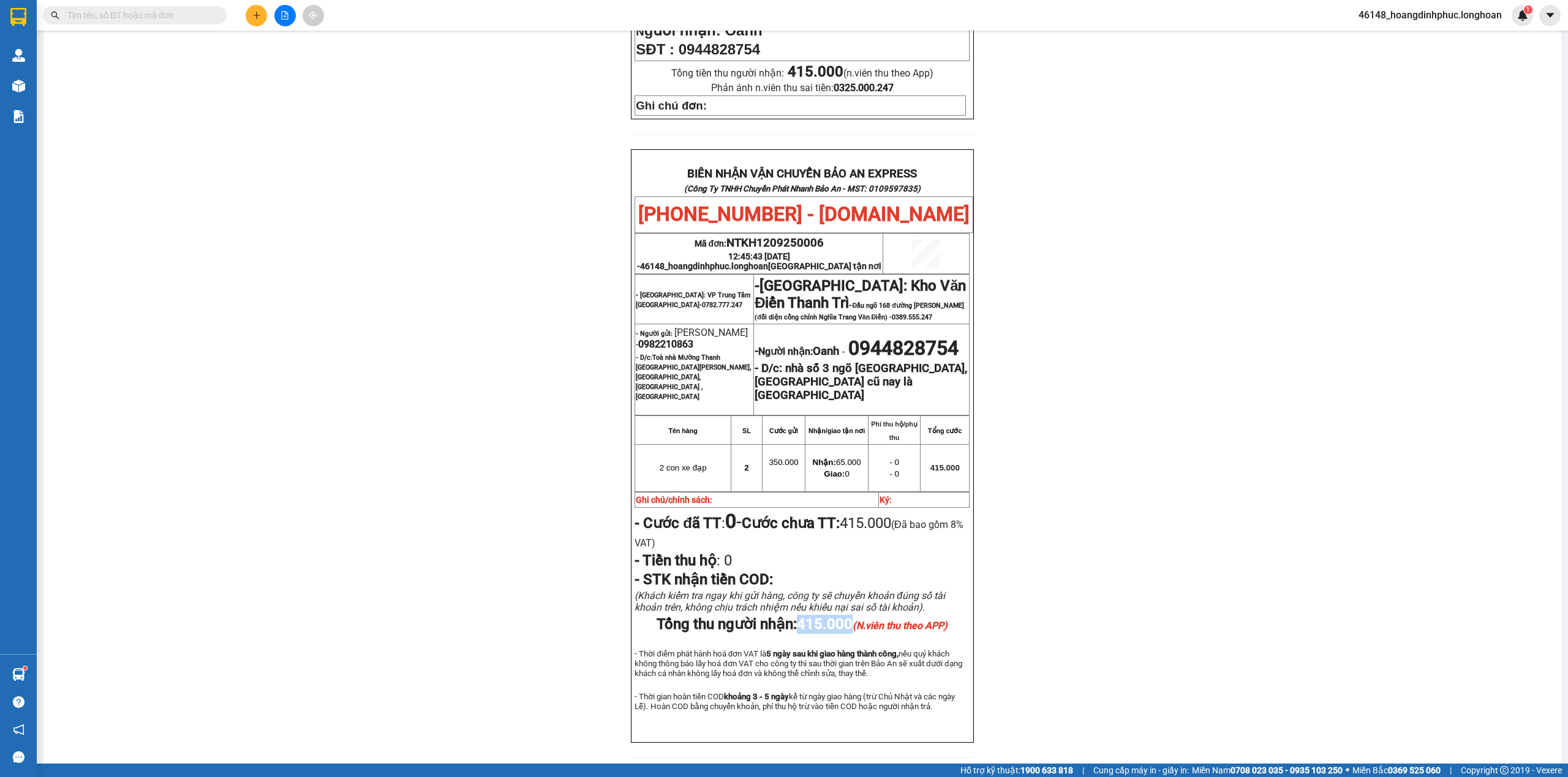
drag, startPoint x: 791, startPoint y: 584, endPoint x: 845, endPoint y: 584, distance: 54.0
click at [845, 615] on span "Tổng thu người nhận: 415.000 (N.viên thu theo APP)" at bounding box center [802, 624] width 291 height 17
click at [845, 615] on span "415.000 (N.viên thu theo APP)" at bounding box center [871, 624] width 151 height 17
drag, startPoint x: 796, startPoint y: 584, endPoint x: 840, endPoint y: 584, distance: 44.0
click at [840, 615] on span "415.000 (N.viên thu theo APP)" at bounding box center [871, 624] width 151 height 17
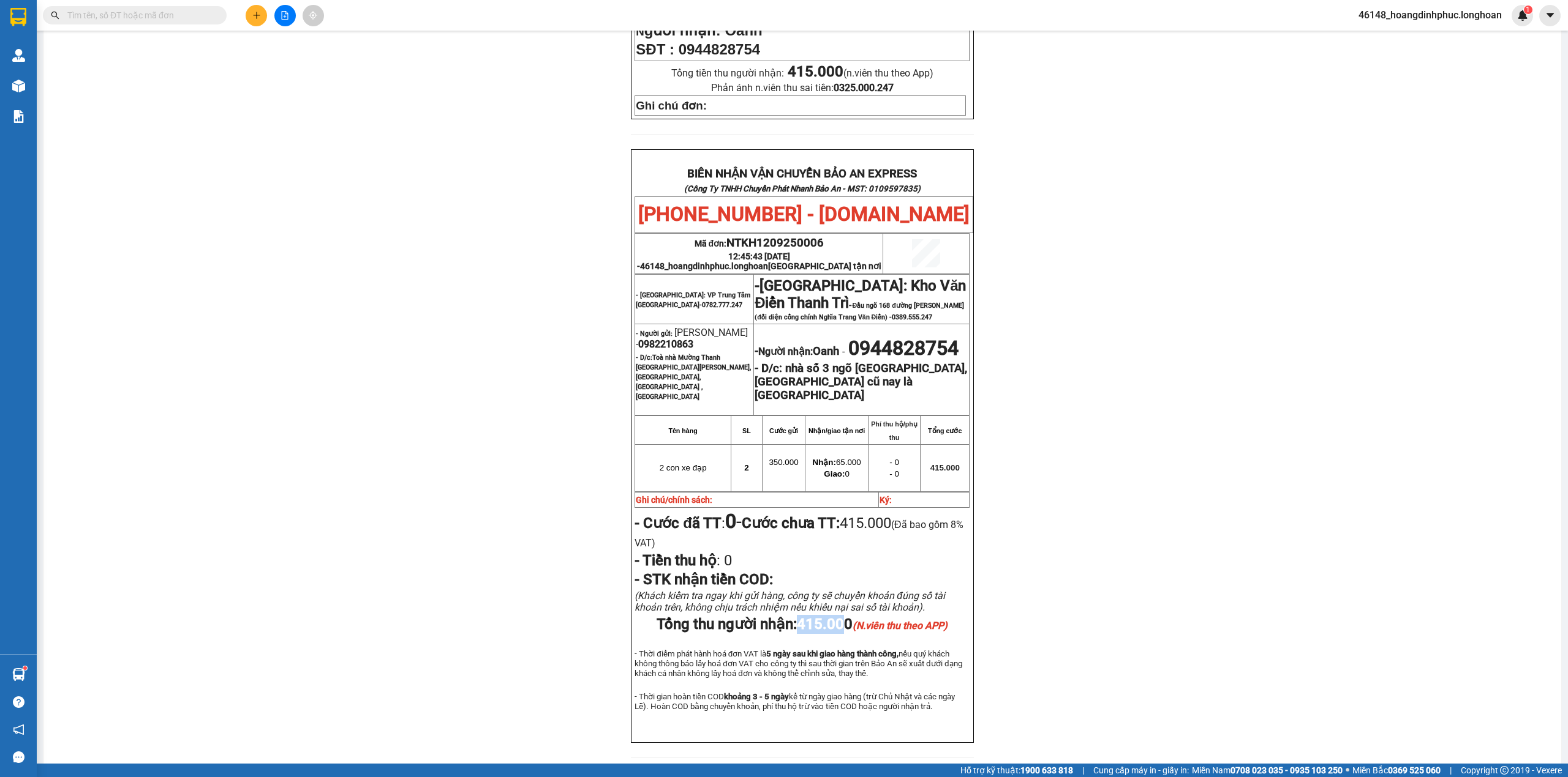
click at [843, 615] on span "415.000 (N.viên thu theo APP)" at bounding box center [871, 624] width 151 height 17
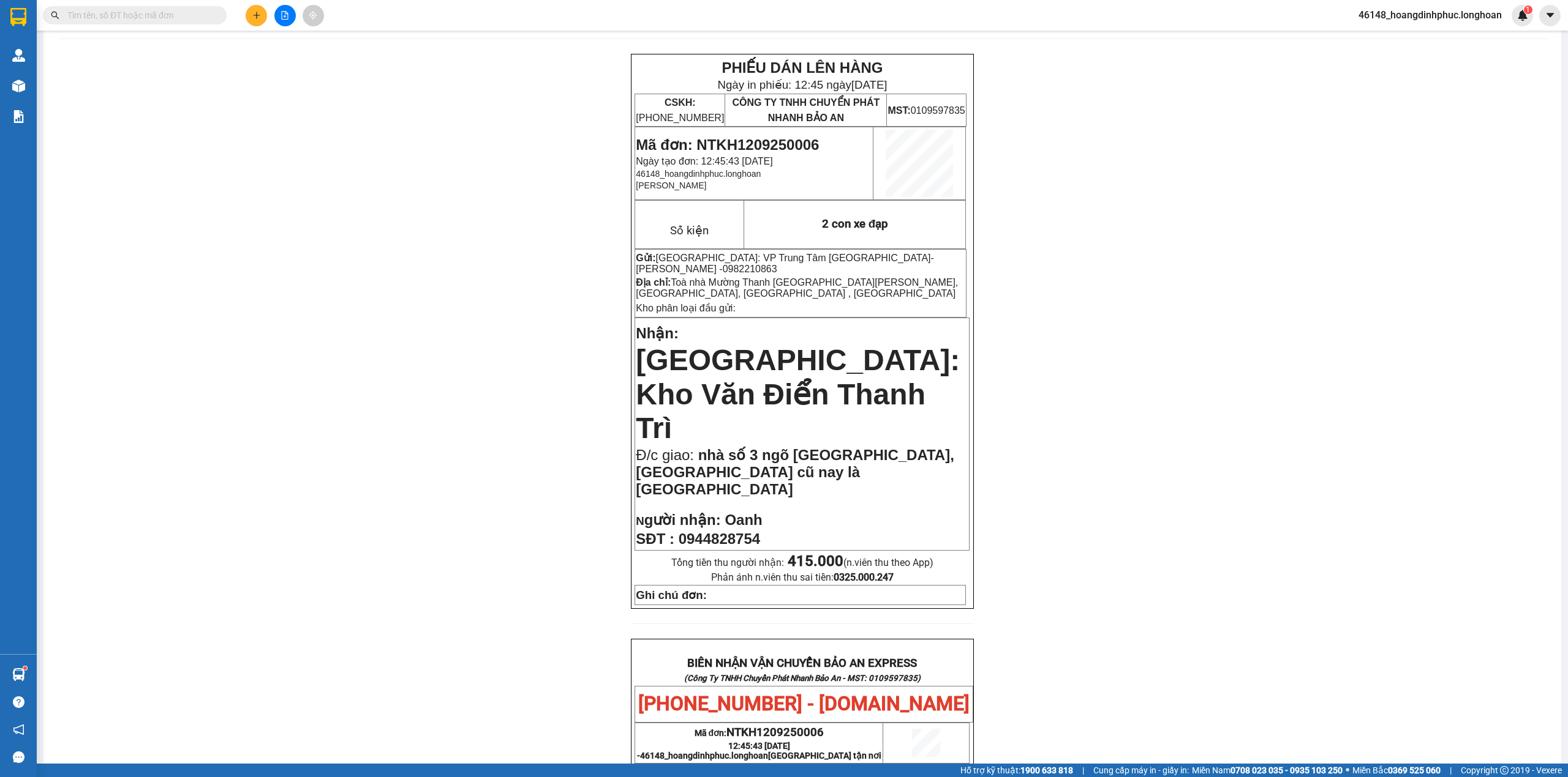
scroll to position [0, 0]
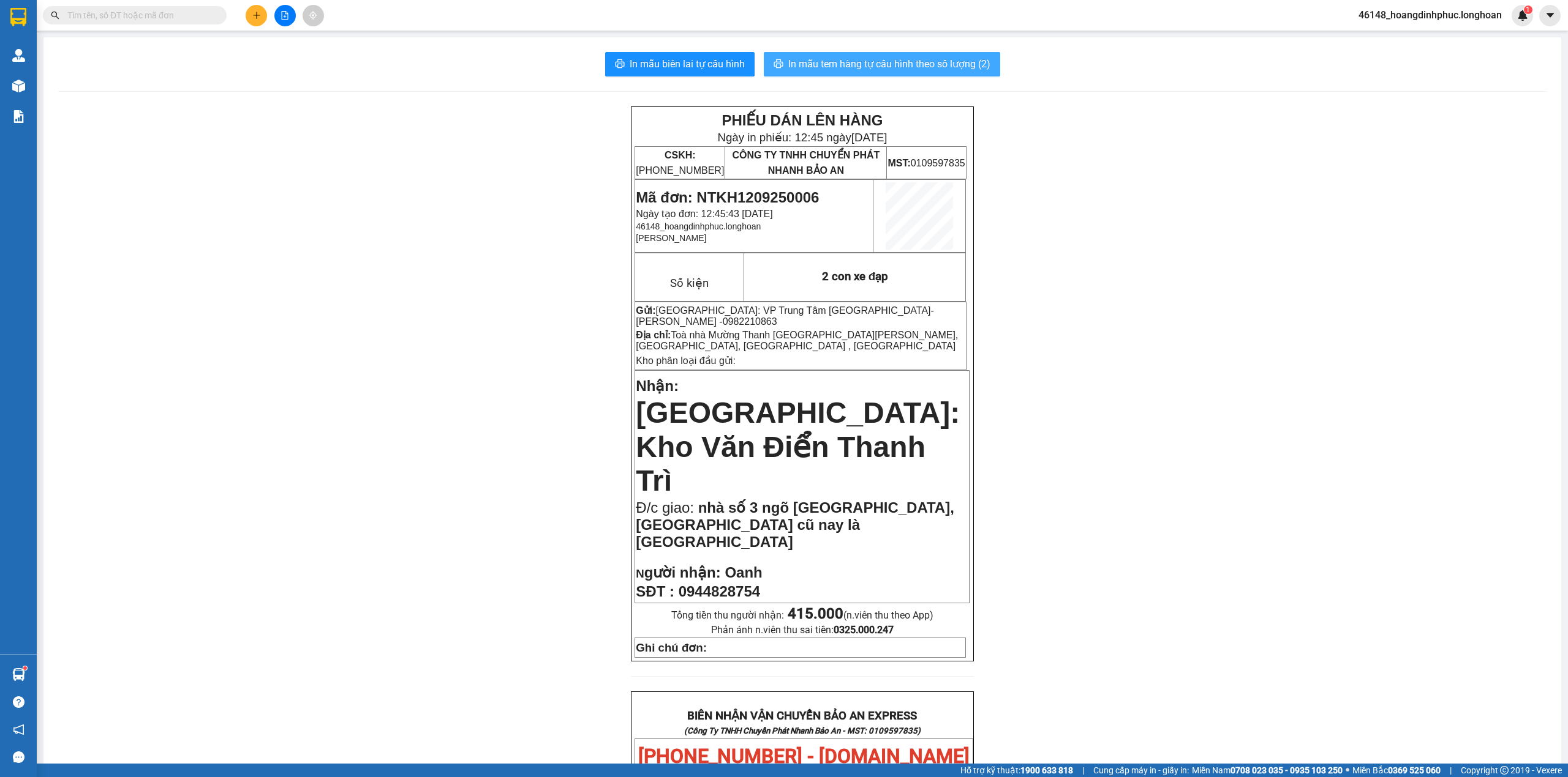
click at [923, 62] on span "In mẫu tem hàng tự cấu hình theo số lượng (2)" at bounding box center [889, 63] width 202 height 15
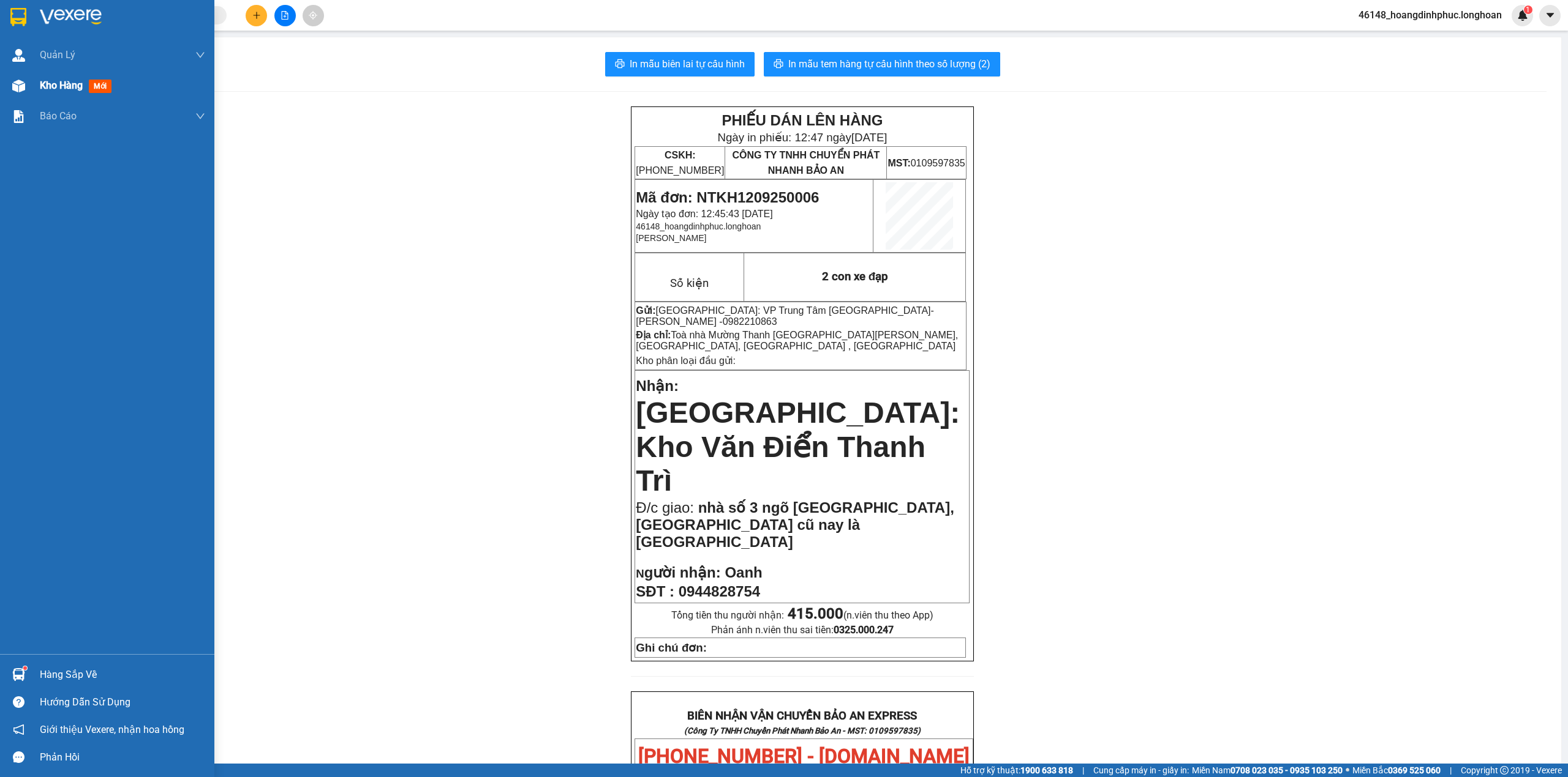
click at [20, 81] on img at bounding box center [19, 86] width 13 height 13
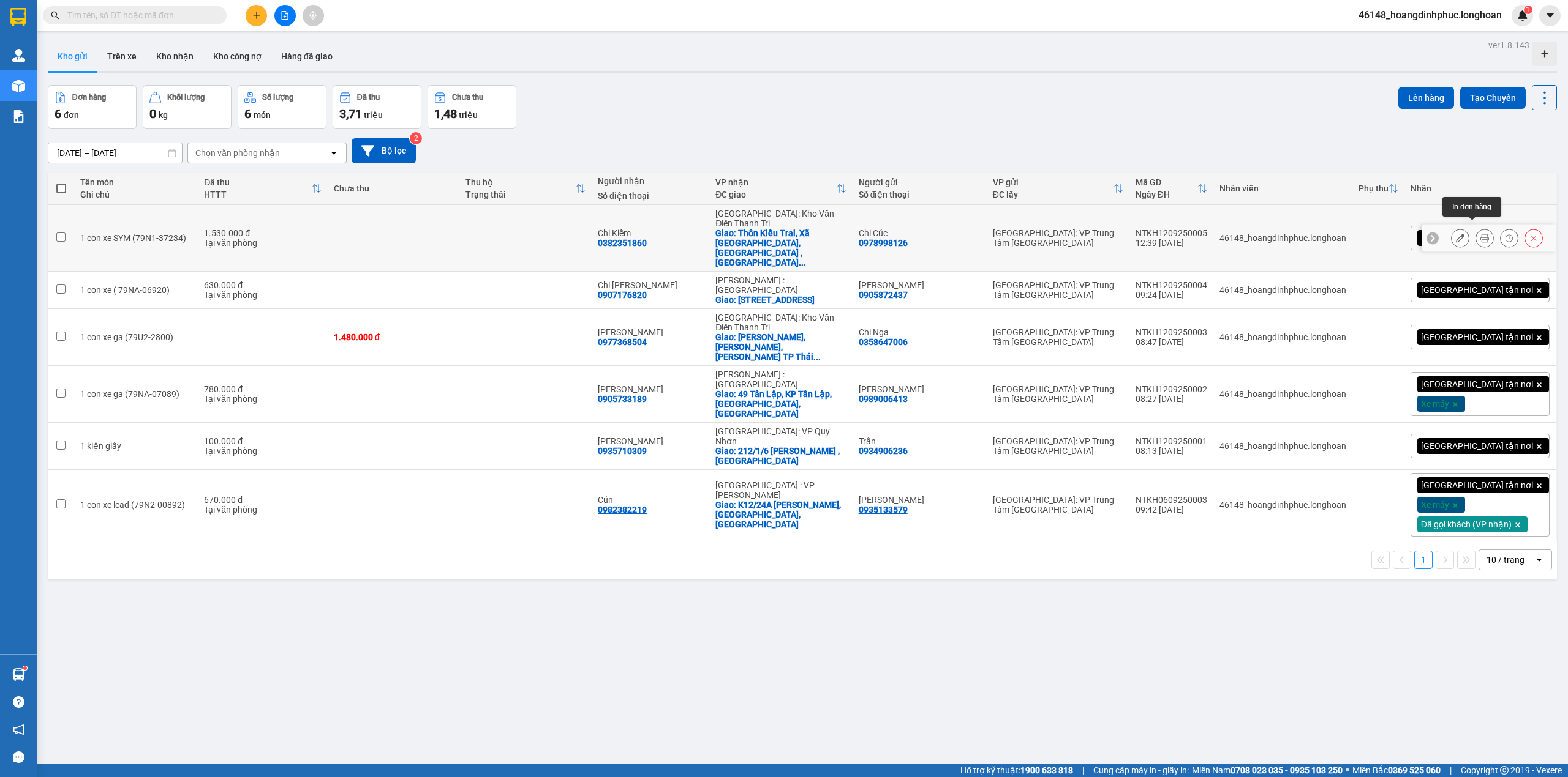
click at [1477, 228] on button at bounding box center [1485, 238] width 17 height 21
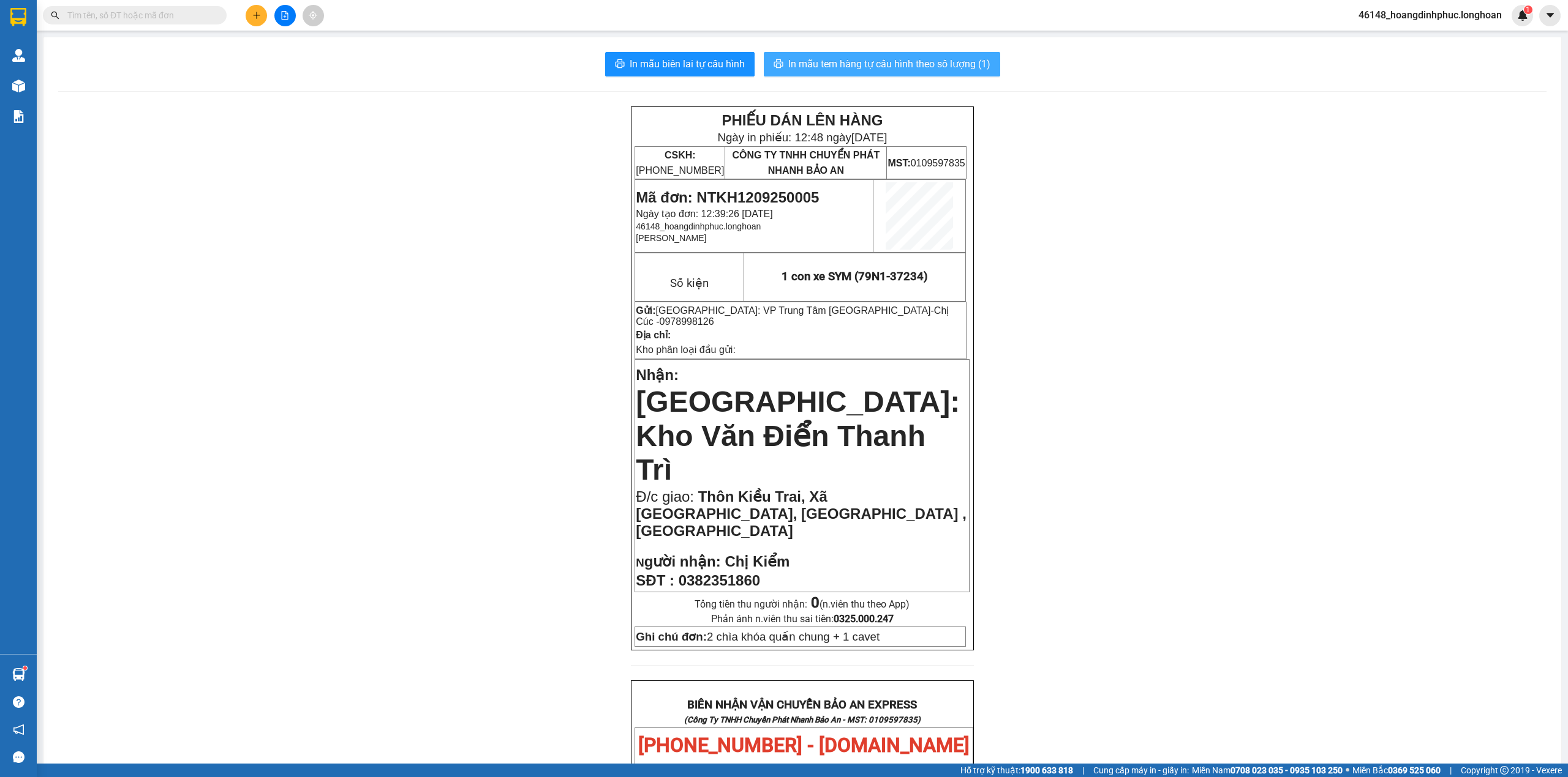
click at [937, 71] on span "In mẫu tem hàng tự cấu hình theo số lượng (1)" at bounding box center [889, 63] width 202 height 15
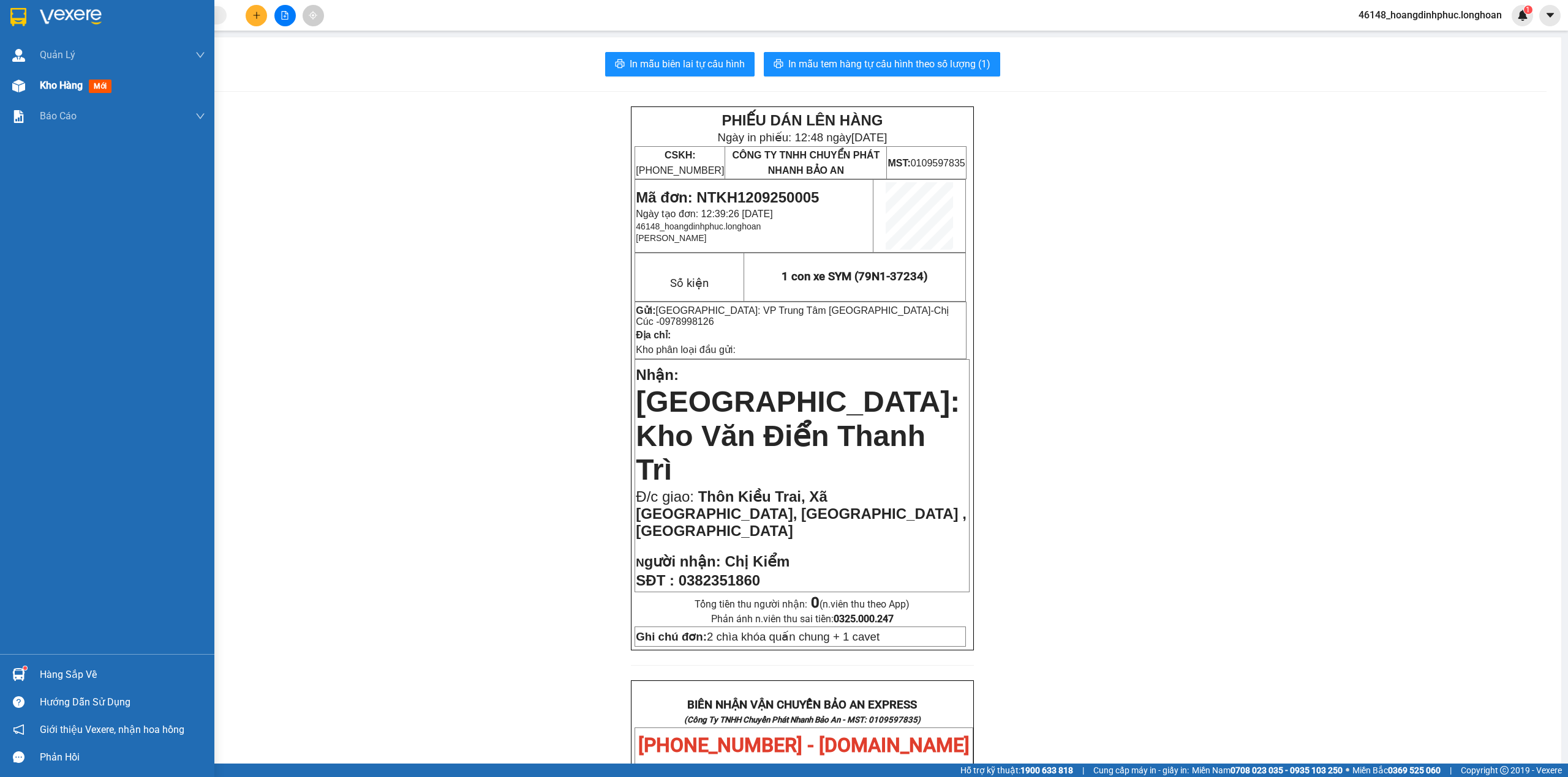
click at [18, 82] on img at bounding box center [19, 86] width 13 height 13
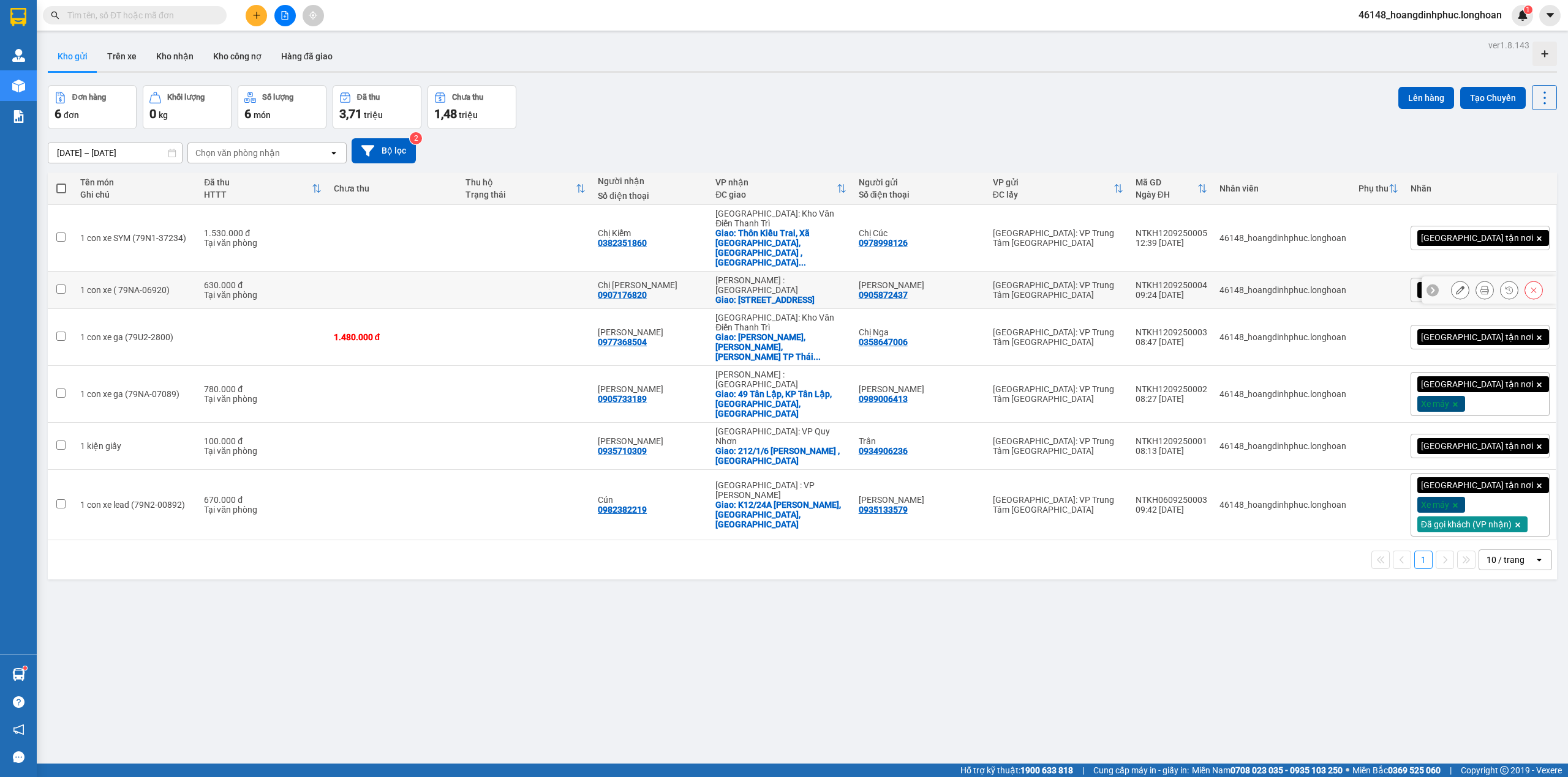
click at [1475, 281] on div at bounding box center [1485, 290] width 18 height 18
click at [1480, 286] on icon at bounding box center [1484, 290] width 8 height 8
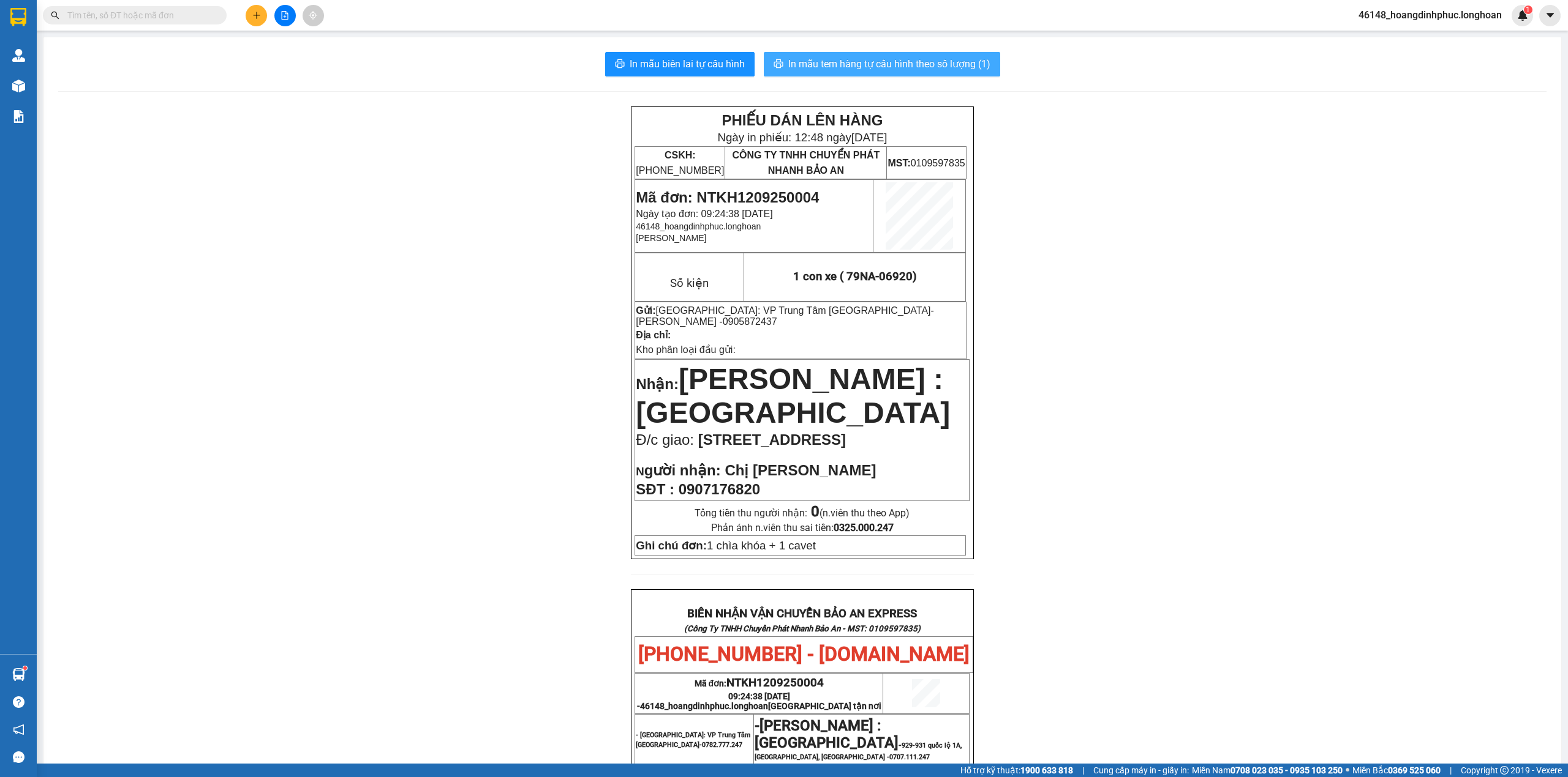
click at [860, 60] on span "In mẫu tem hàng tự cấu hình theo số lượng (1)" at bounding box center [889, 63] width 202 height 15
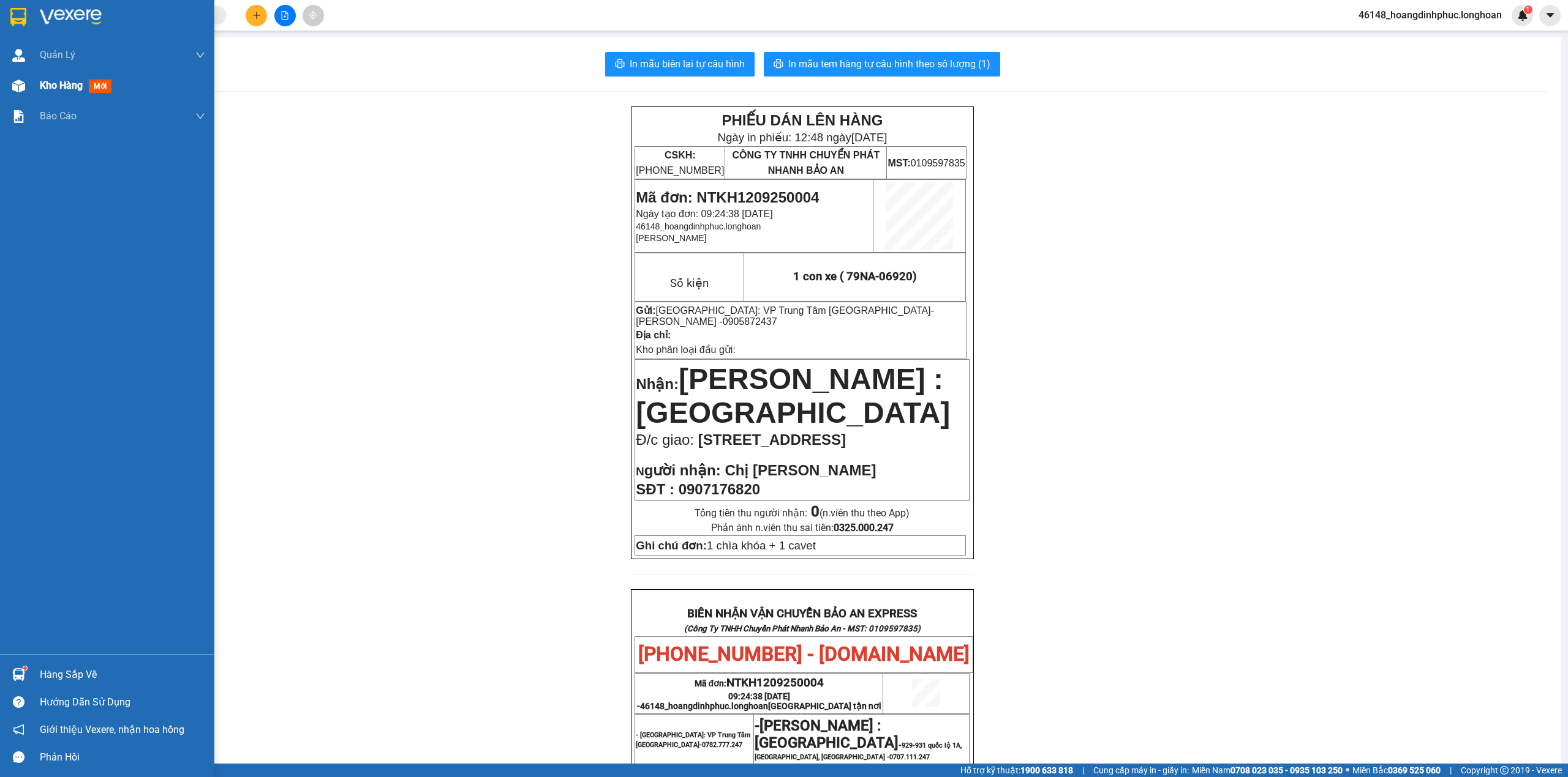
click at [28, 89] on div at bounding box center [18, 86] width 22 height 21
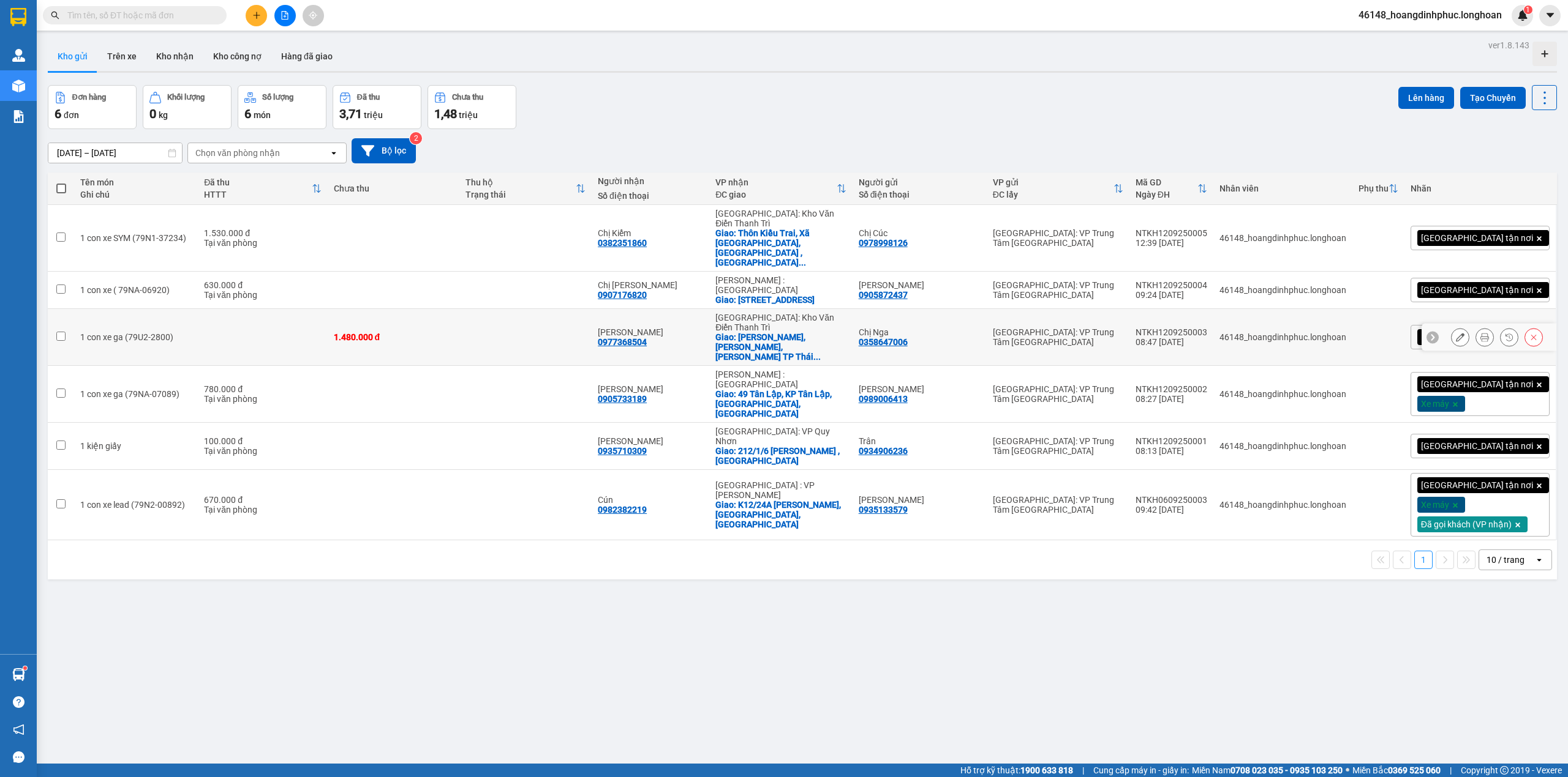
click at [1480, 333] on icon at bounding box center [1484, 337] width 8 height 8
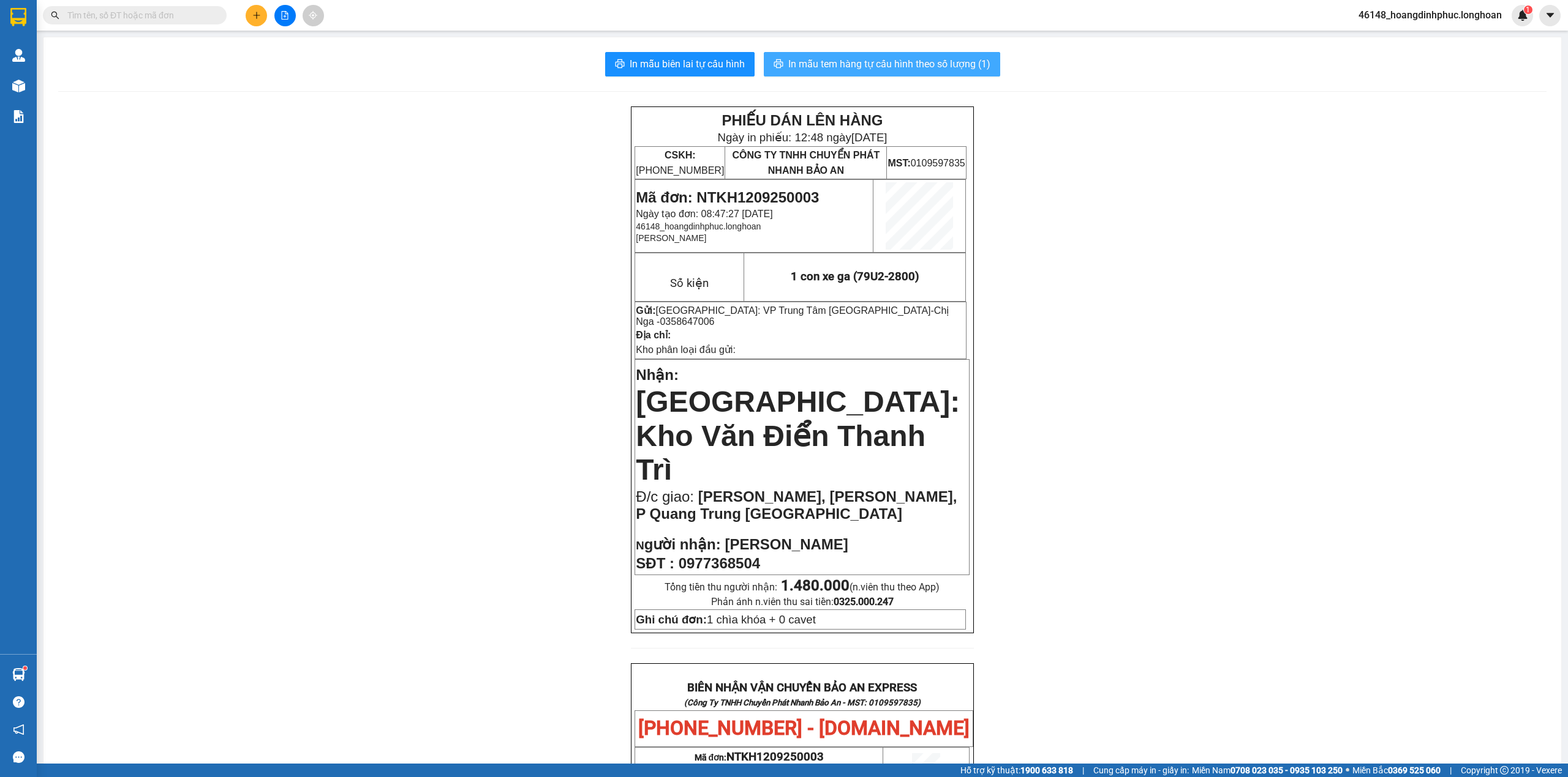
click at [943, 69] on span "In mẫu tem hàng tự cấu hình theo số lượng (1)" at bounding box center [889, 63] width 202 height 15
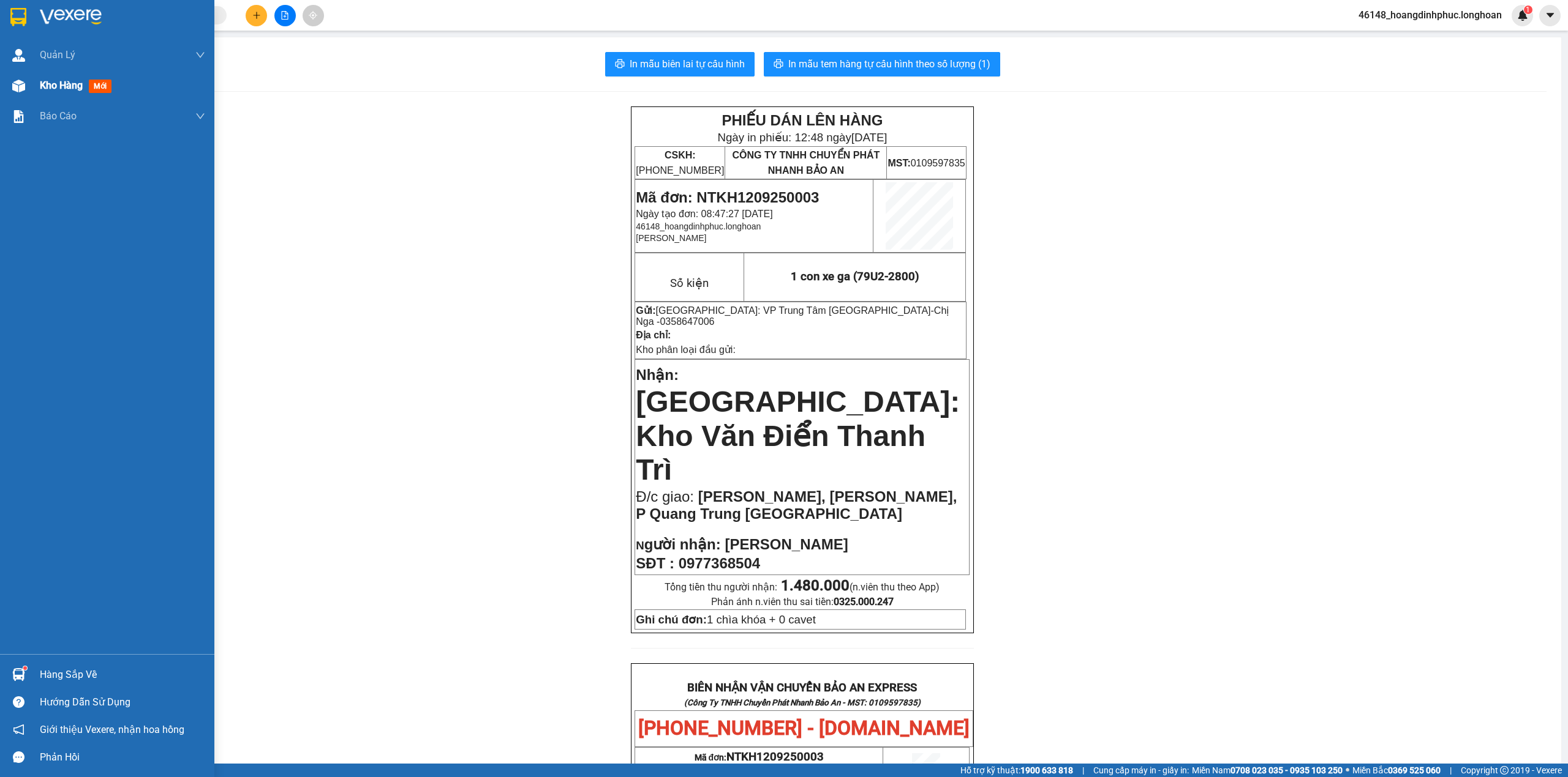
click at [31, 91] on div "Kho hàng mới" at bounding box center [107, 85] width 214 height 31
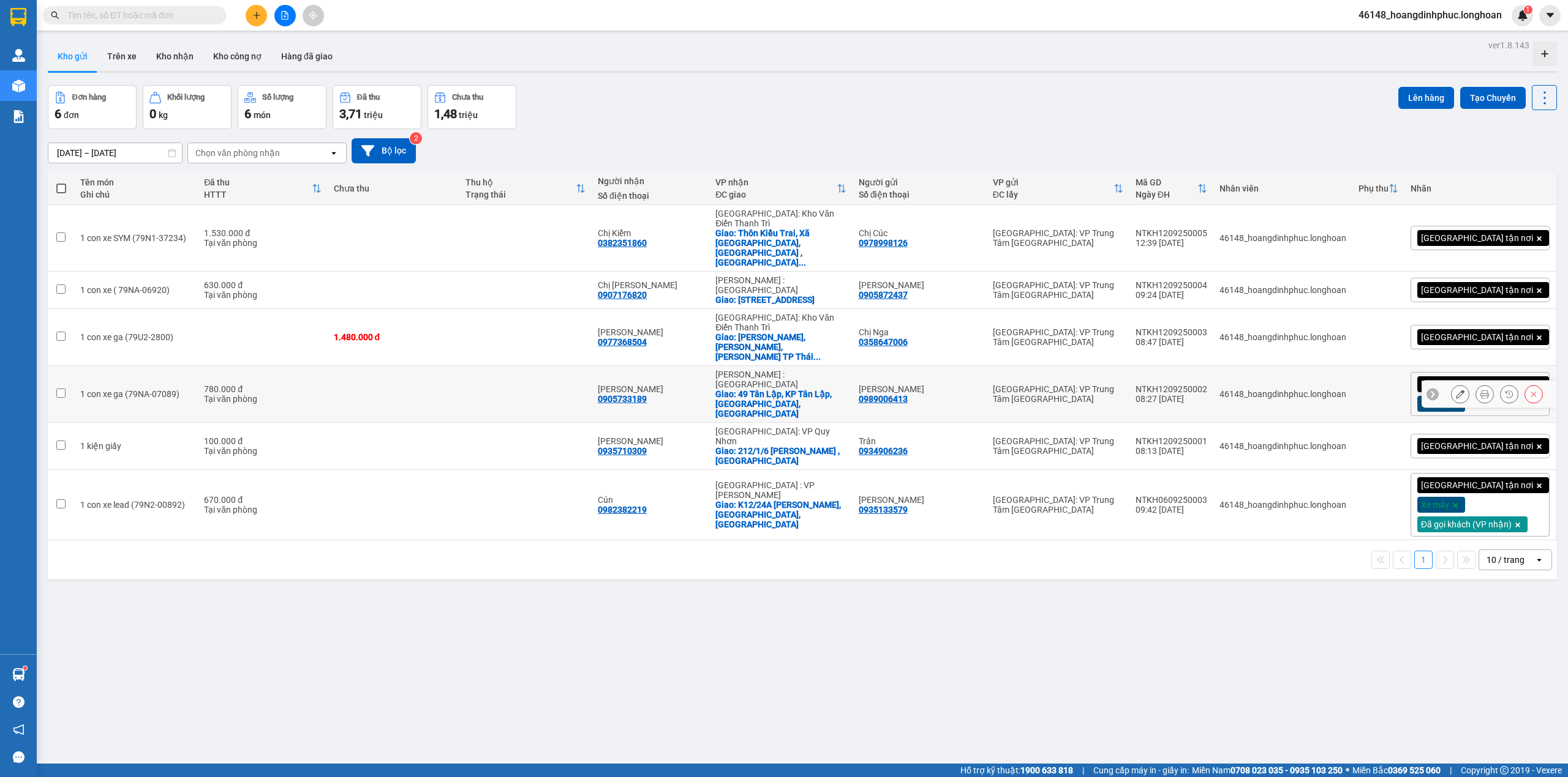
click at [1476, 384] on button at bounding box center [1485, 394] width 17 height 21
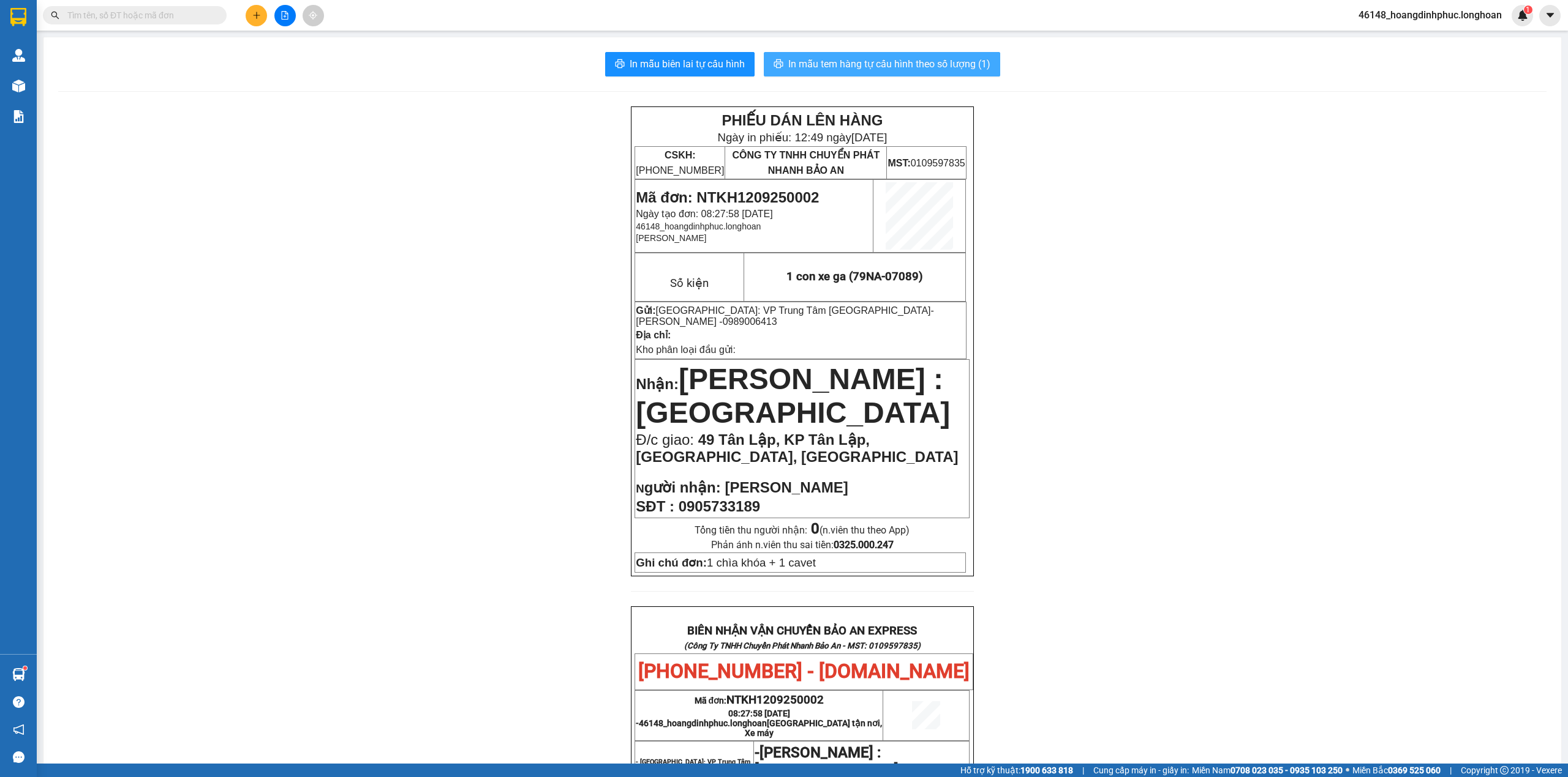
click at [914, 69] on span "In mẫu tem hàng tự cấu hình theo số lượng (1)" at bounding box center [889, 63] width 202 height 15
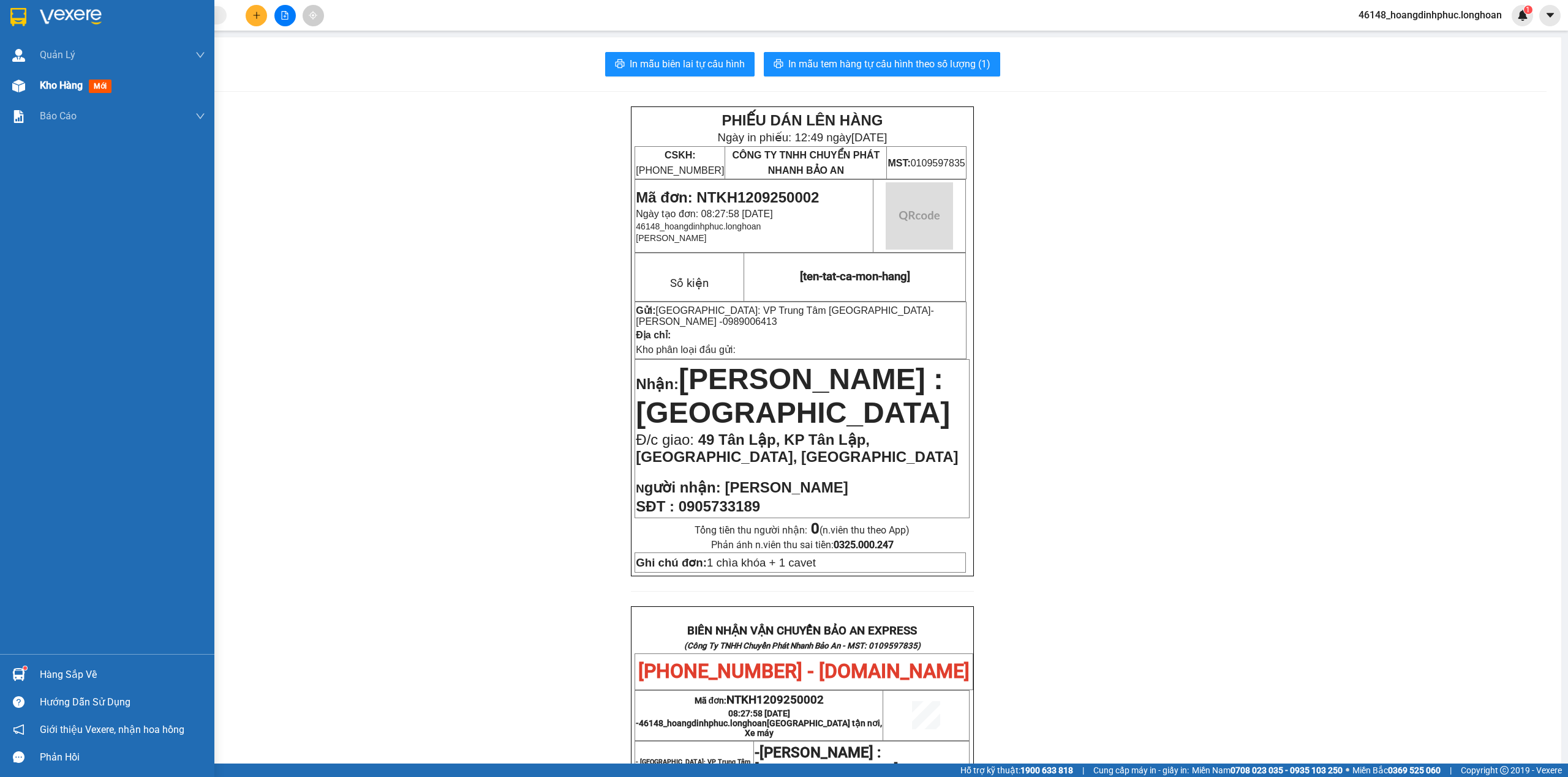
click at [28, 85] on div at bounding box center [18, 86] width 22 height 21
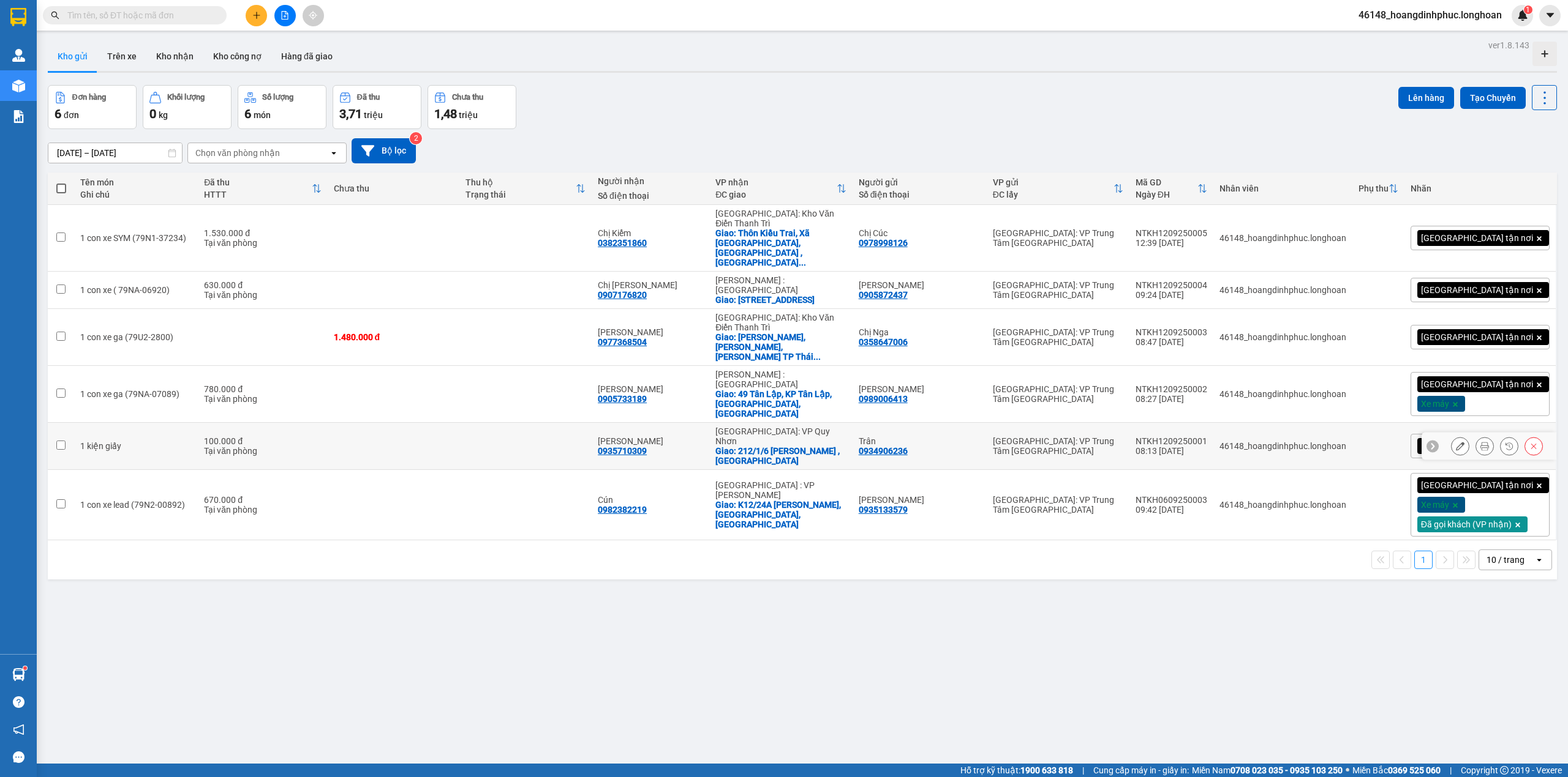
click at [1480, 442] on icon at bounding box center [1484, 445] width 8 height 8
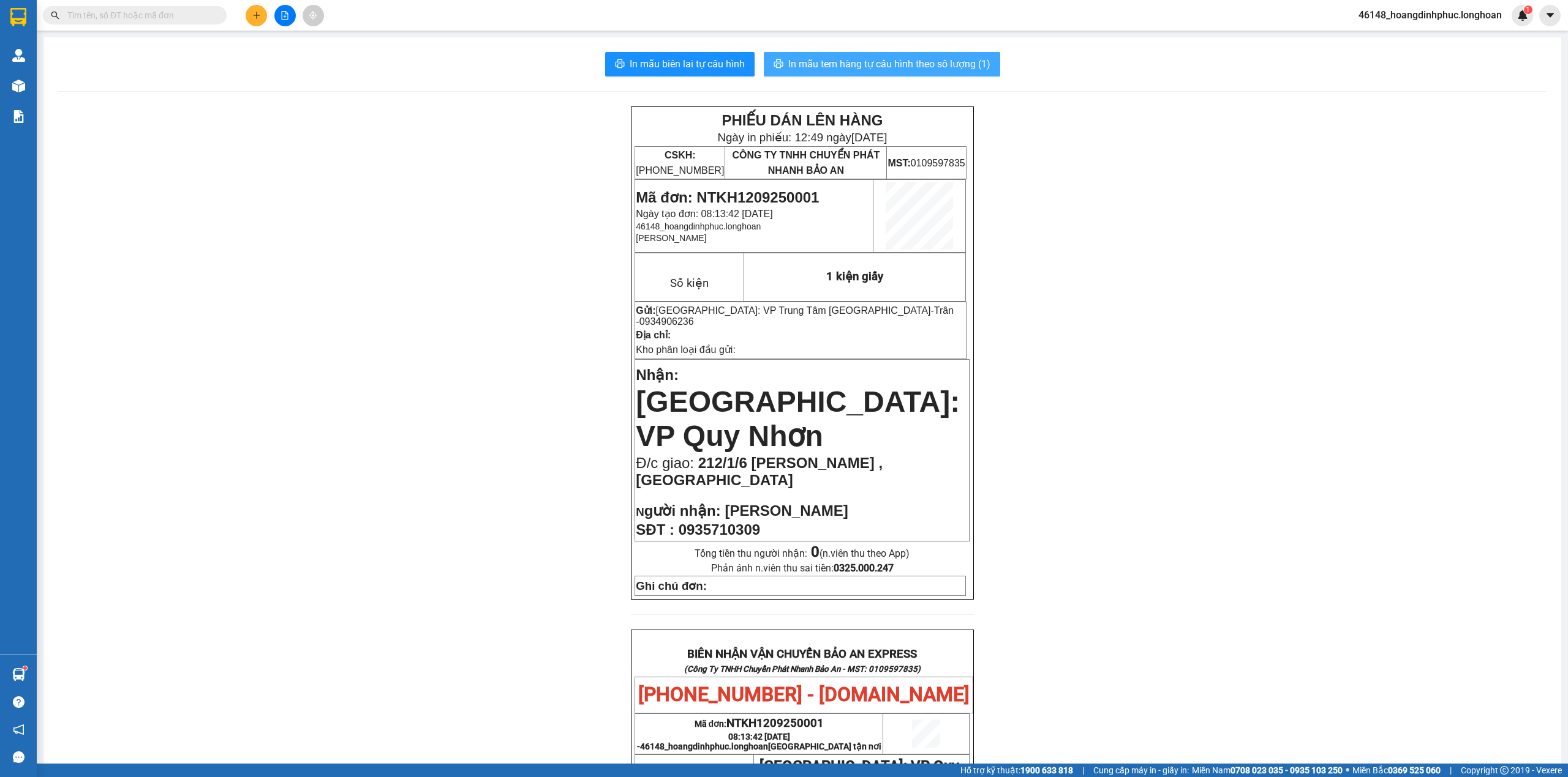
click at [883, 59] on span "In mẫu tem hàng tự cấu hình theo số lượng (1)" at bounding box center [889, 63] width 202 height 15
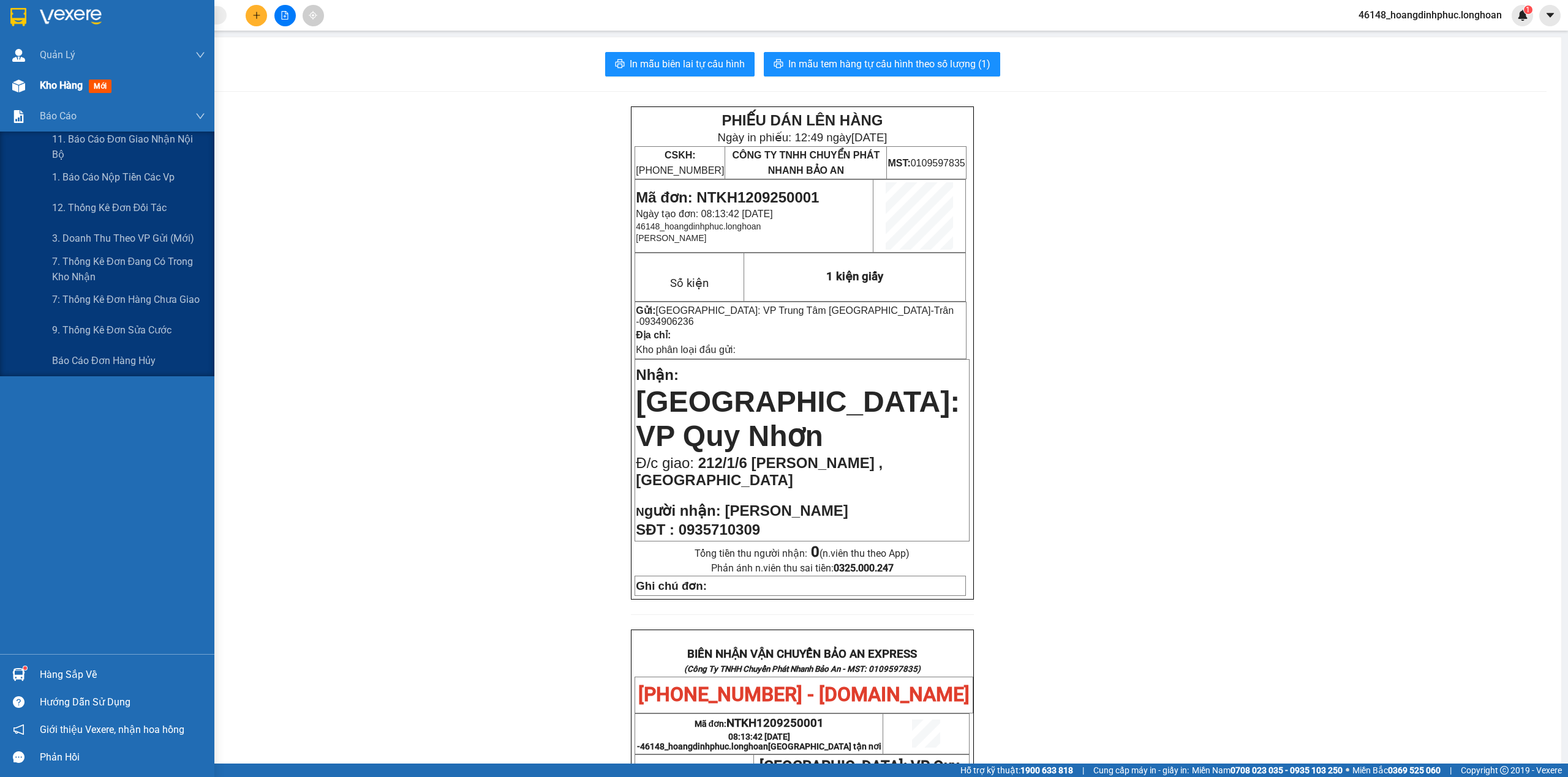
click at [55, 88] on span "Kho hàng" at bounding box center [61, 85] width 43 height 12
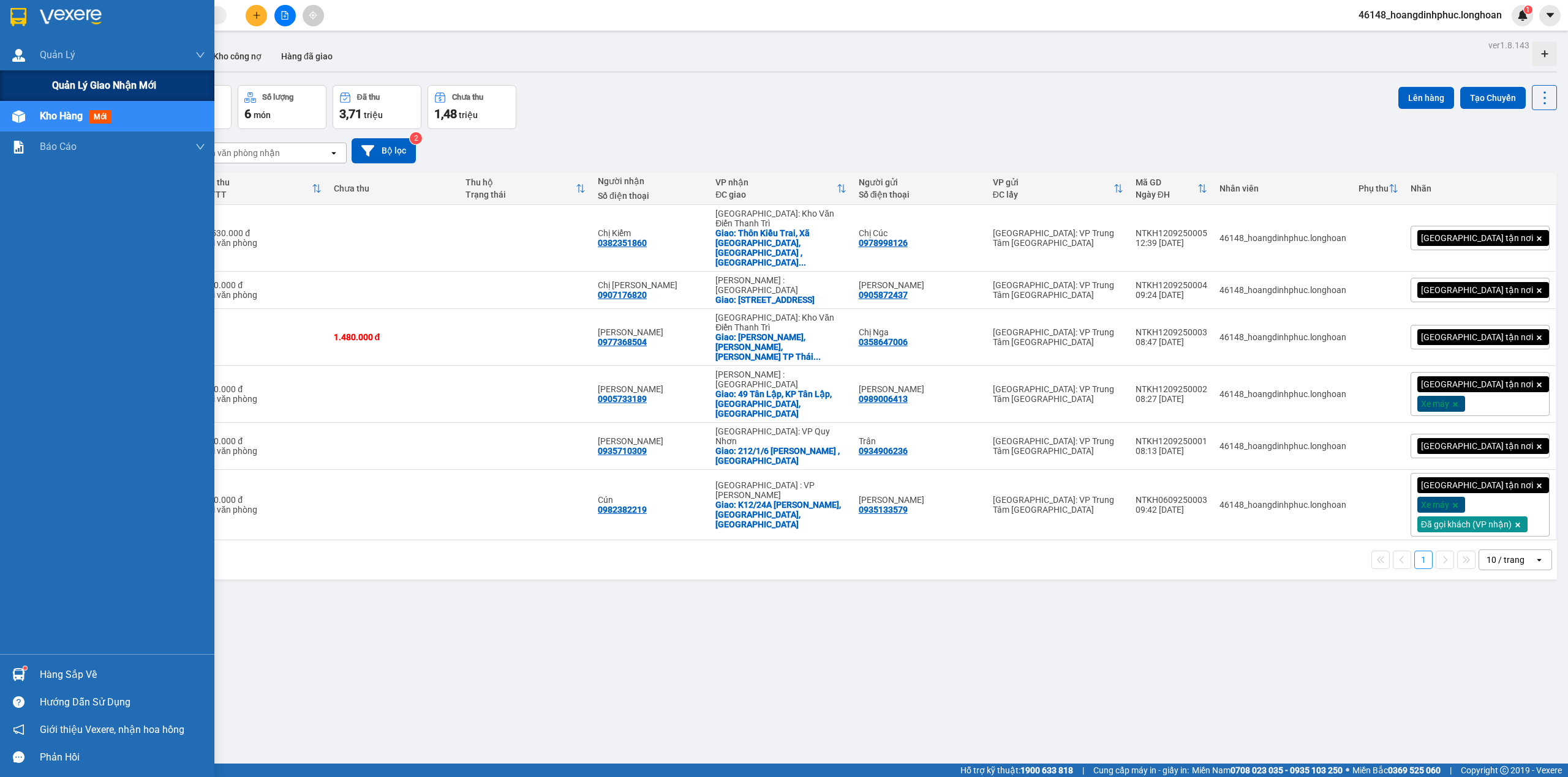
click at [38, 71] on div "Quản lý giao nhận mới" at bounding box center [107, 85] width 214 height 31
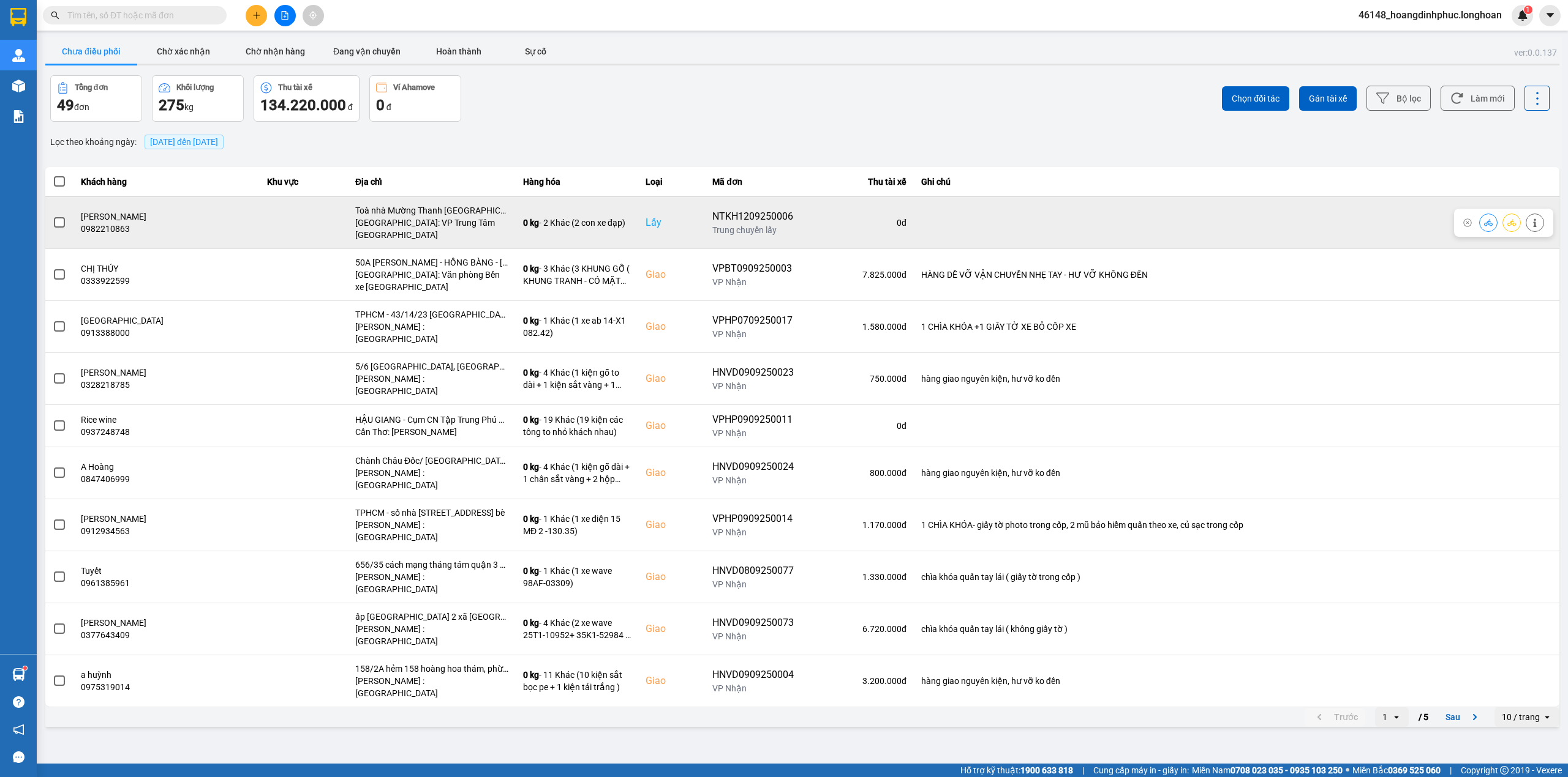
click at [182, 205] on td "[PERSON_NAME] 0982210863" at bounding box center [167, 223] width 187 height 52
click at [1505, 223] on button at bounding box center [1511, 222] width 17 height 21
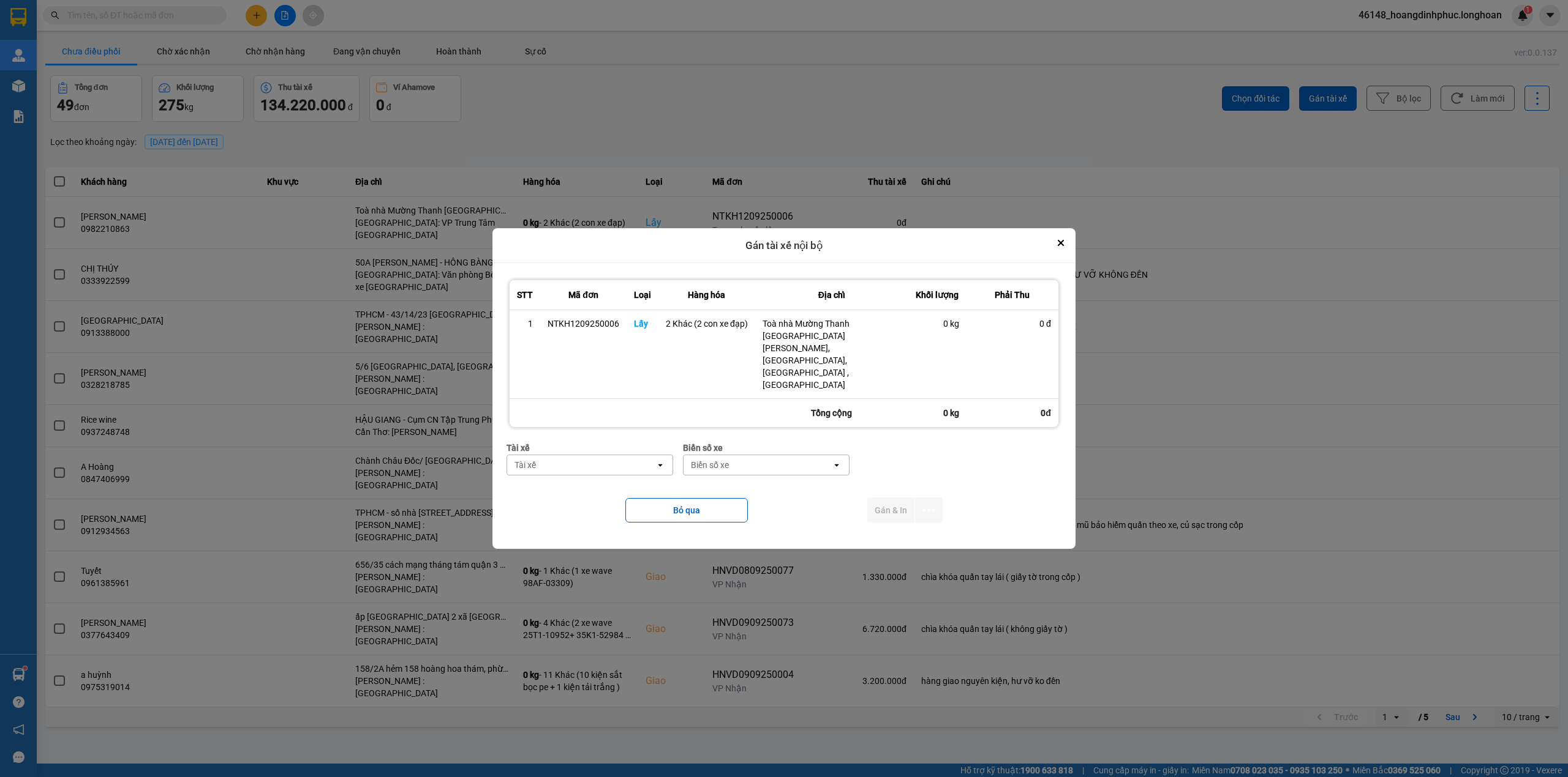
click at [574, 455] on div "Tài xế" at bounding box center [581, 465] width 148 height 20
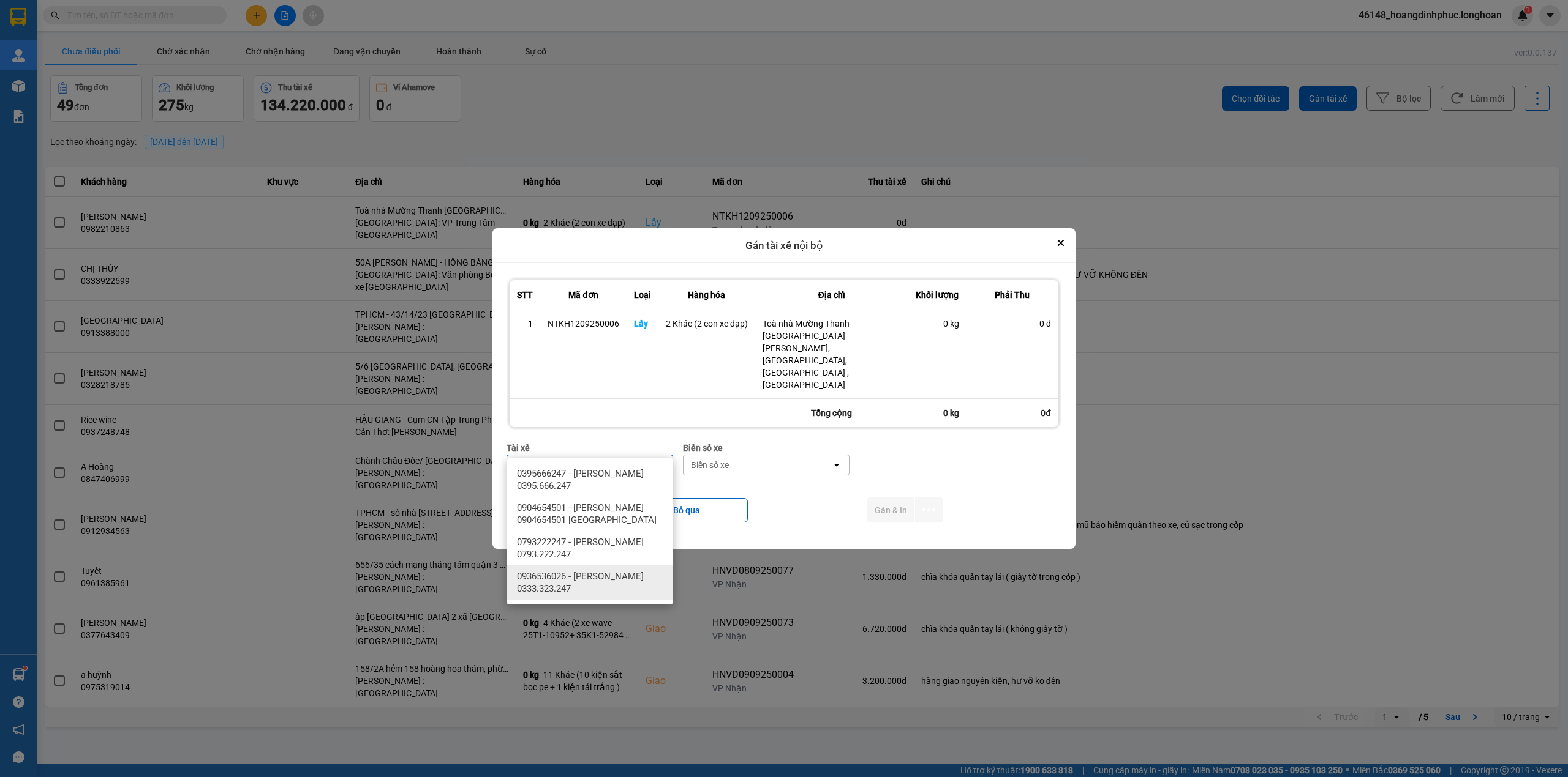
type input "lu"
click at [601, 550] on span "0793222247 - [PERSON_NAME] 0793.222.247" at bounding box center [592, 548] width 151 height 25
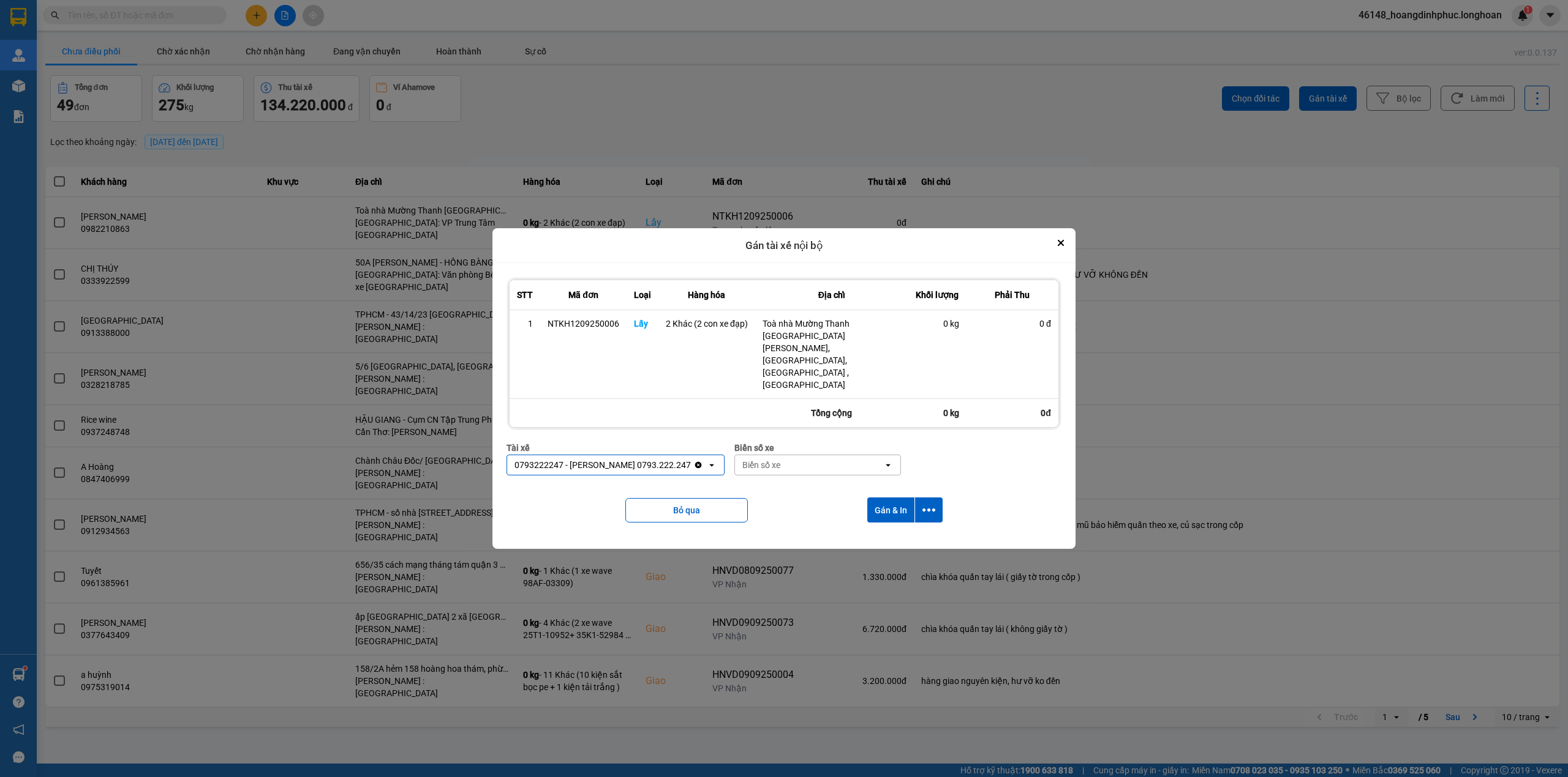
click at [847, 455] on div "Biển số xe" at bounding box center [809, 465] width 148 height 20
type input "34654"
click at [824, 475] on div "29E-346.54" at bounding box center [819, 473] width 166 height 22
click at [897, 498] on button "Gán & In" at bounding box center [891, 510] width 47 height 25
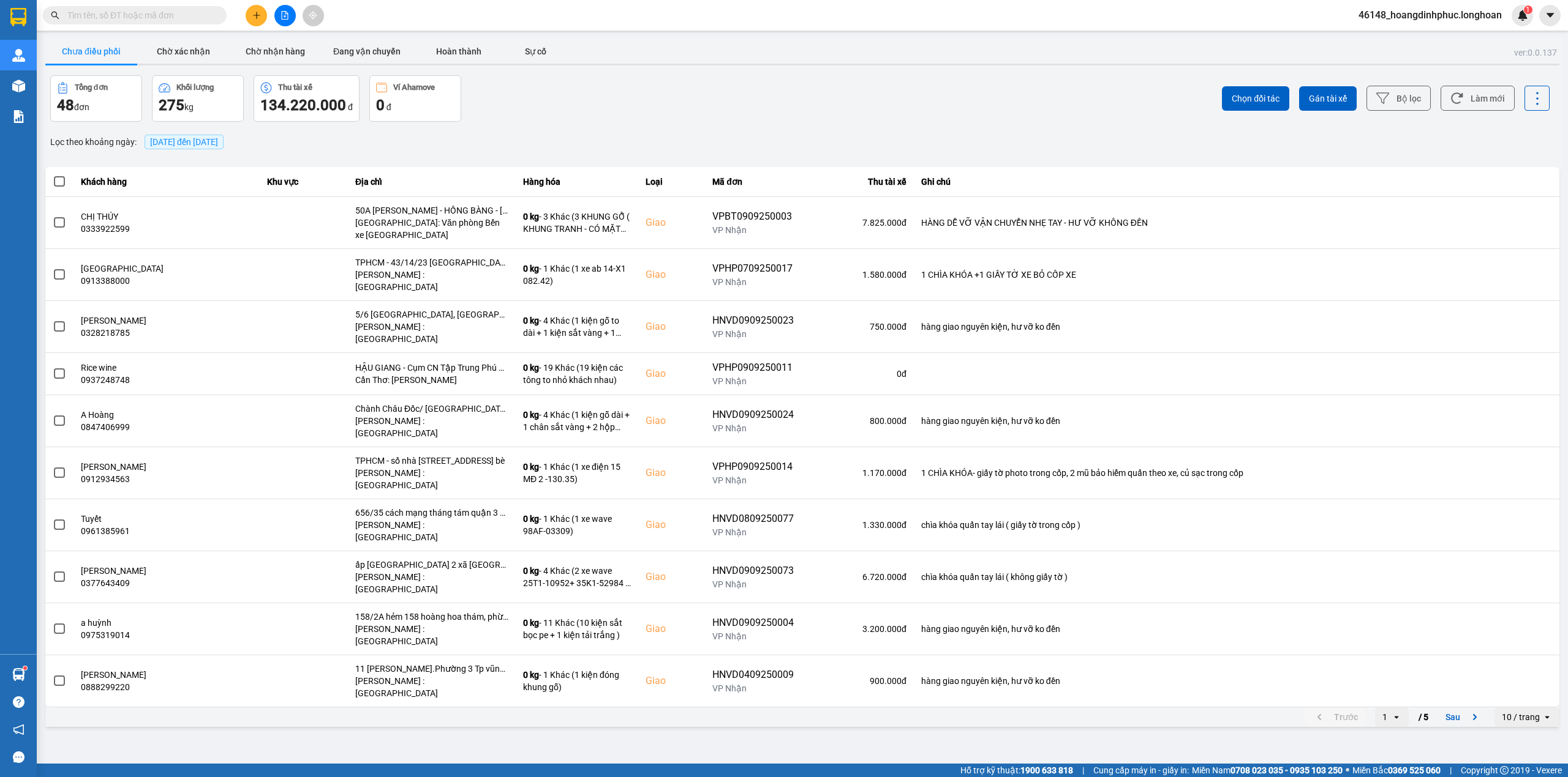
click at [167, 14] on input "text" at bounding box center [139, 15] width 145 height 14
paste input "0982210863"
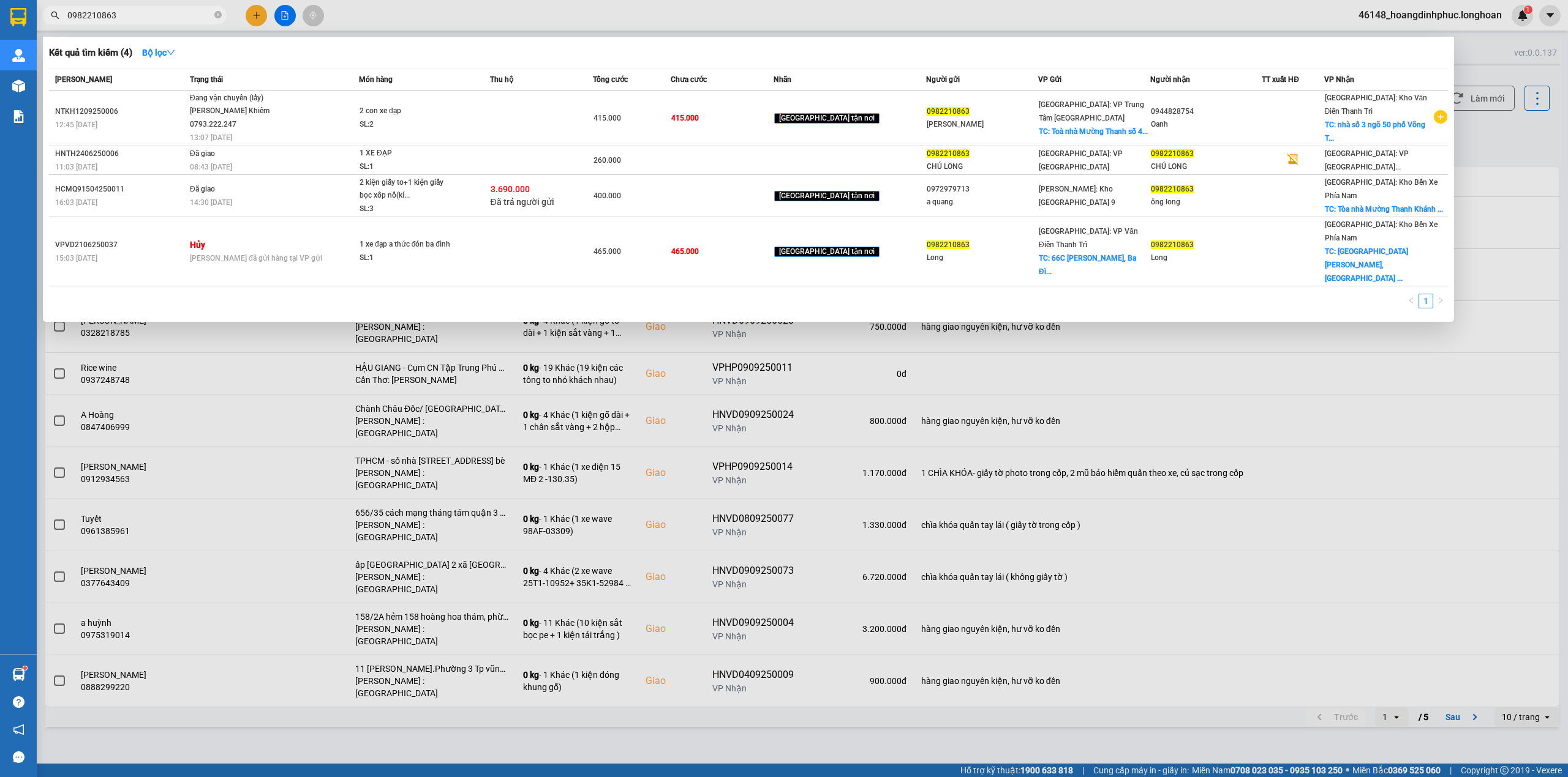
type input "0982210863"
click at [543, 103] on td at bounding box center [542, 119] width 104 height 56
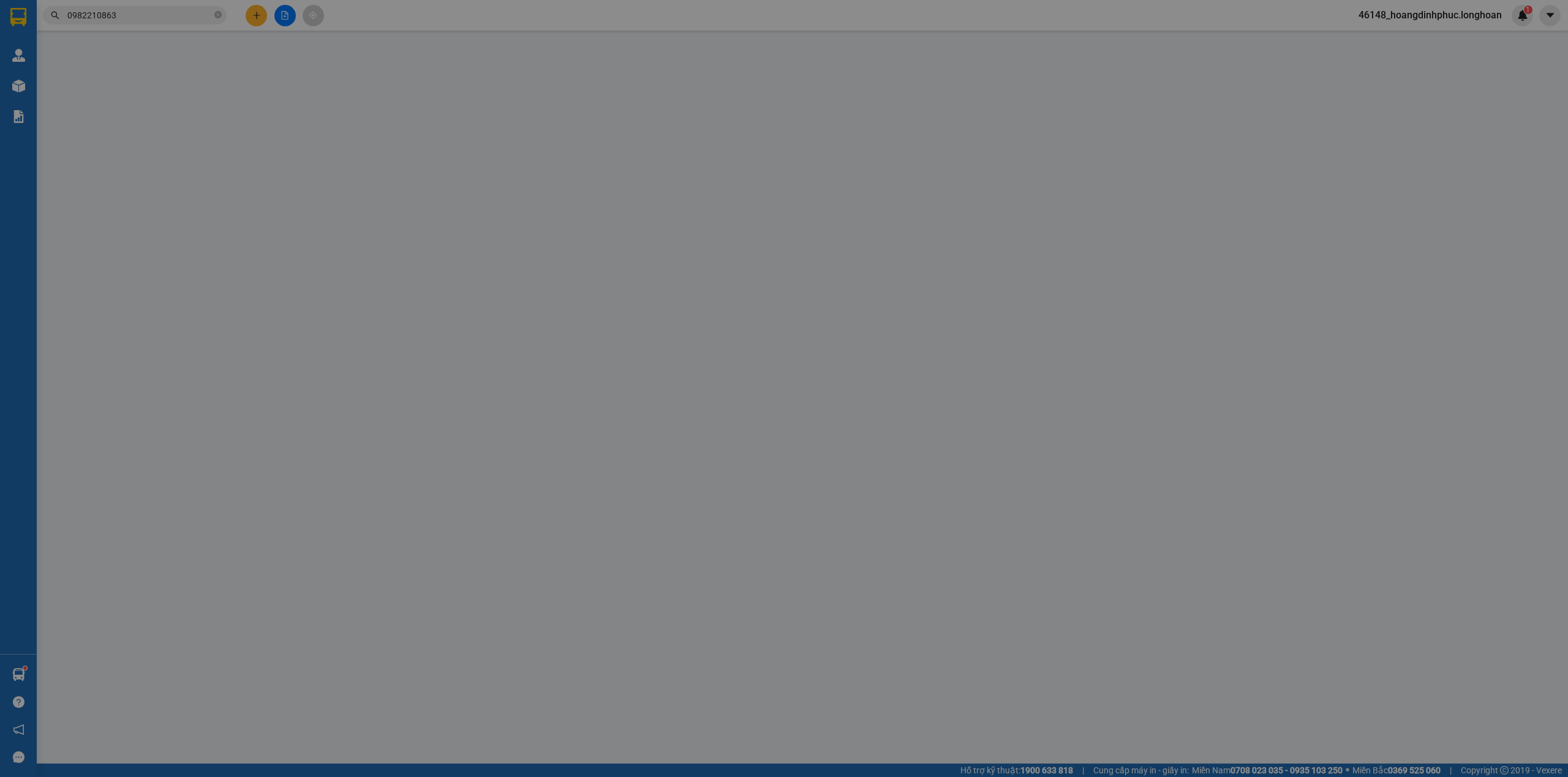
type input "0982210863"
type input "[PERSON_NAME]"
checkbox input "true"
type input "Toà nhà Mường Thanh [GEOGRAPHIC_DATA][PERSON_NAME], [GEOGRAPHIC_DATA], [GEOGRAP…"
type input "0944828754"
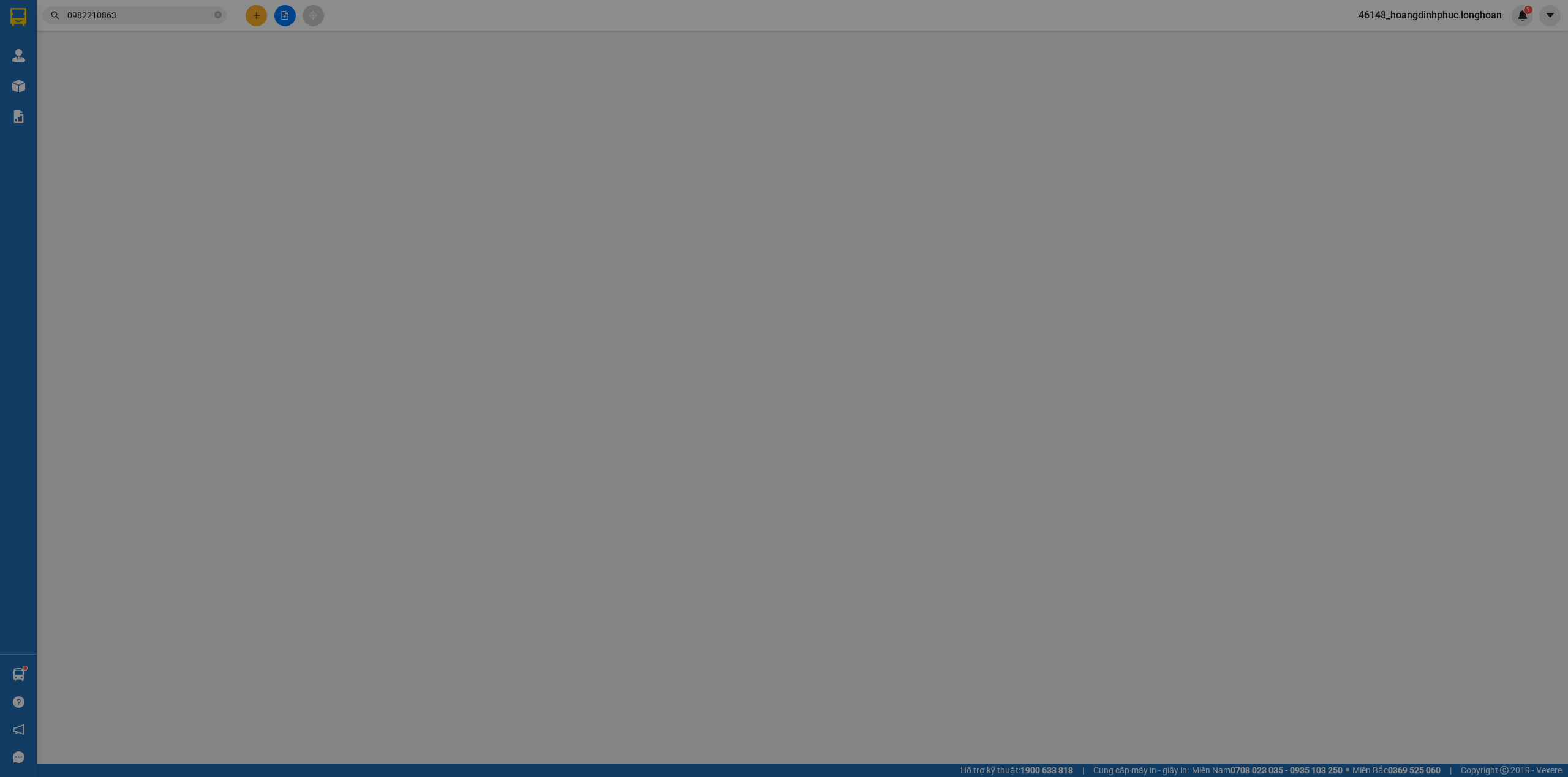
type input "Oanh"
checkbox input "true"
type input "nhà số 3 ngõ [GEOGRAPHIC_DATA], [GEOGRAPHIC_DATA] cũ nay là [GEOGRAPHIC_DATA]"
type input "415.000"
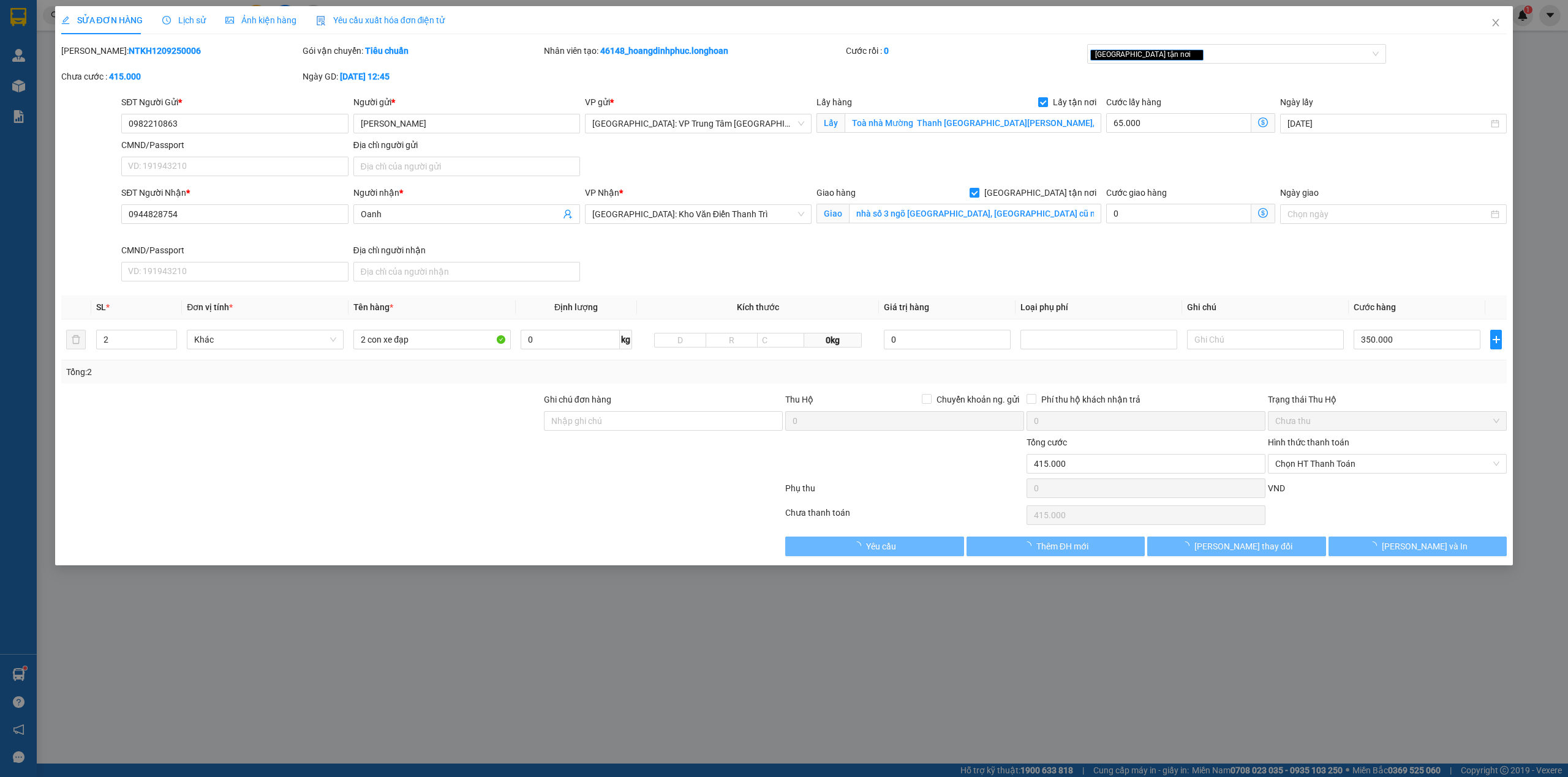
click at [1376, 534] on div "Total Paid Fee 0 Total UnPaid Fee 415.000 Cash Collection Total Fee Mã ĐH: NTKH…" at bounding box center [784, 300] width 1446 height 512
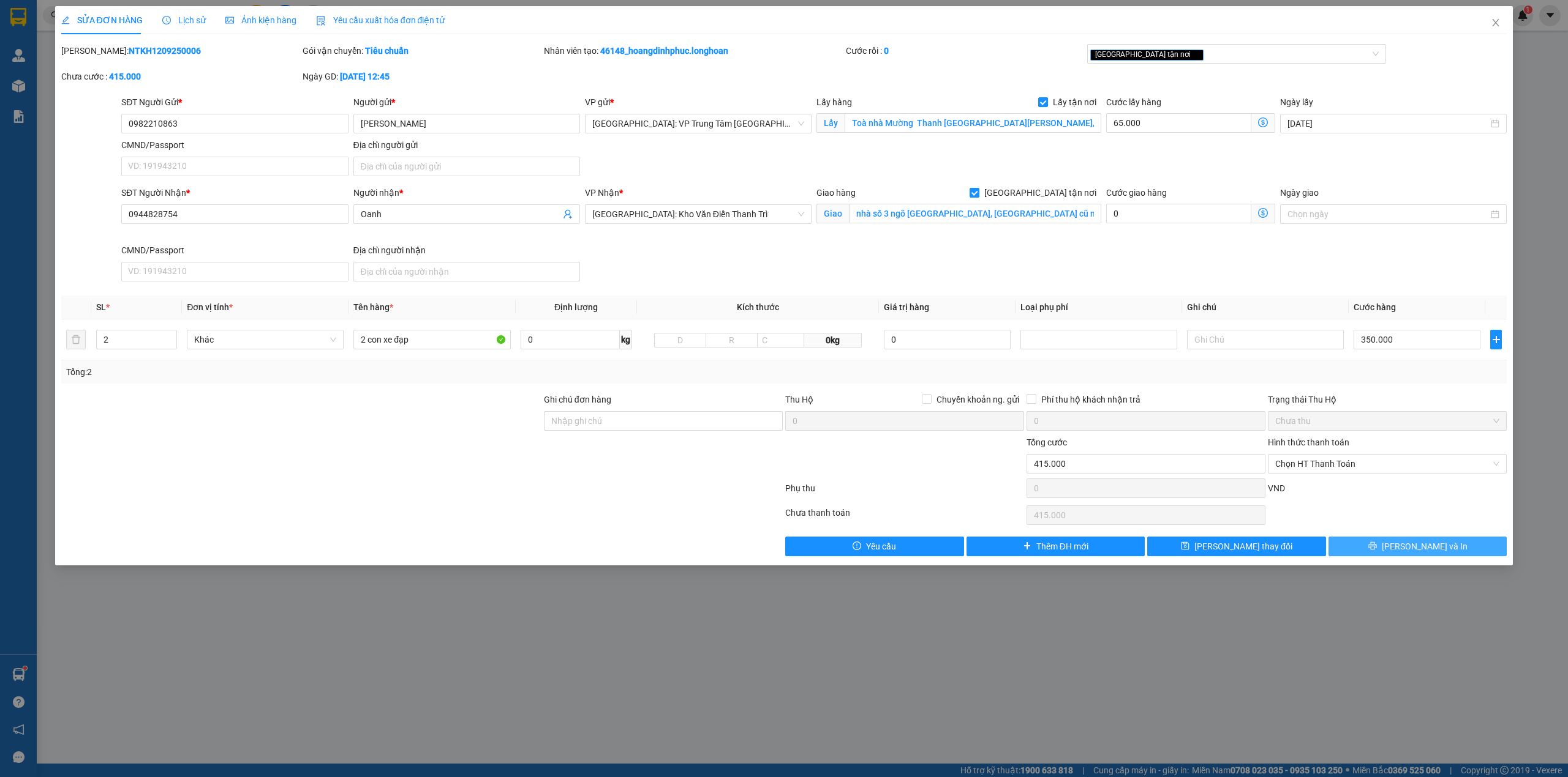
click at [1374, 541] on button "[PERSON_NAME] và In" at bounding box center [1417, 546] width 179 height 20
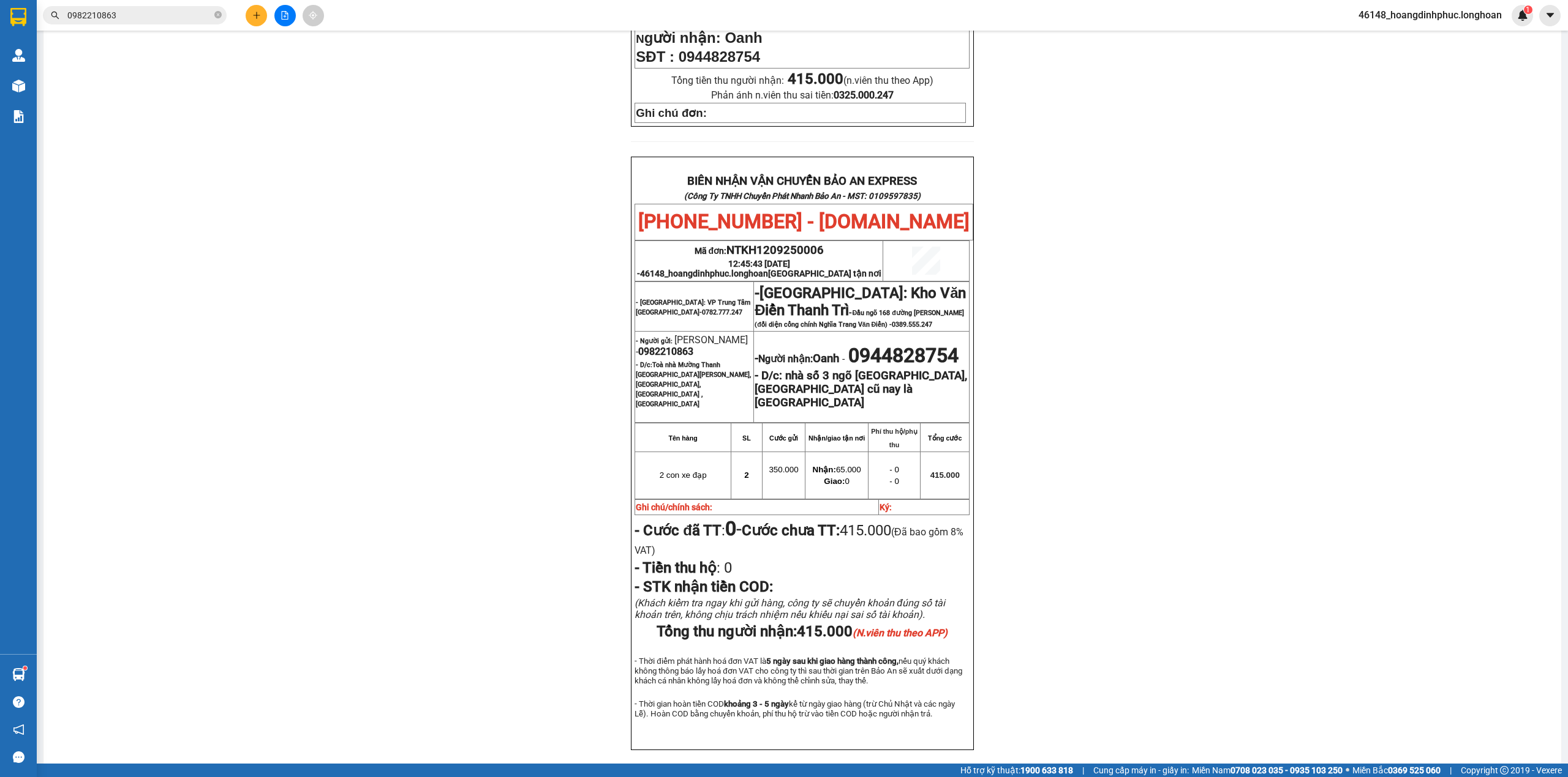
scroll to position [543, 0]
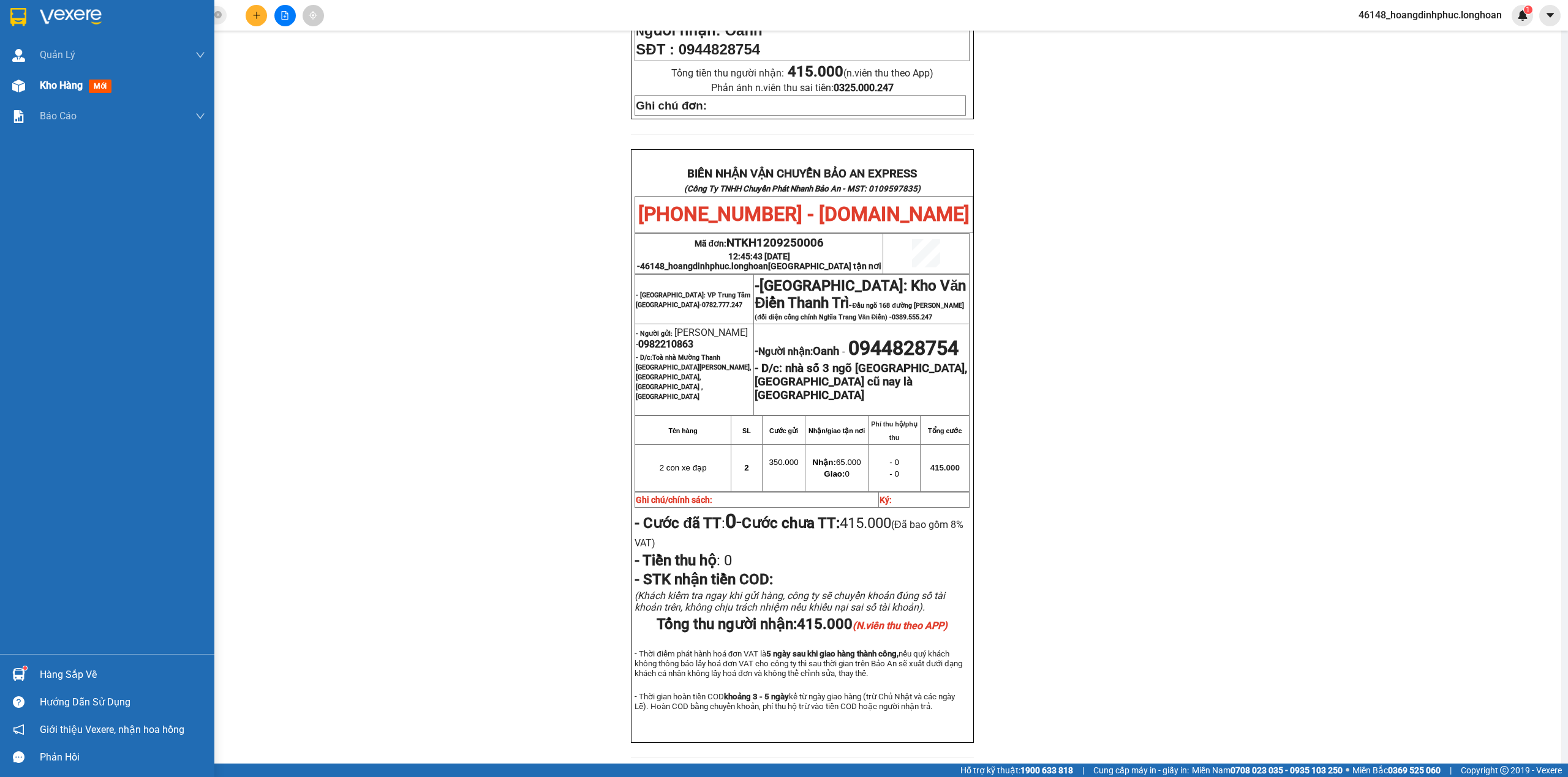
click at [23, 84] on img at bounding box center [19, 86] width 13 height 13
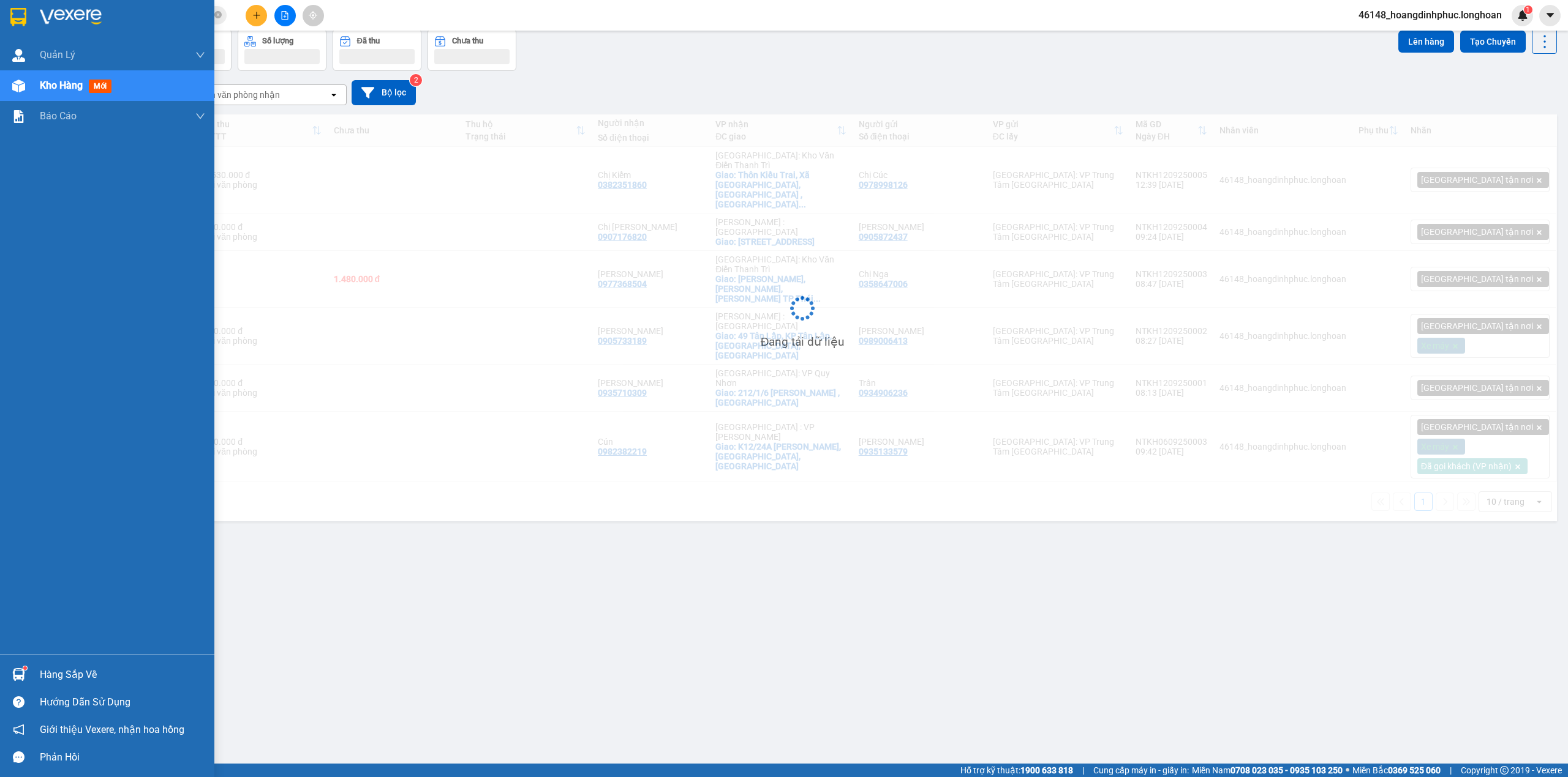
scroll to position [56, 0]
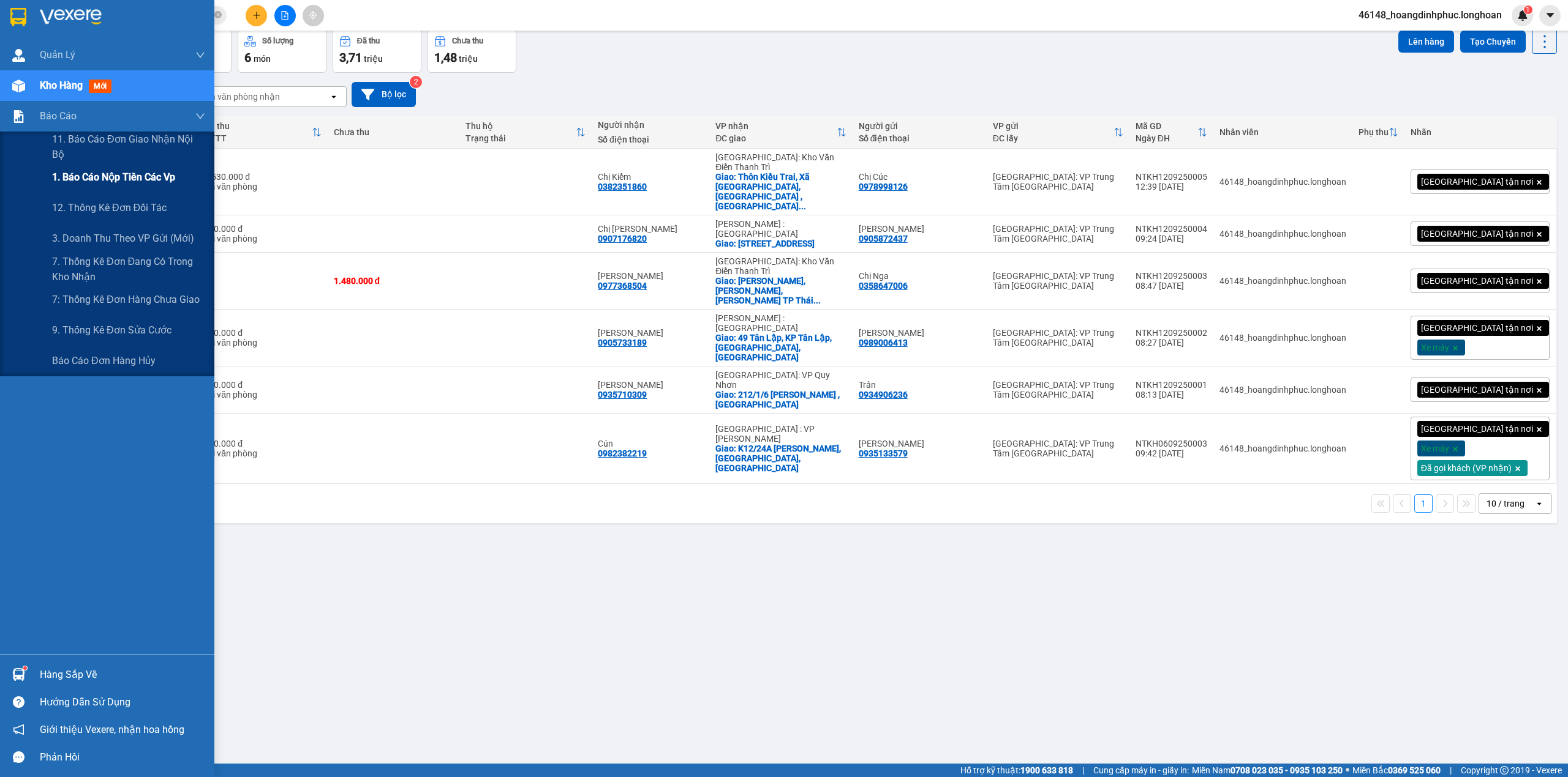
click at [86, 182] on span "1. Báo cáo nộp tiền các vp" at bounding box center [113, 177] width 123 height 15
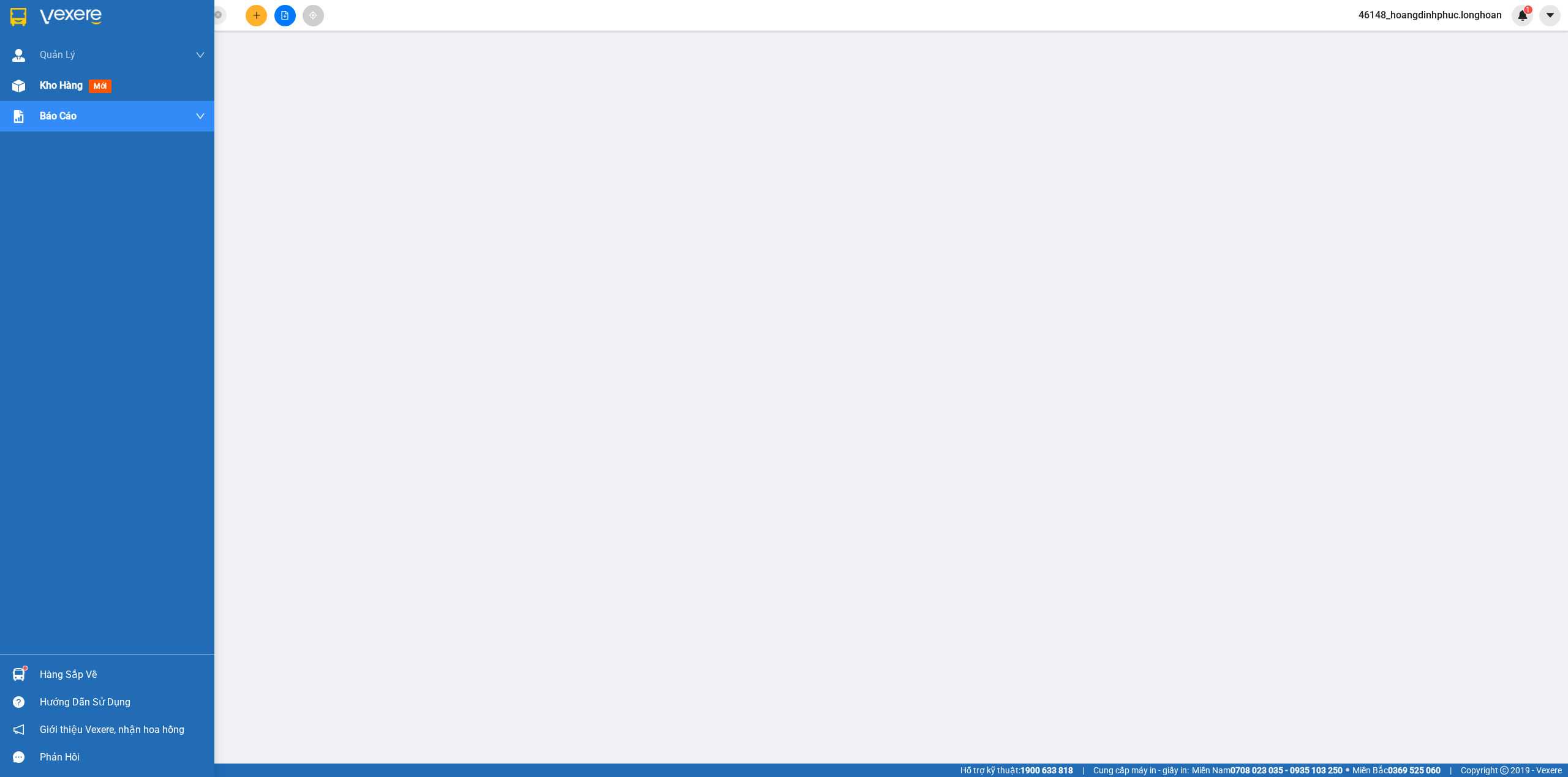
click at [55, 81] on span "Kho hàng" at bounding box center [61, 85] width 43 height 12
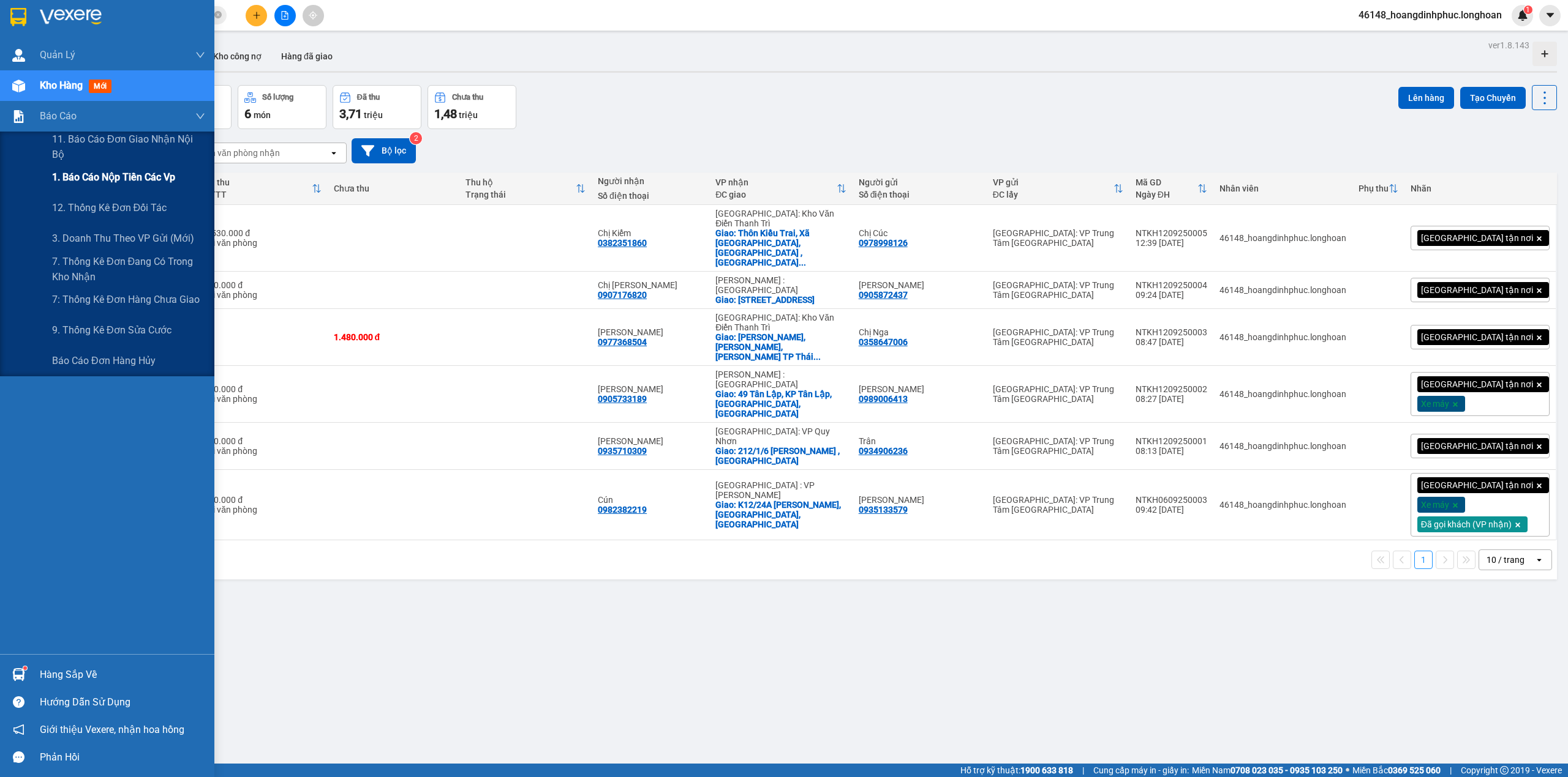
click at [93, 182] on div "Tên món" at bounding box center [136, 182] width 111 height 10
click at [100, 173] on span "1. Báo cáo nộp tiền các vp" at bounding box center [113, 177] width 123 height 15
